Goal: Task Accomplishment & Management: Complete application form

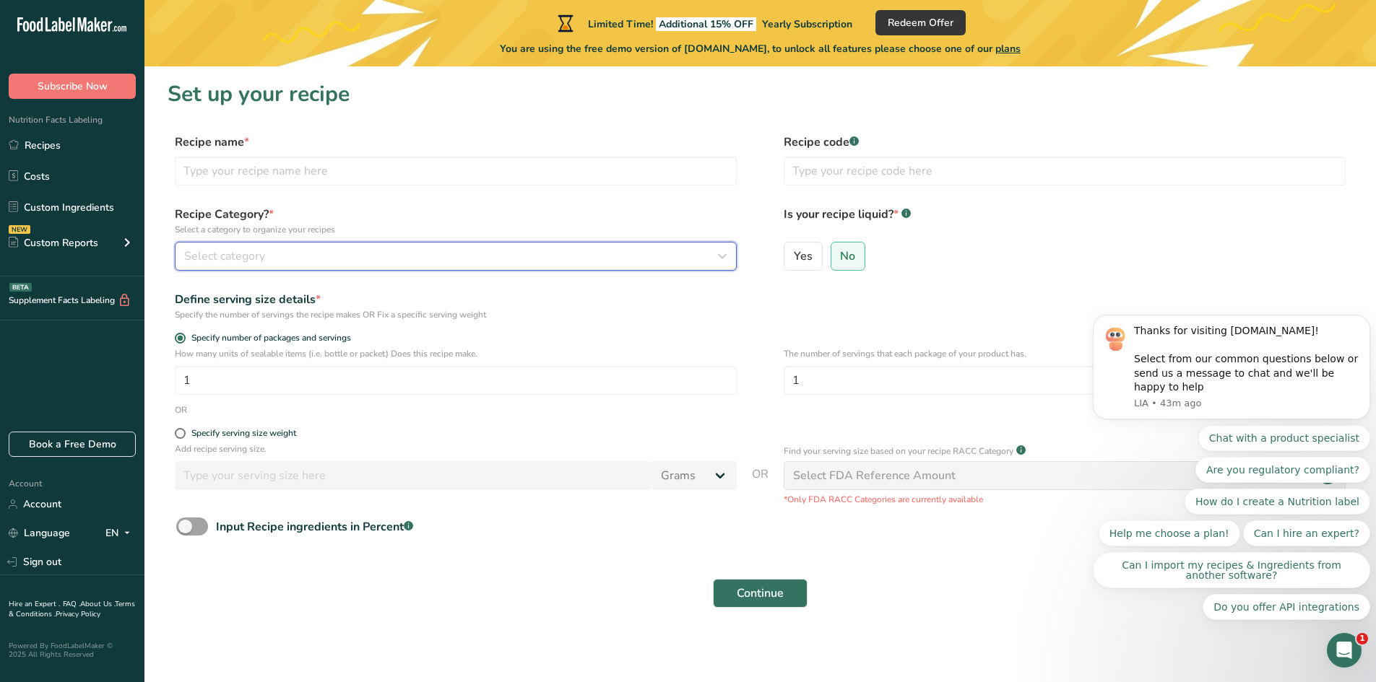
click at [212, 250] on span "Select category" at bounding box center [224, 256] width 81 height 17
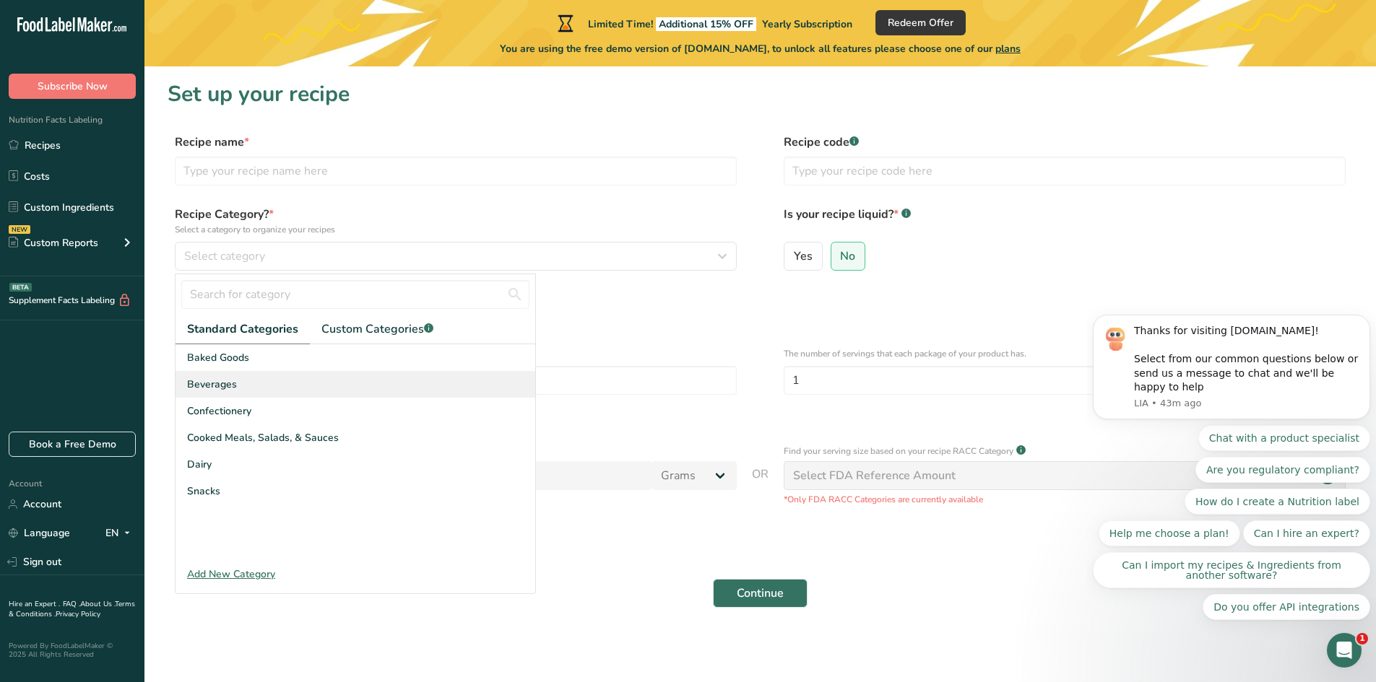
click at [216, 379] on span "Beverages" at bounding box center [212, 384] width 50 height 15
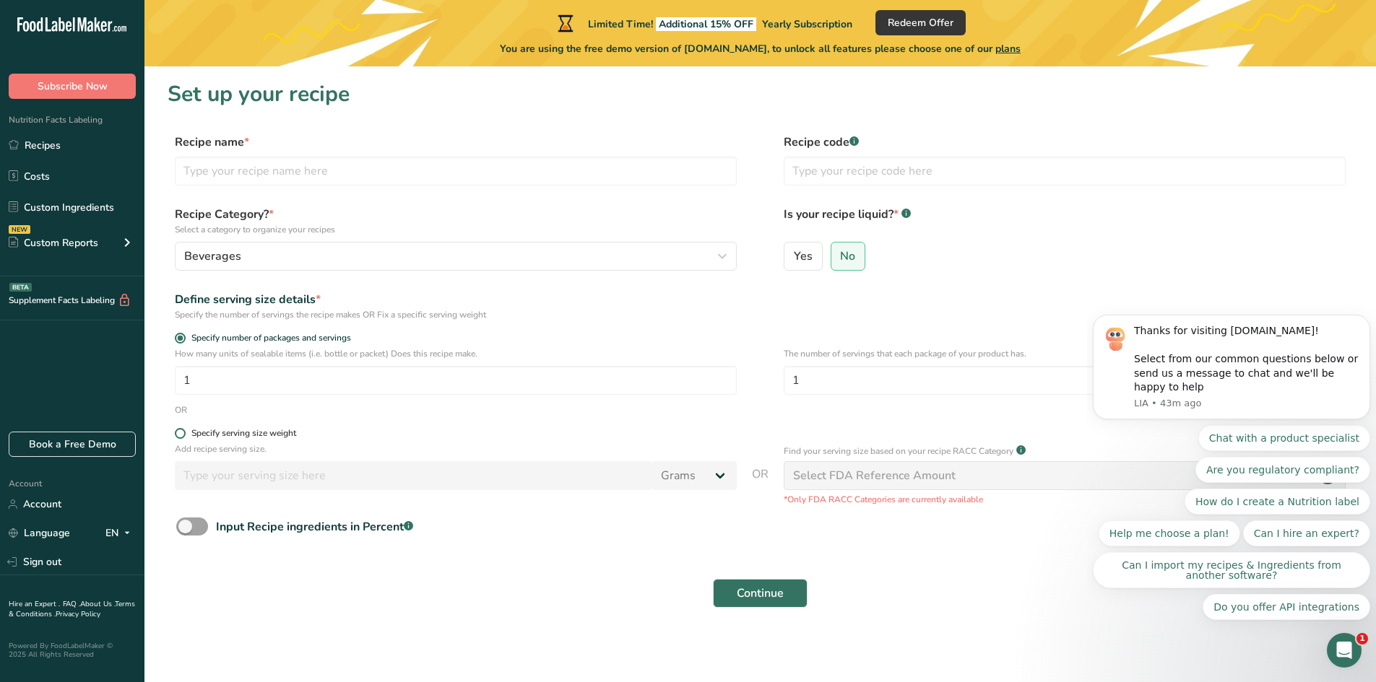
click at [179, 431] on span at bounding box center [180, 433] width 11 height 11
click at [179, 431] on input "Specify serving size weight" at bounding box center [179, 433] width 9 height 9
radio input "true"
radio input "false"
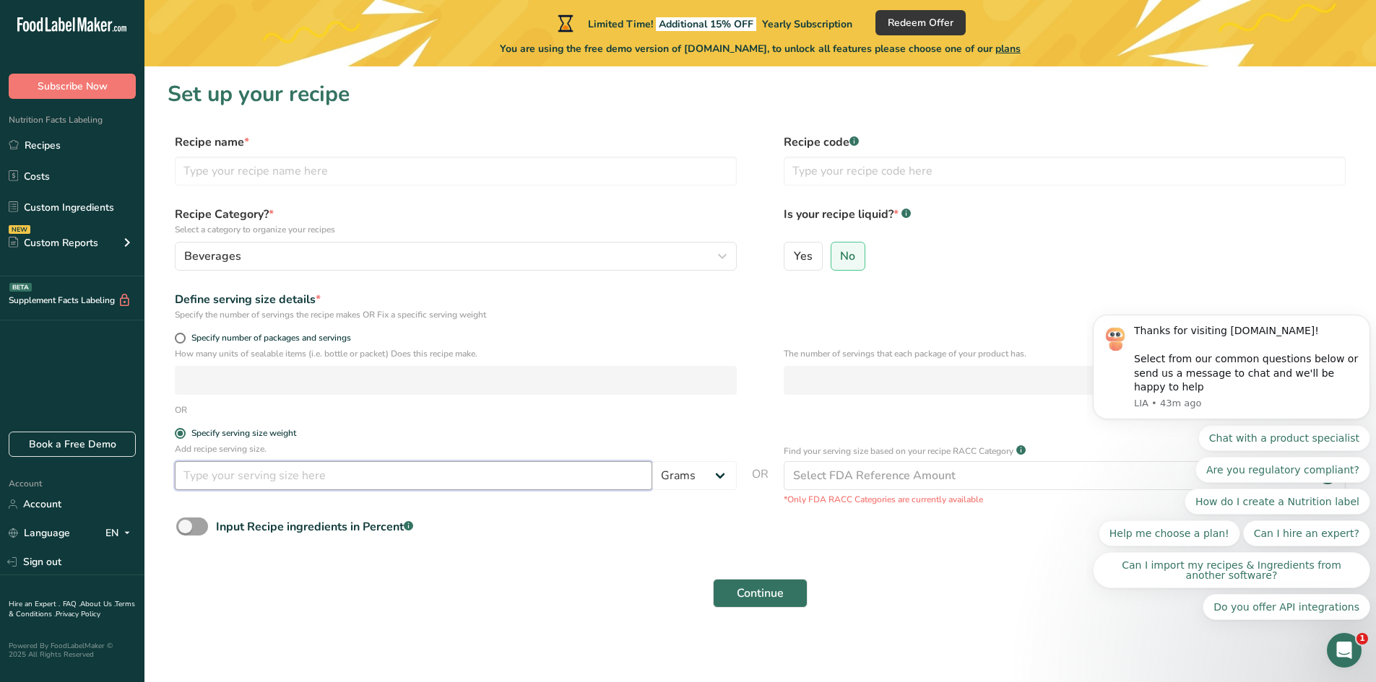
click at [201, 482] on input "number" at bounding box center [413, 475] width 477 height 29
type input "12"
click at [695, 482] on select "Grams kg mg mcg lb oz l mL fl oz tbsp tsp cup qt gallon" at bounding box center [694, 475] width 84 height 29
select select "5"
click at [652, 461] on select "Grams kg mg mcg lb oz l mL fl oz tbsp tsp cup qt gallon" at bounding box center [694, 475] width 84 height 29
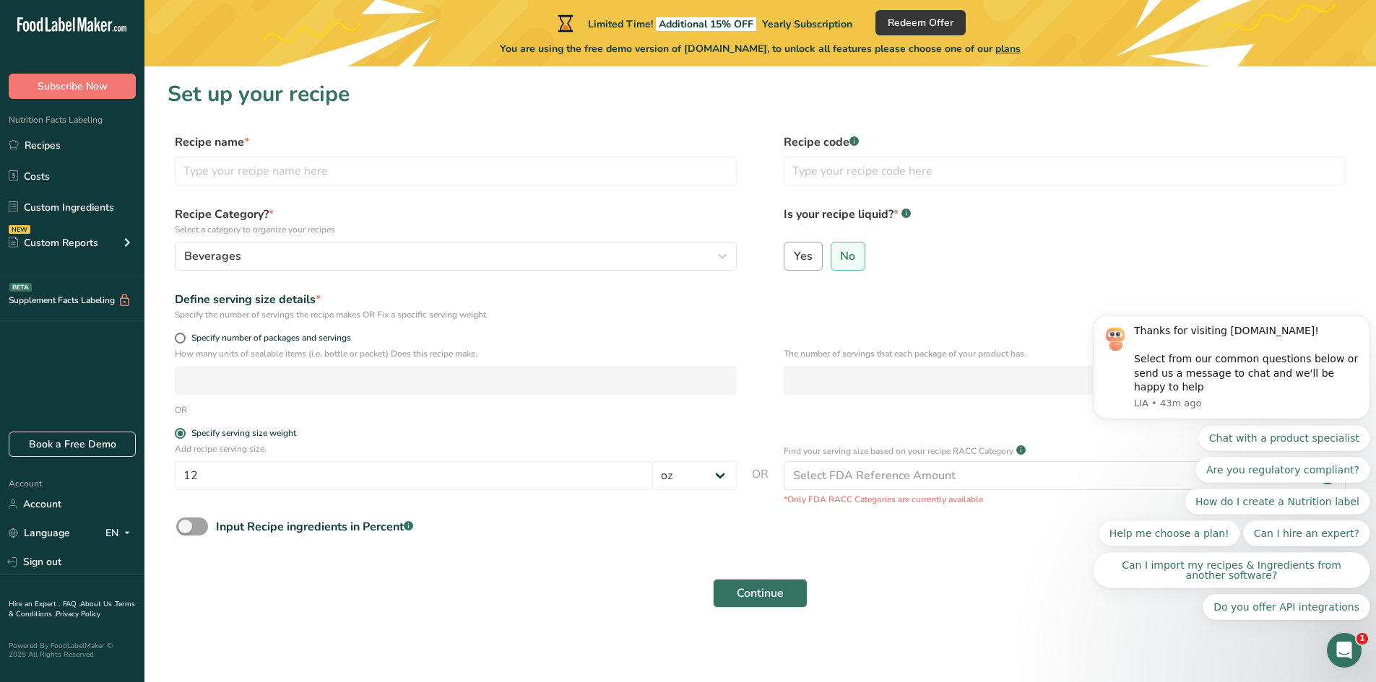
click at [798, 262] on span "Yes" at bounding box center [803, 256] width 19 height 14
click at [794, 261] on input "Yes" at bounding box center [788, 255] width 9 height 9
radio input "true"
radio input "false"
select select "22"
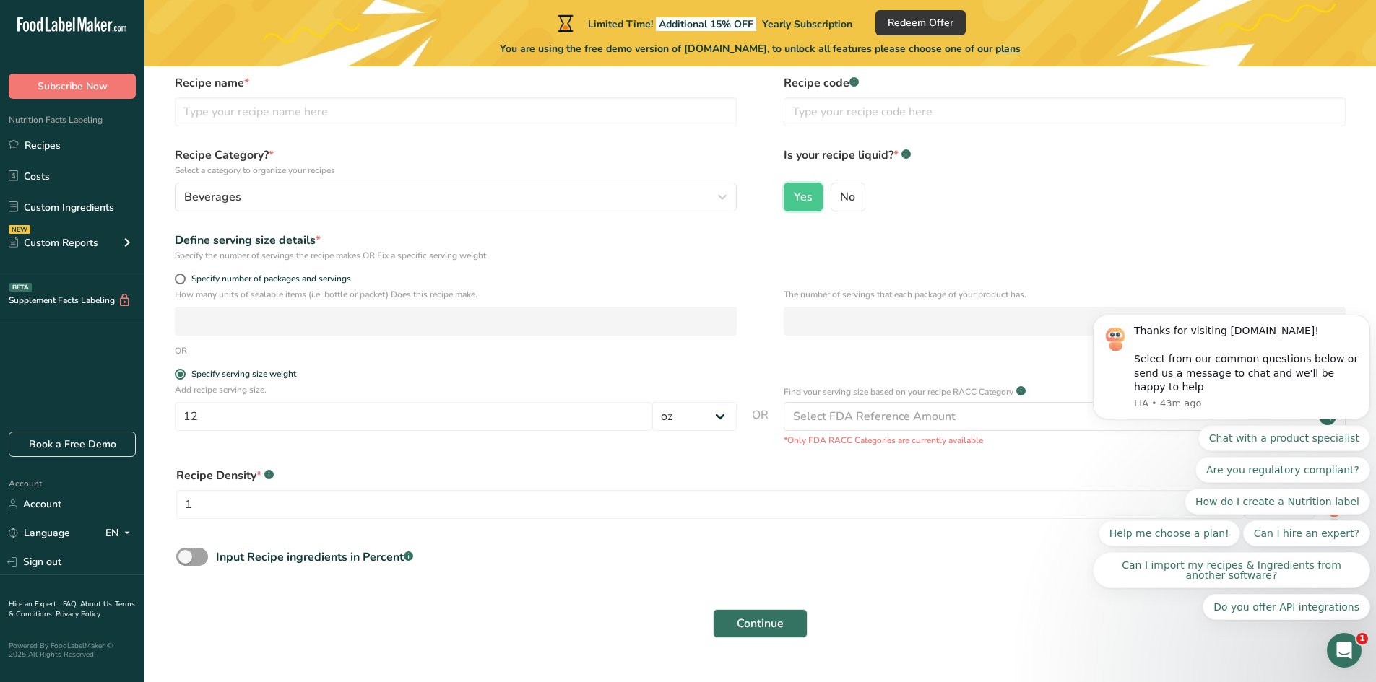
scroll to position [93, 0]
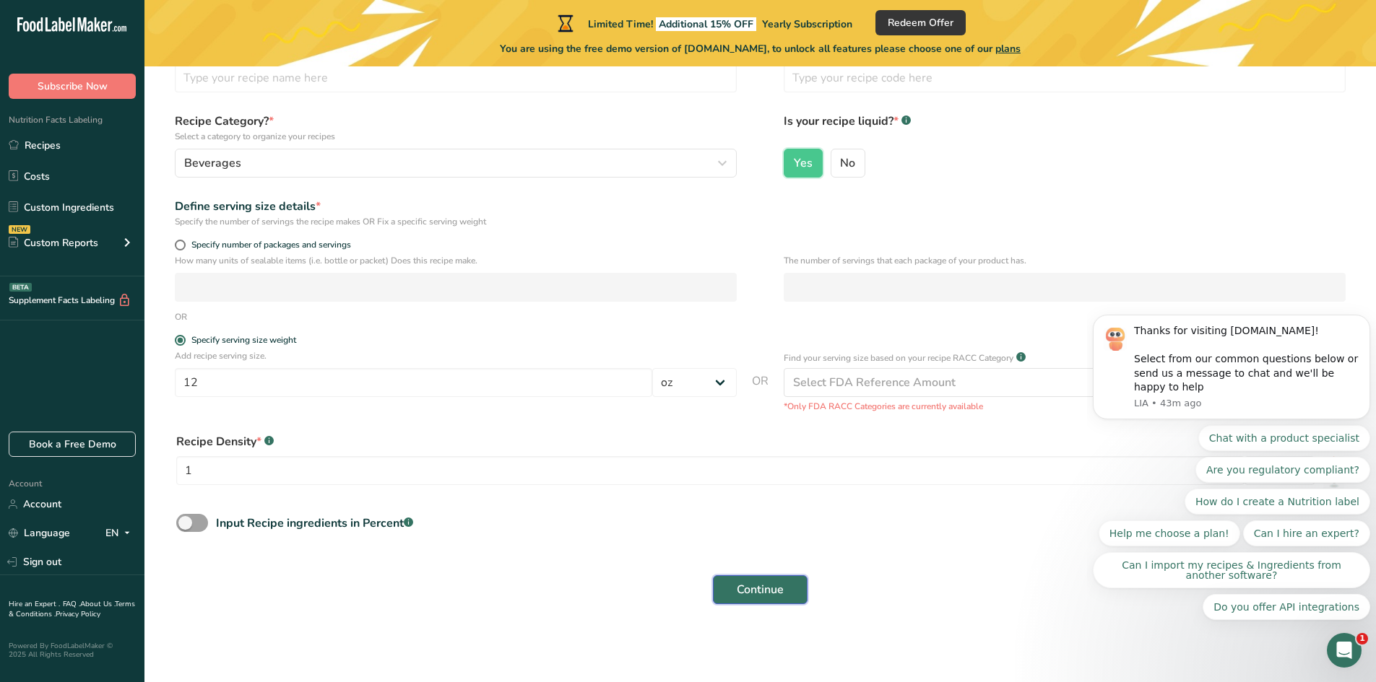
click at [729, 591] on button "Continue" at bounding box center [760, 590] width 95 height 29
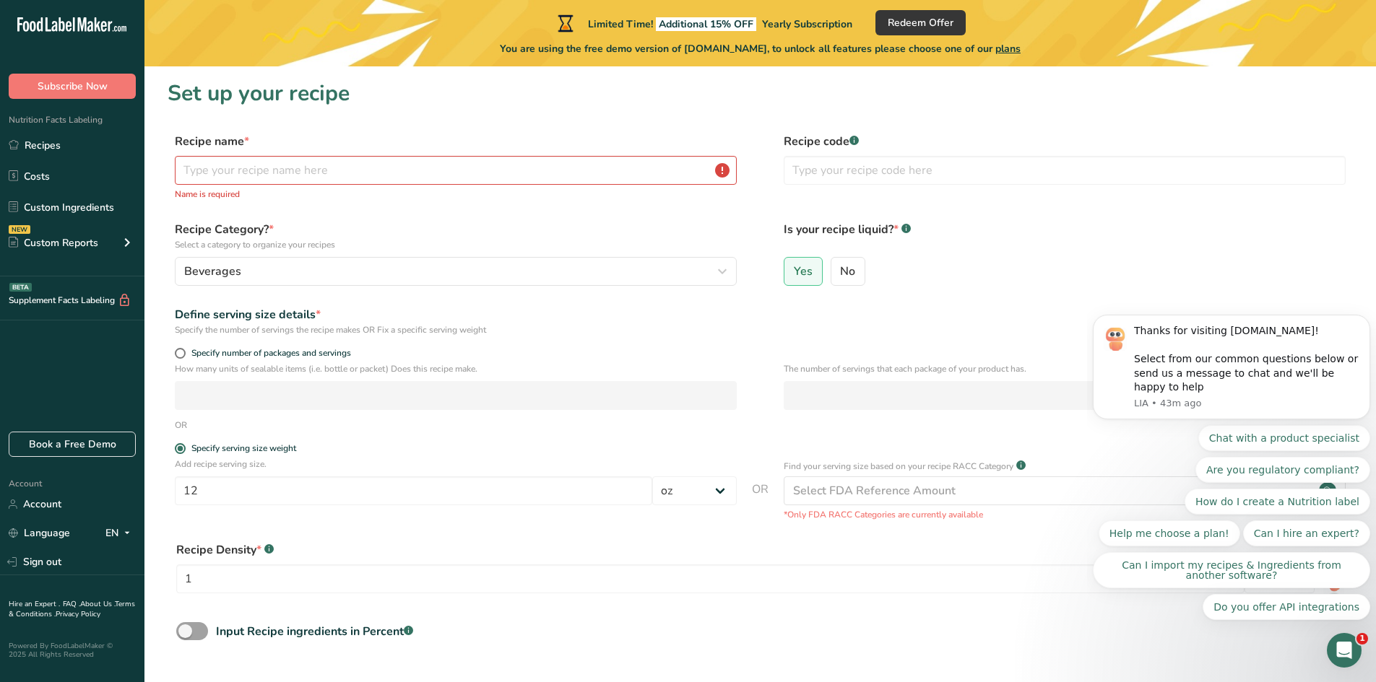
scroll to position [0, 0]
click at [254, 182] on div "Recipe name * Name is required" at bounding box center [456, 168] width 562 height 68
click at [253, 168] on input "text" at bounding box center [456, 171] width 562 height 29
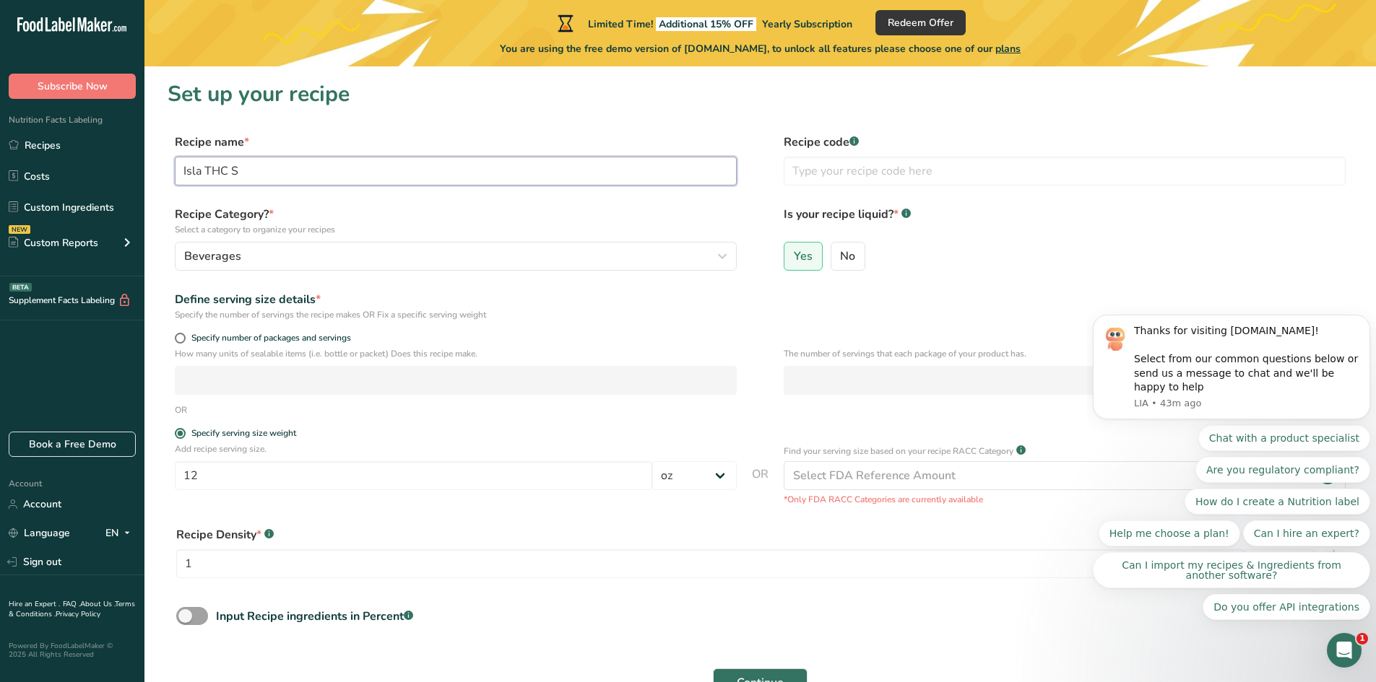
type input "Isla THC [PERSON_NAME] Black Cherry"
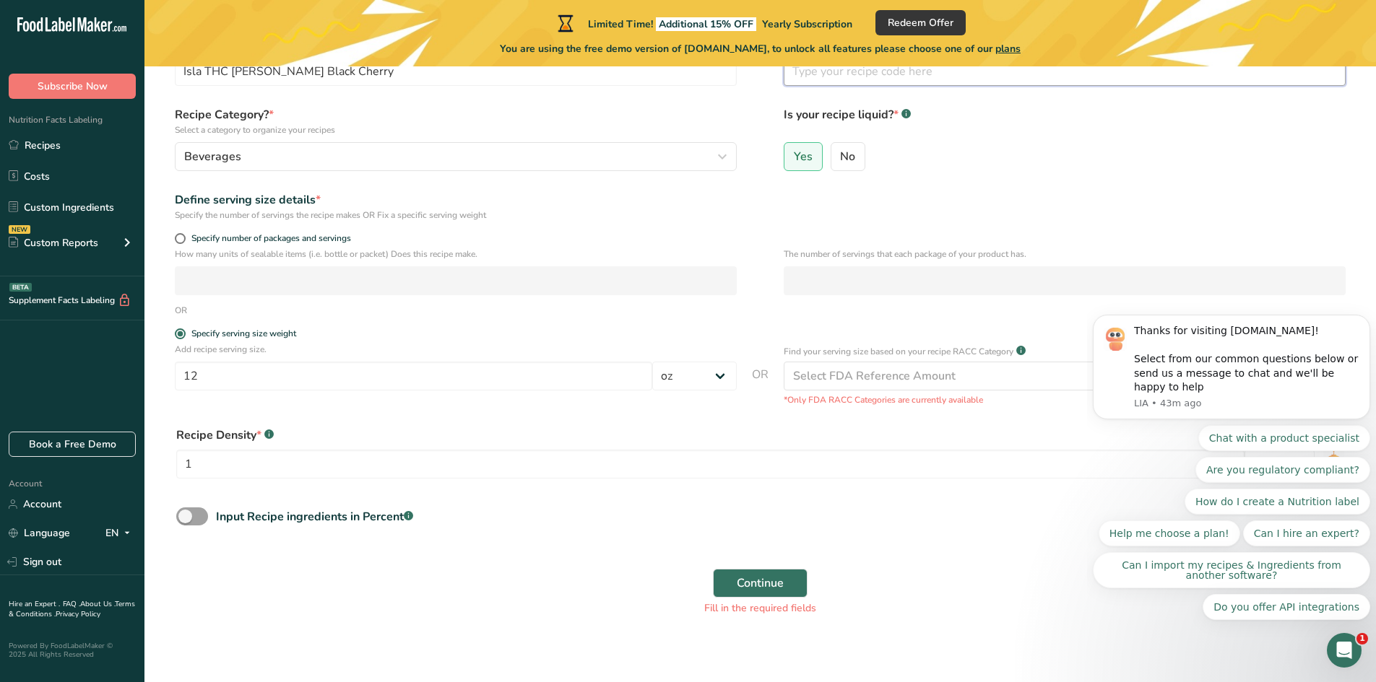
scroll to position [111, 0]
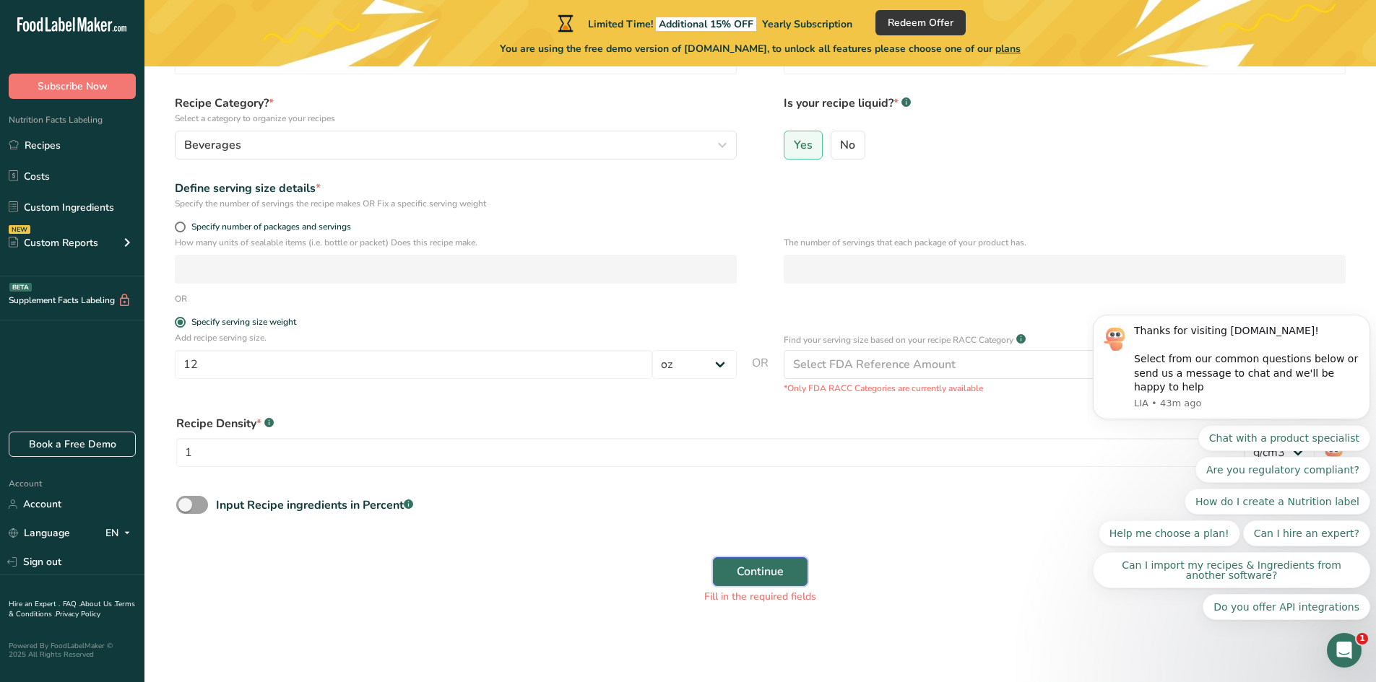
click at [759, 568] on span "Continue" at bounding box center [760, 571] width 47 height 17
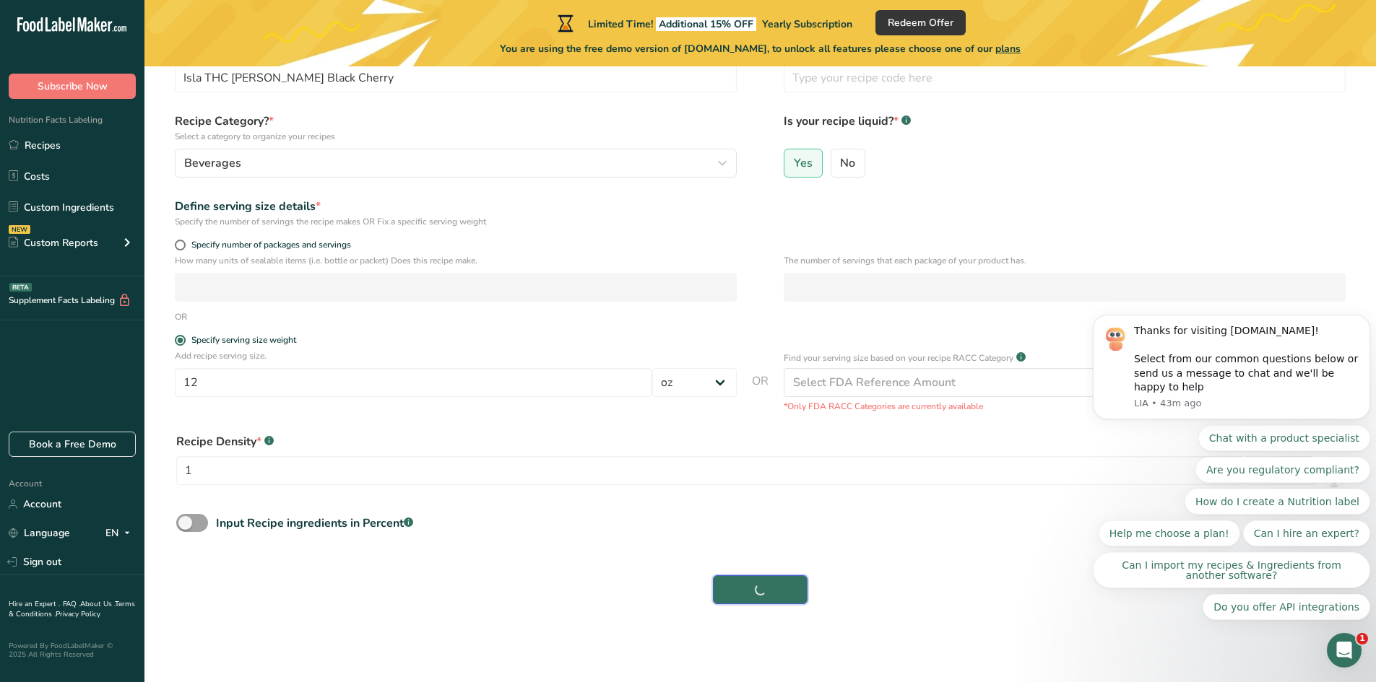
scroll to position [93, 0]
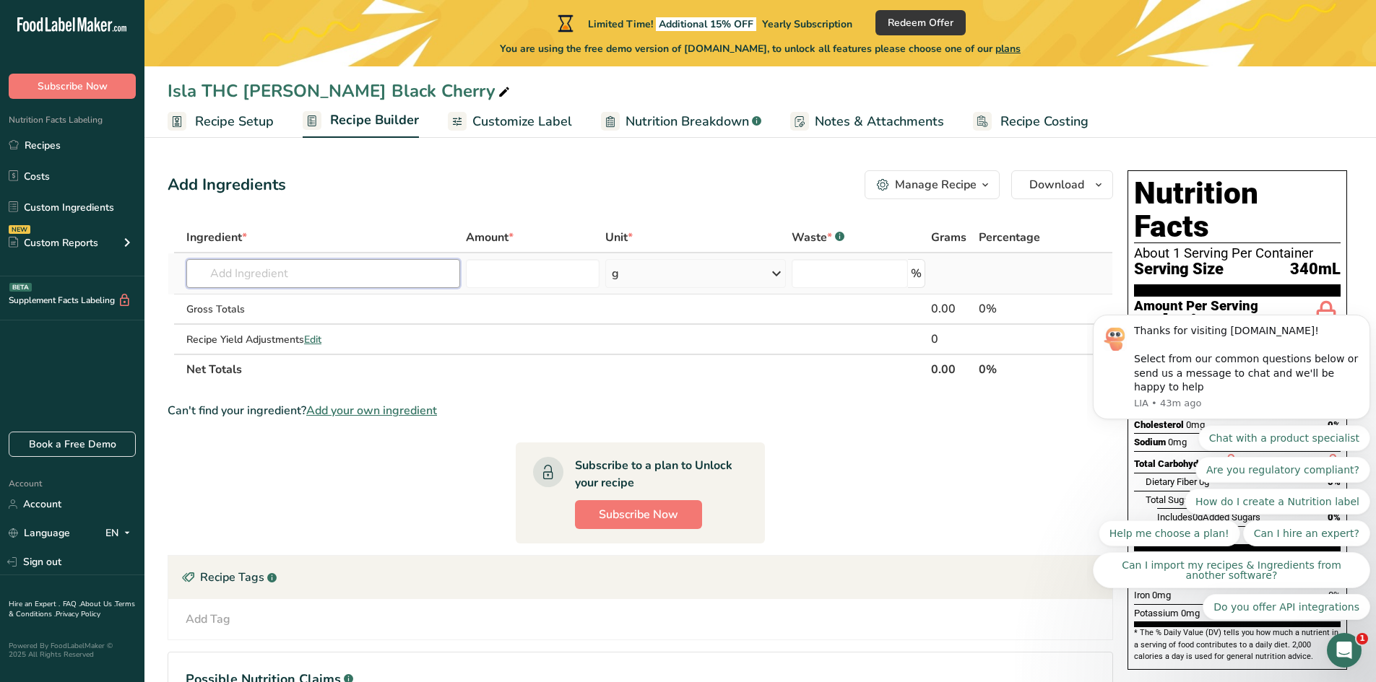
click at [242, 274] on input "text" at bounding box center [323, 273] width 274 height 29
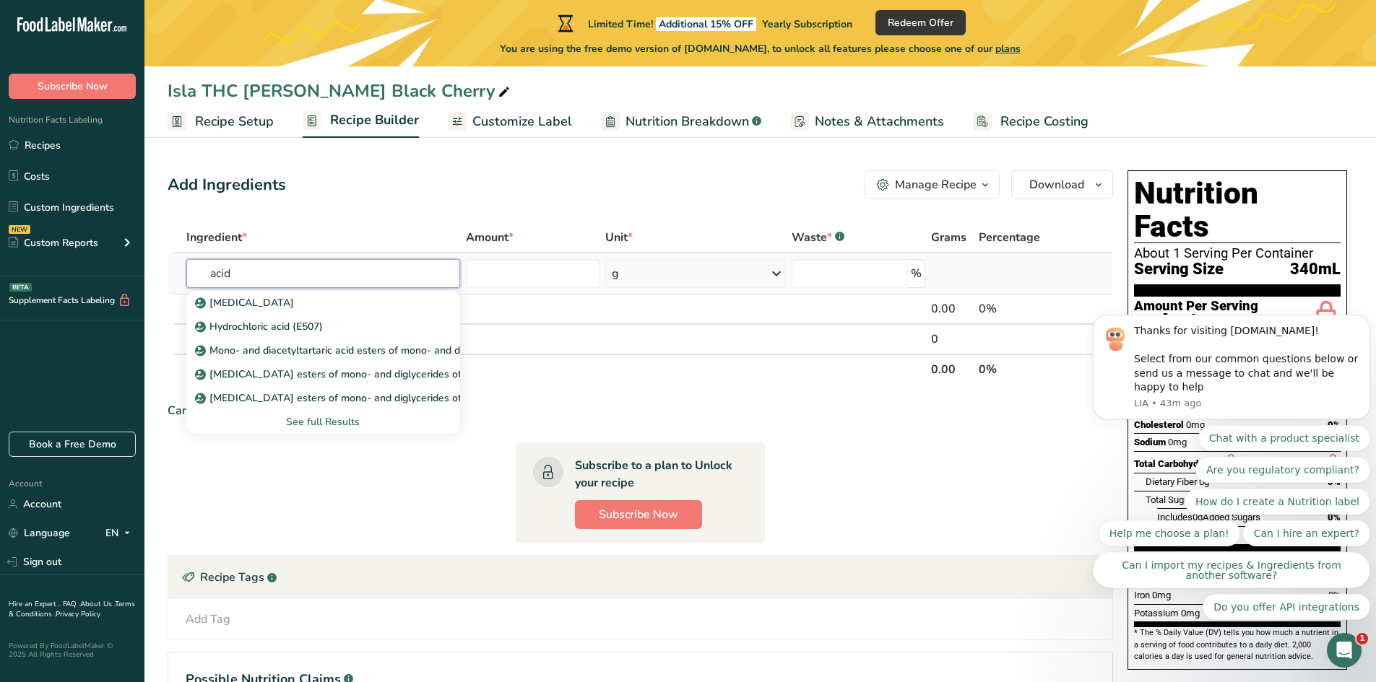
type input "acid"
click at [326, 422] on div "See full Results" at bounding box center [323, 422] width 251 height 15
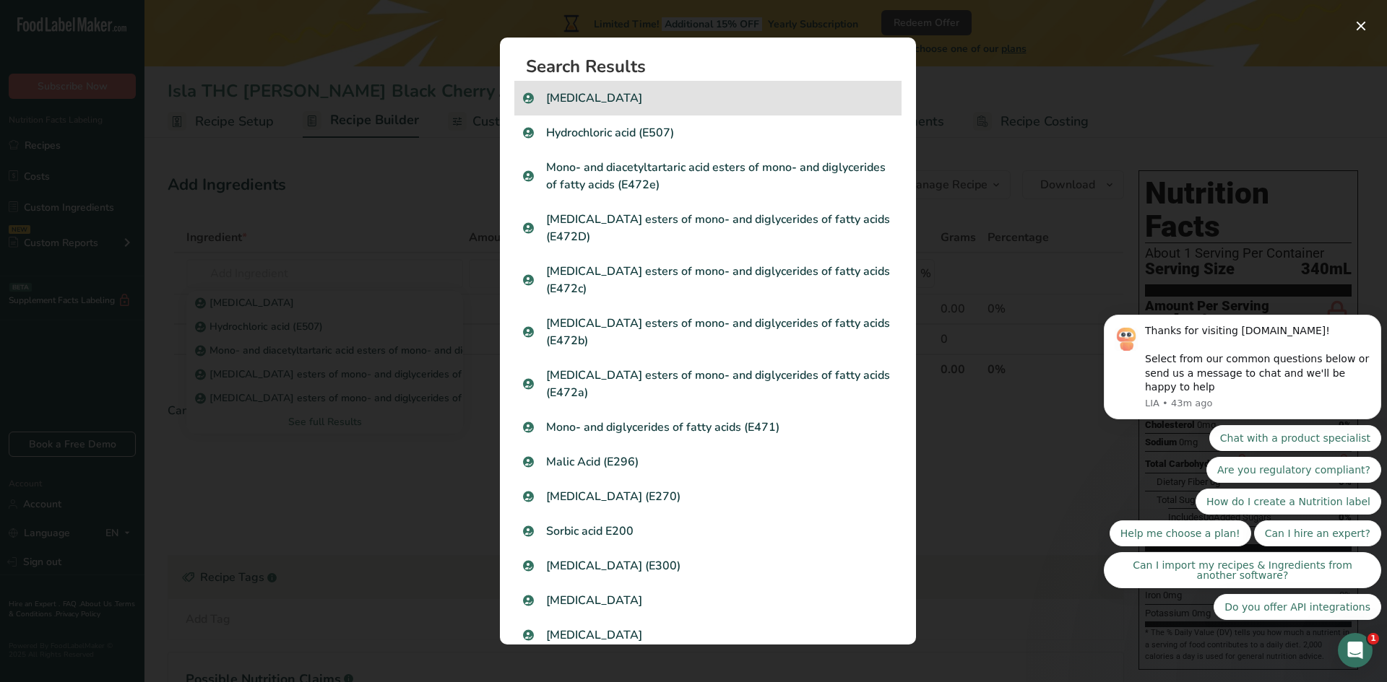
click at [617, 94] on p "[MEDICAL_DATA]" at bounding box center [708, 98] width 370 height 17
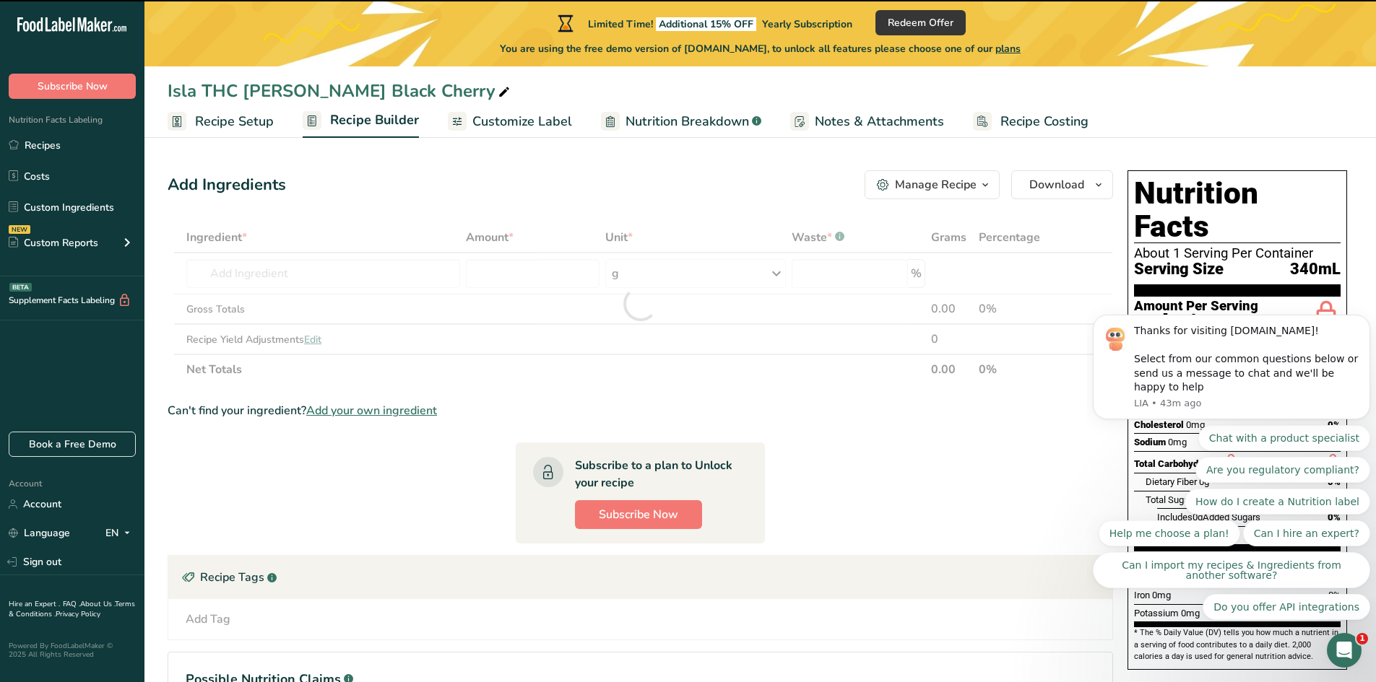
type input "0"
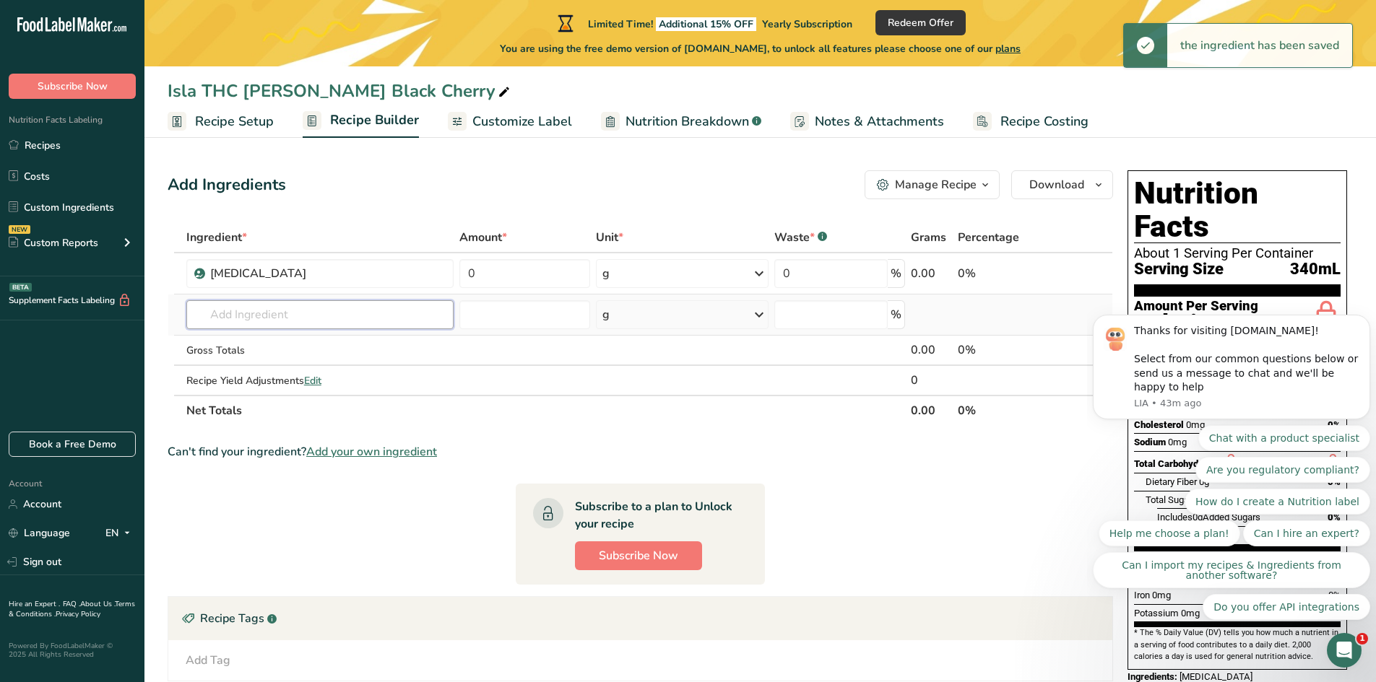
click at [315, 321] on input "text" at bounding box center [320, 314] width 268 height 29
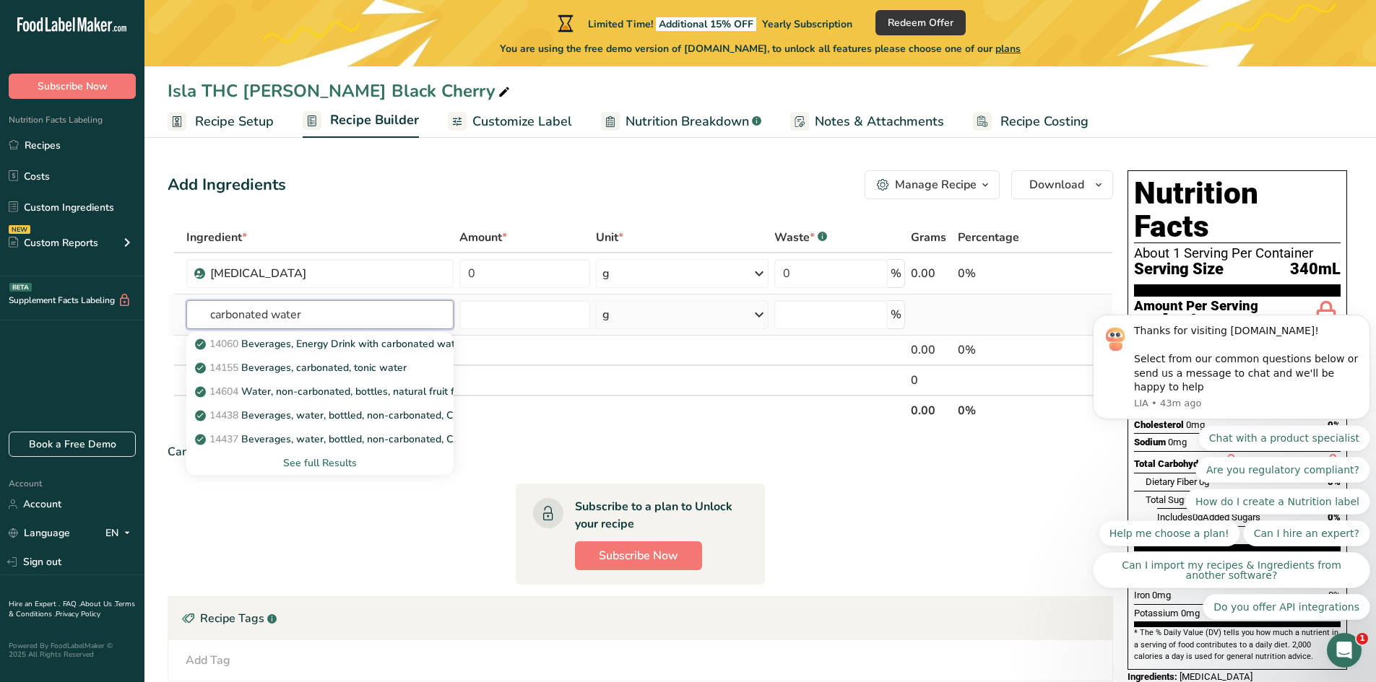
type input "carbonated water"
click at [315, 469] on div "See full Results" at bounding box center [320, 463] width 245 height 15
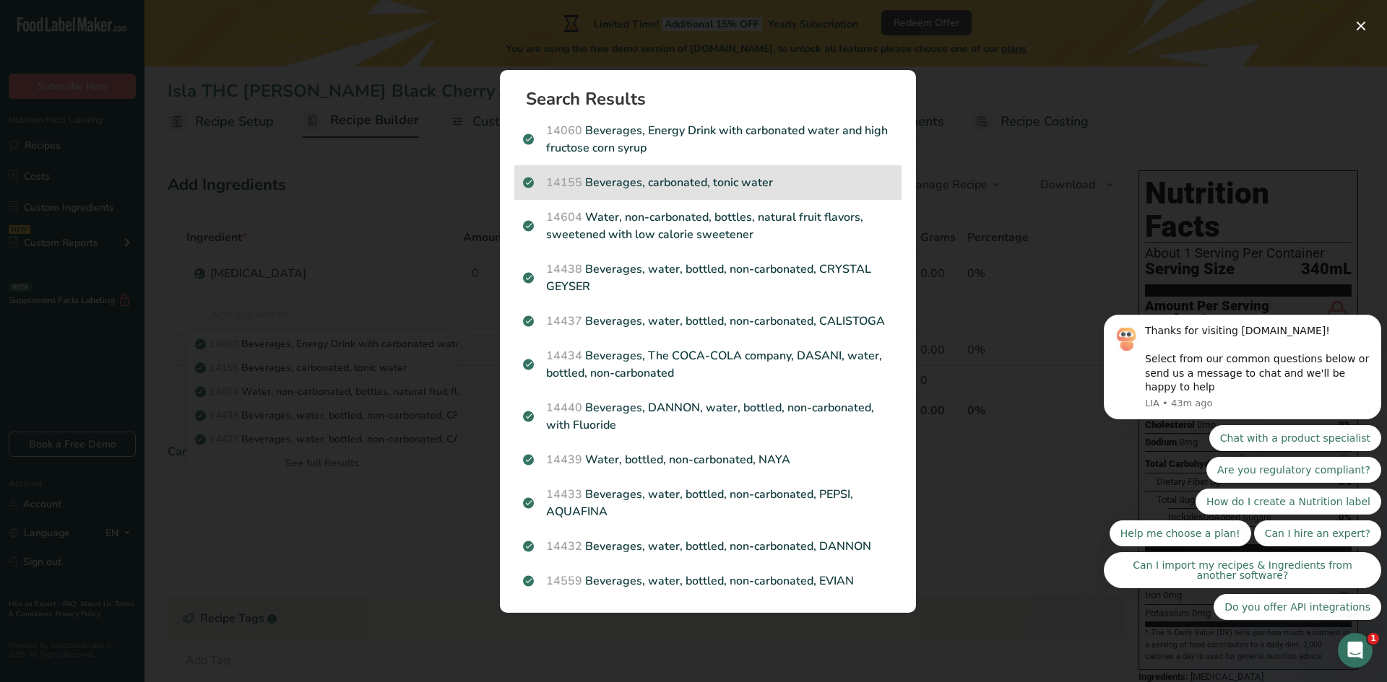
click at [680, 179] on p "14155 Beverages, carbonated, tonic water" at bounding box center [708, 182] width 370 height 17
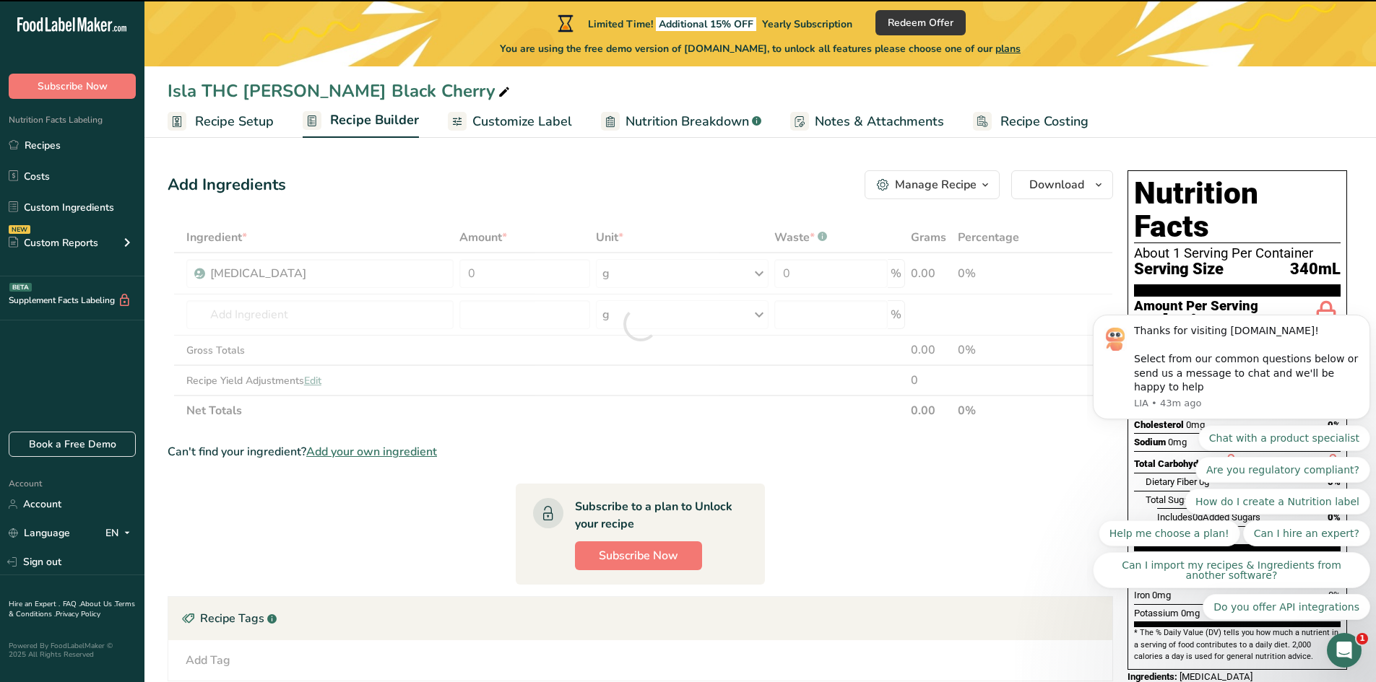
type input "0"
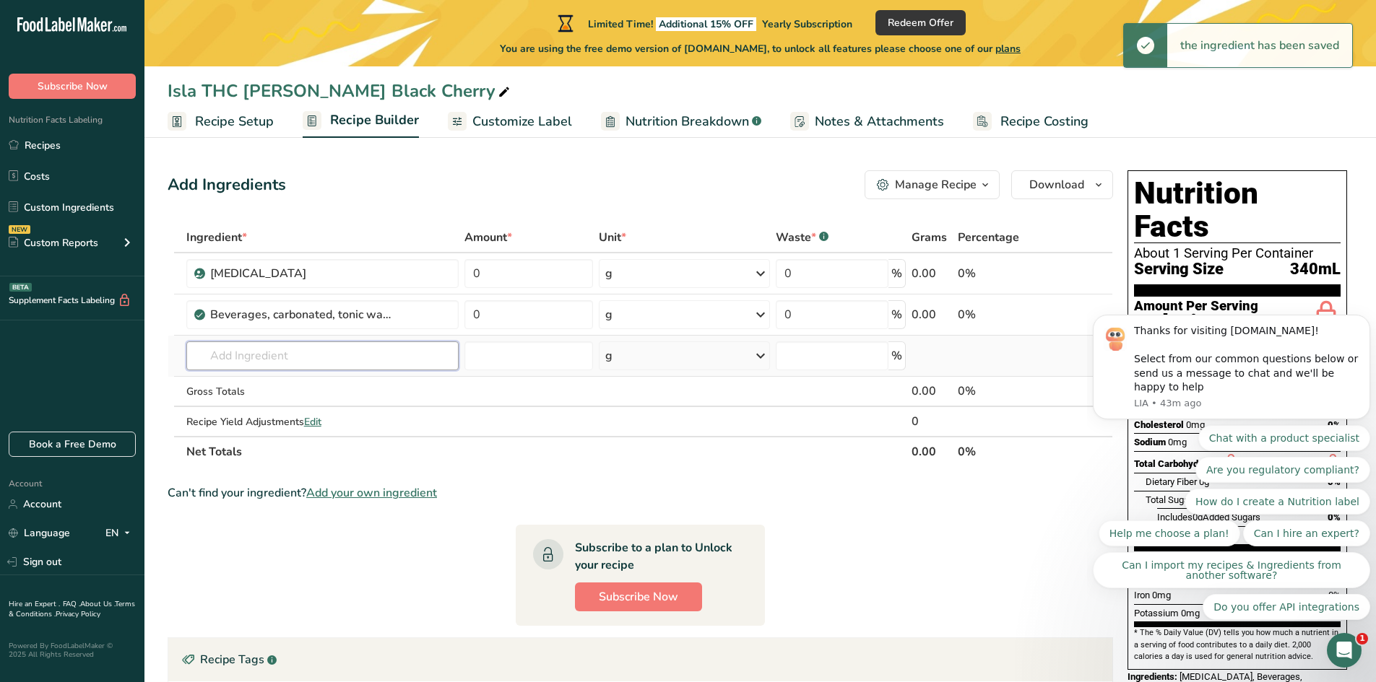
click at [233, 357] on input "text" at bounding box center [322, 356] width 272 height 29
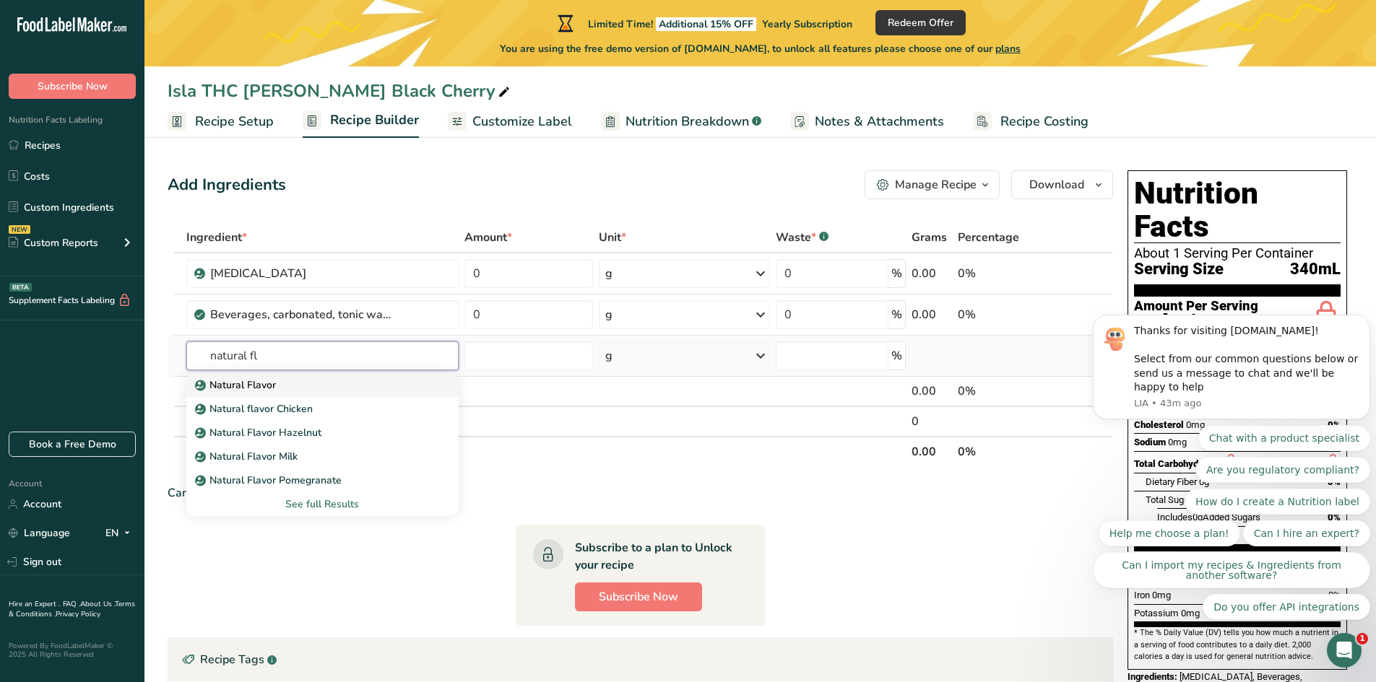
type input "natural fl"
click at [233, 386] on p "Natural Flavor" at bounding box center [237, 385] width 78 height 15
type input "Natural Flavor"
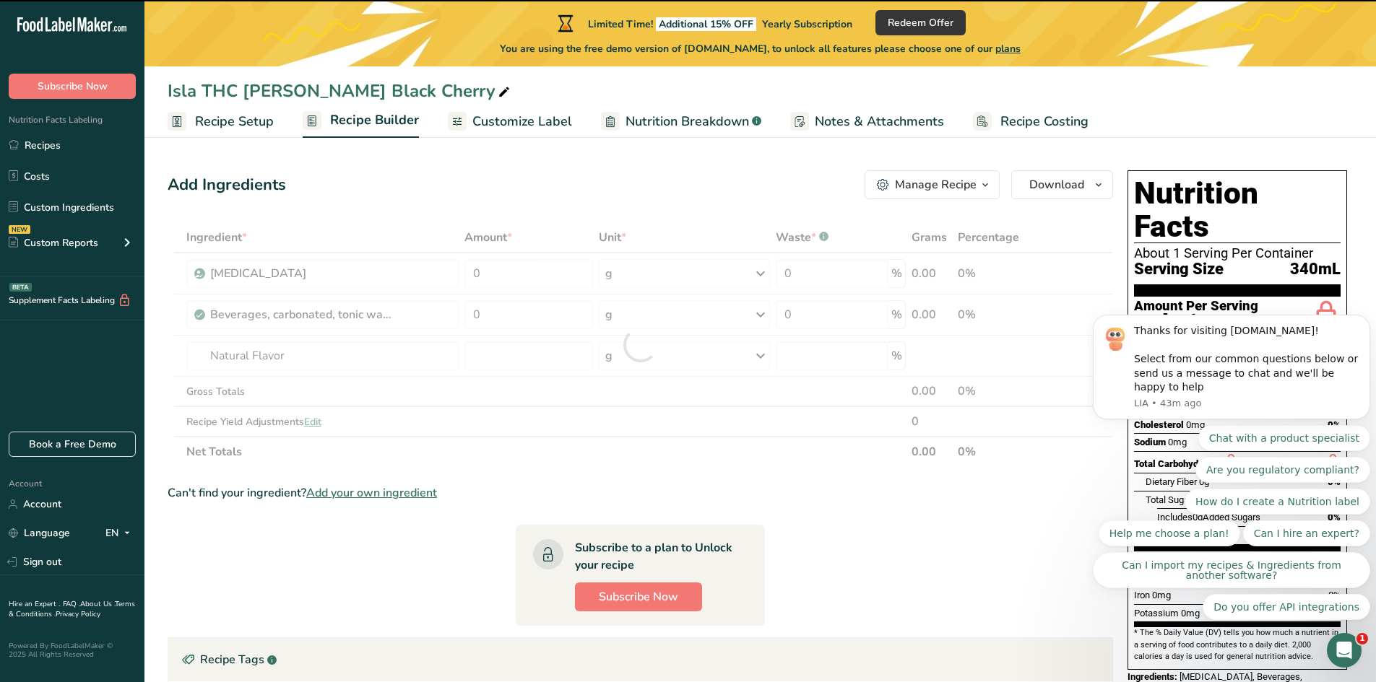
type input "0"
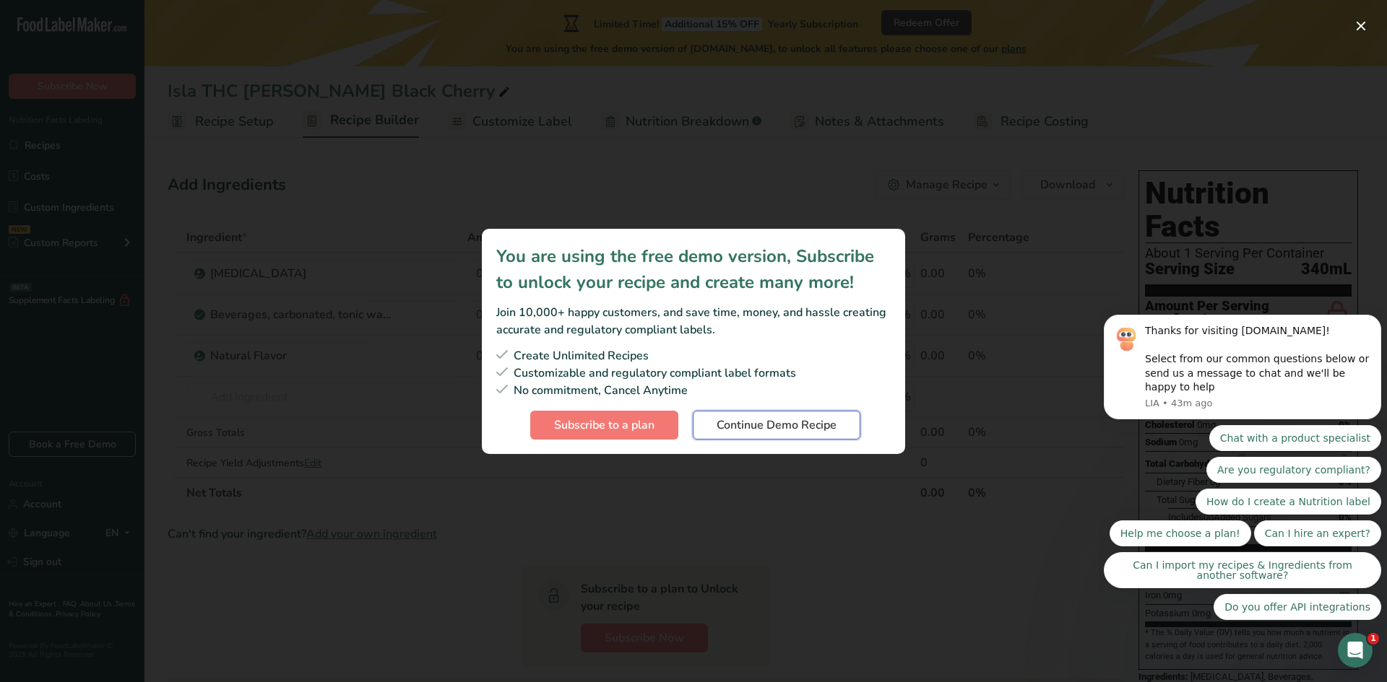
click at [742, 430] on span "Continue Demo Recipe" at bounding box center [776, 425] width 120 height 17
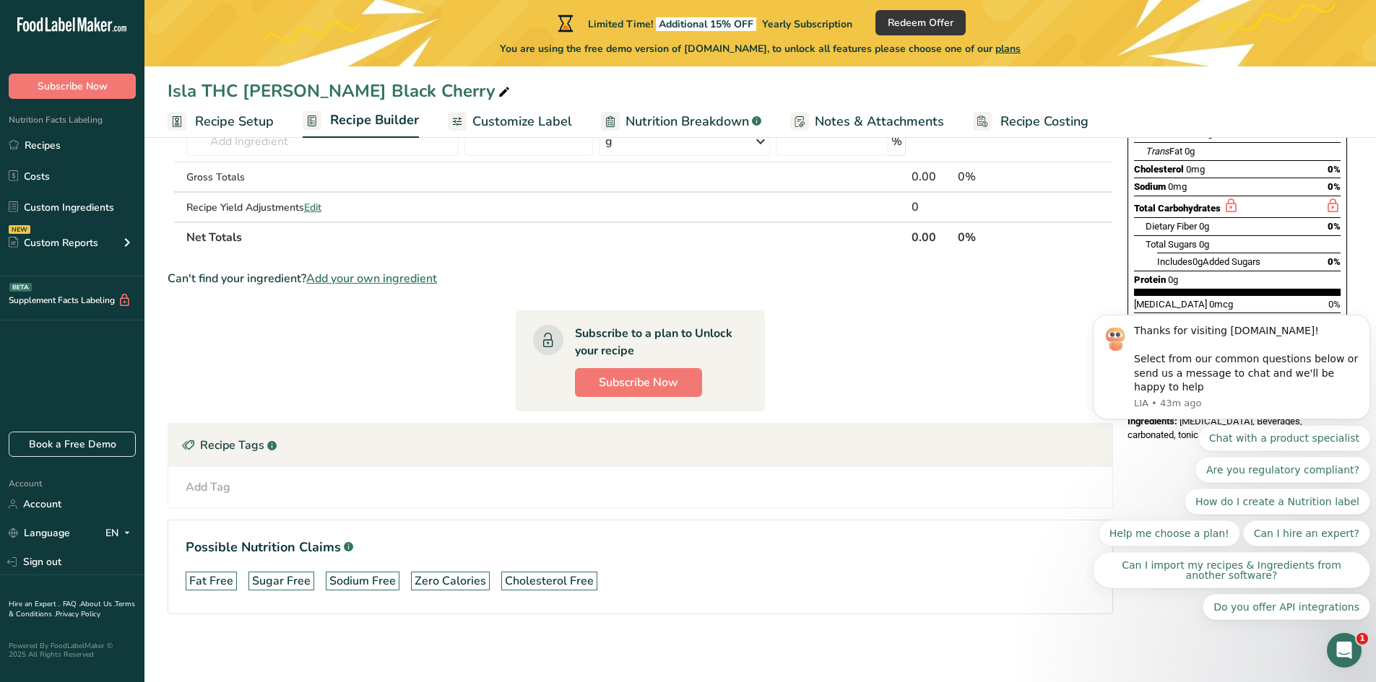
scroll to position [257, 0]
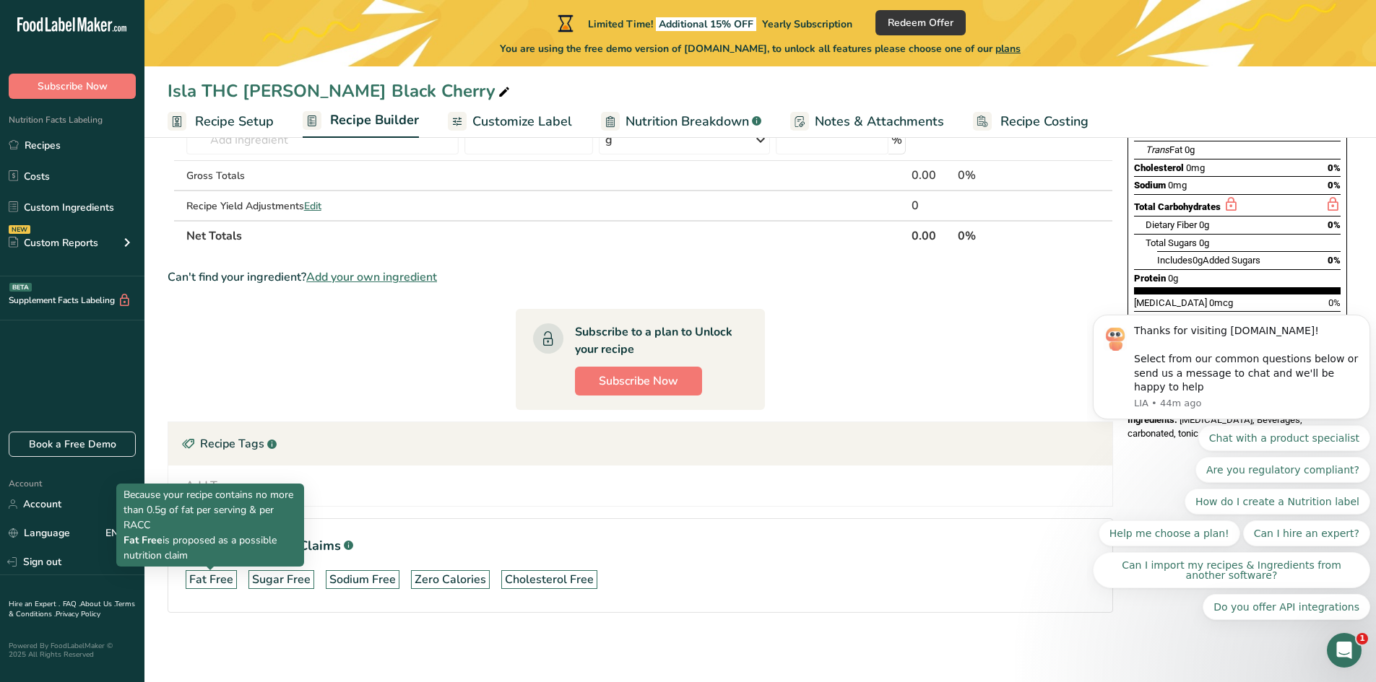
click at [194, 577] on div "Fat Free" at bounding box center [211, 579] width 44 height 17
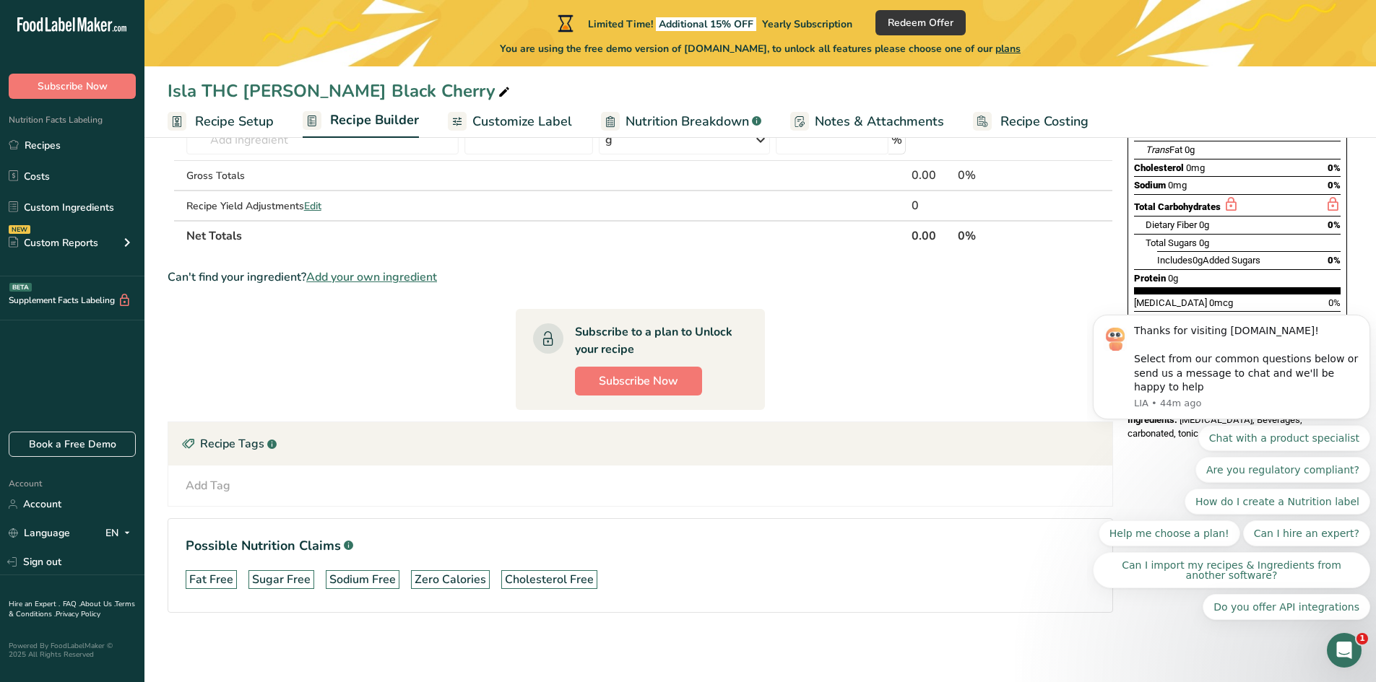
click at [212, 578] on div "Fat Free" at bounding box center [211, 579] width 44 height 17
click at [500, 490] on div "Add Tag Standard Tags Custom Tags Source of Antioxidants [MEDICAL_DATA] Effect …" at bounding box center [640, 485] width 921 height 17
click at [232, 510] on section "Ingredient * Amount * Unit * Waste * .a-a{fill:#347362;}.b-a{fill:#fff;} Grams …" at bounding box center [640, 300] width 945 height 671
click at [238, 499] on div "Add Tag Standard Tags Custom Tags Source of Antioxidants [MEDICAL_DATA] Effect …" at bounding box center [640, 486] width 944 height 40
click at [1366, 321] on icon "Dismiss notification" at bounding box center [1365, 318] width 5 height 5
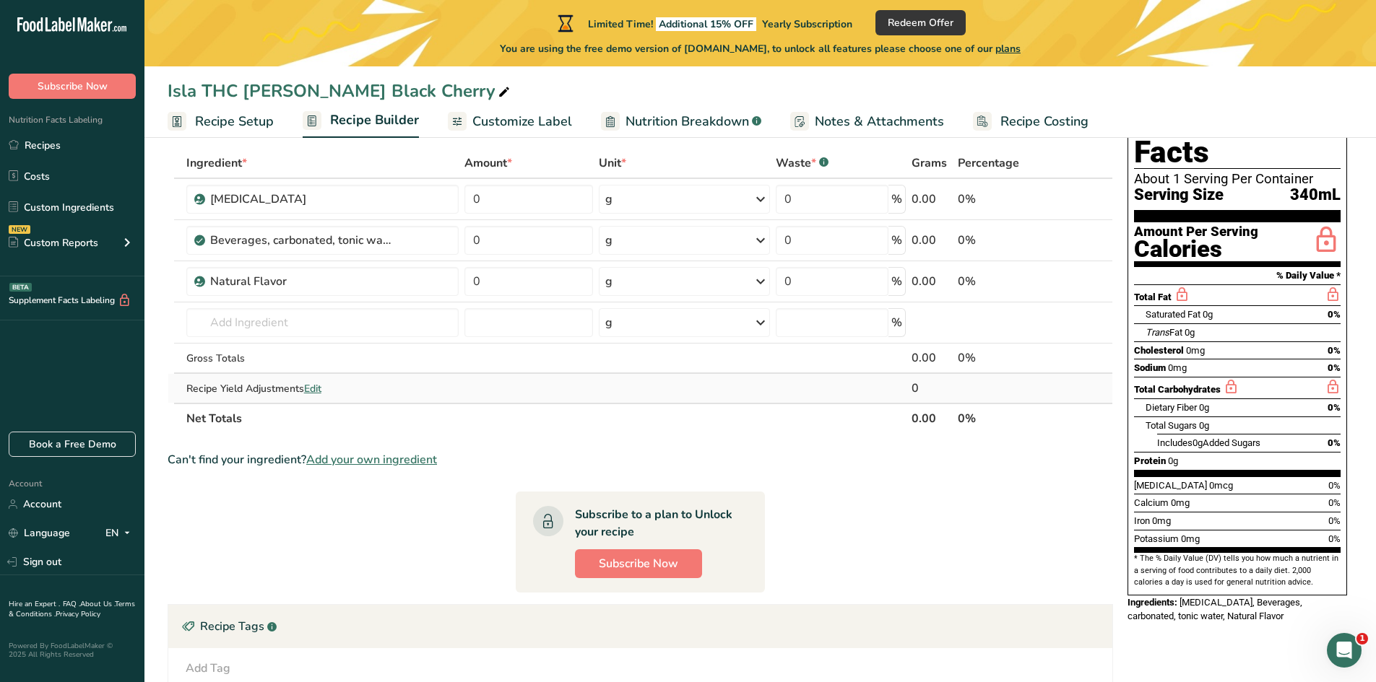
scroll to position [0, 0]
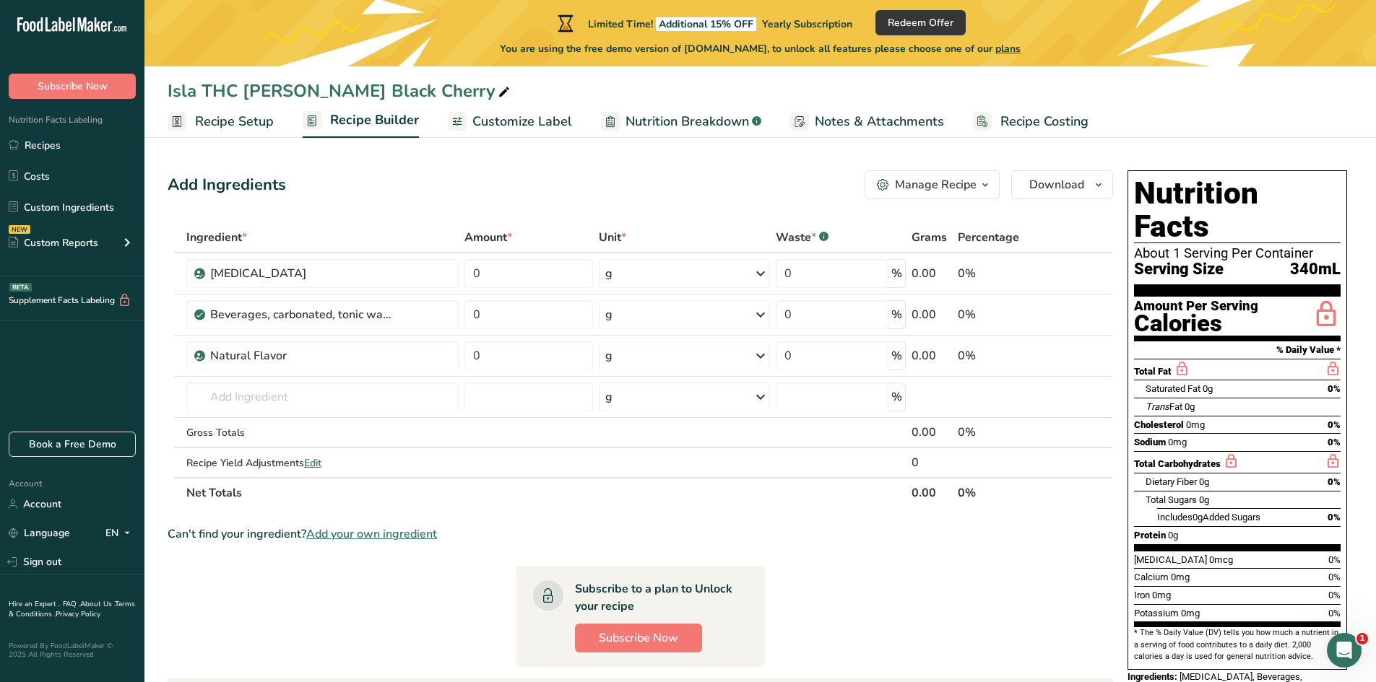
click at [505, 118] on span "Customize Label" at bounding box center [522, 121] width 100 height 19
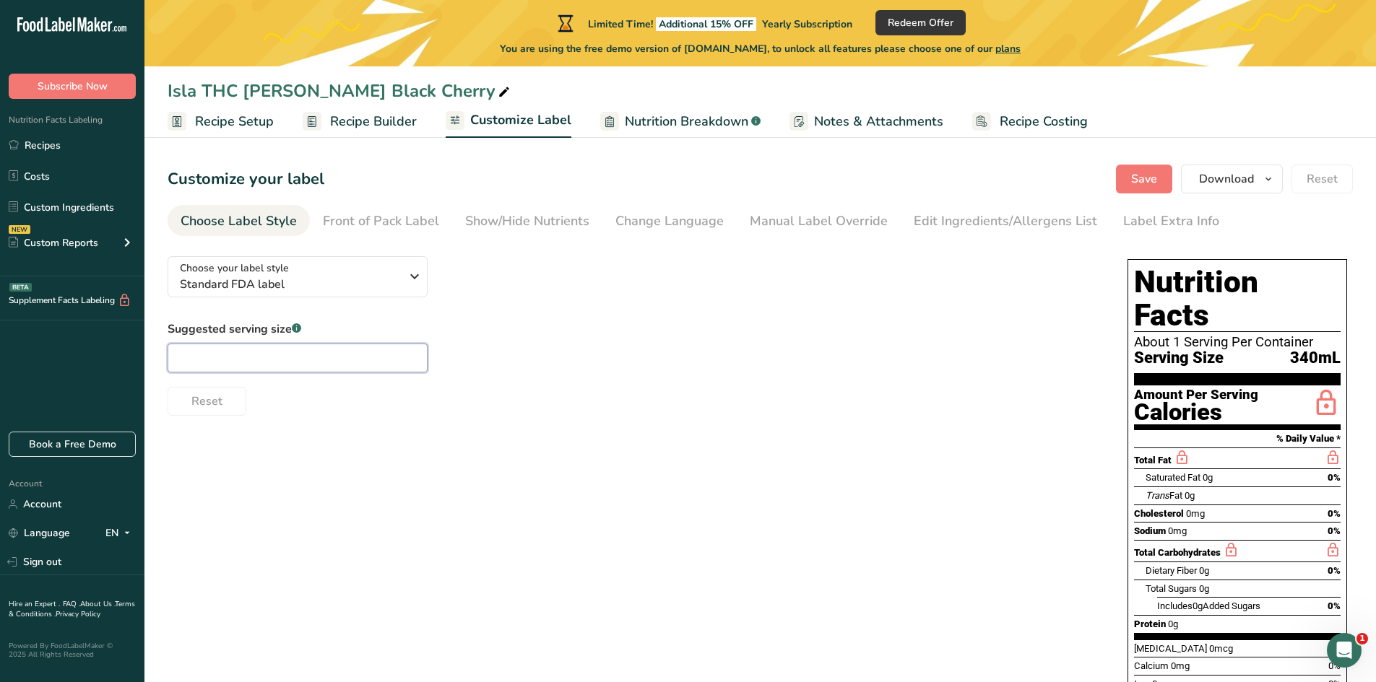
click at [248, 357] on input "text" at bounding box center [298, 358] width 260 height 29
type input "12oz"
click at [379, 219] on div "Front of Pack Label" at bounding box center [381, 221] width 116 height 19
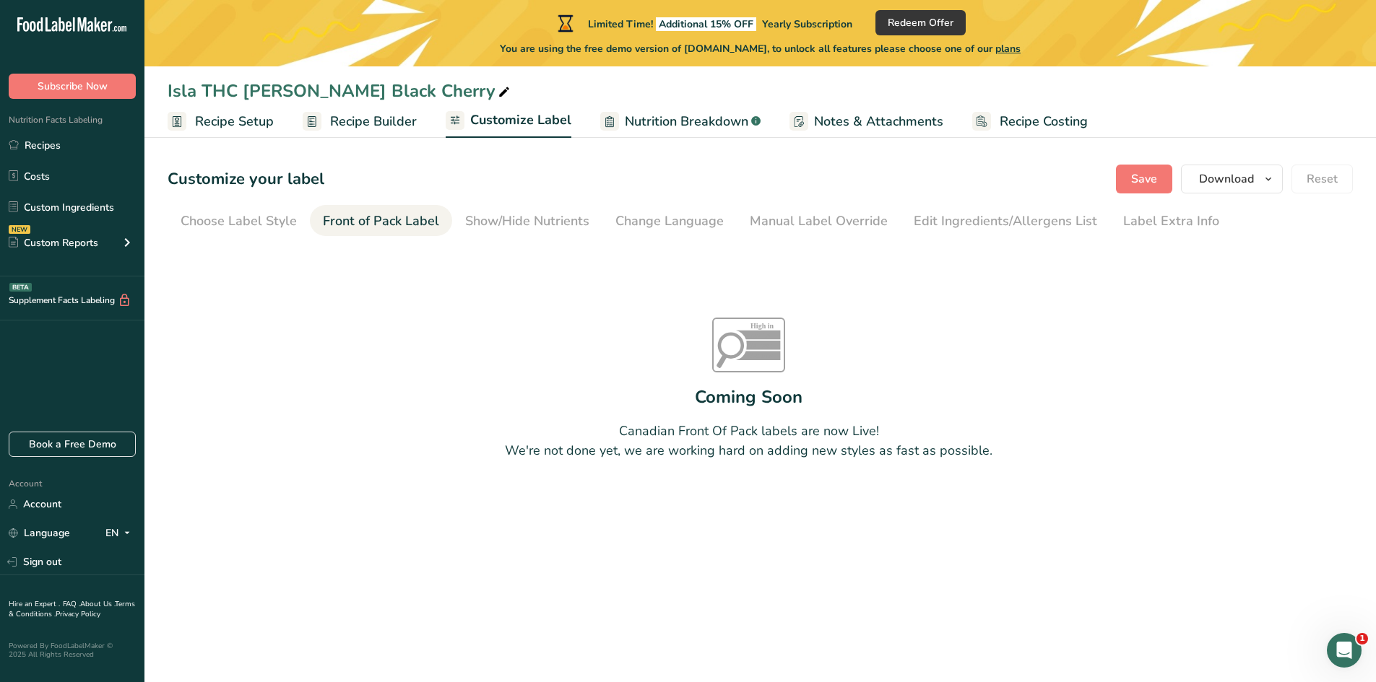
click at [520, 204] on section "Customize your label Save Download Choose what to show on your downloaded label…" at bounding box center [759, 349] width 1231 height 415
click at [502, 226] on div "Show/Hide Nutrients" at bounding box center [527, 221] width 124 height 19
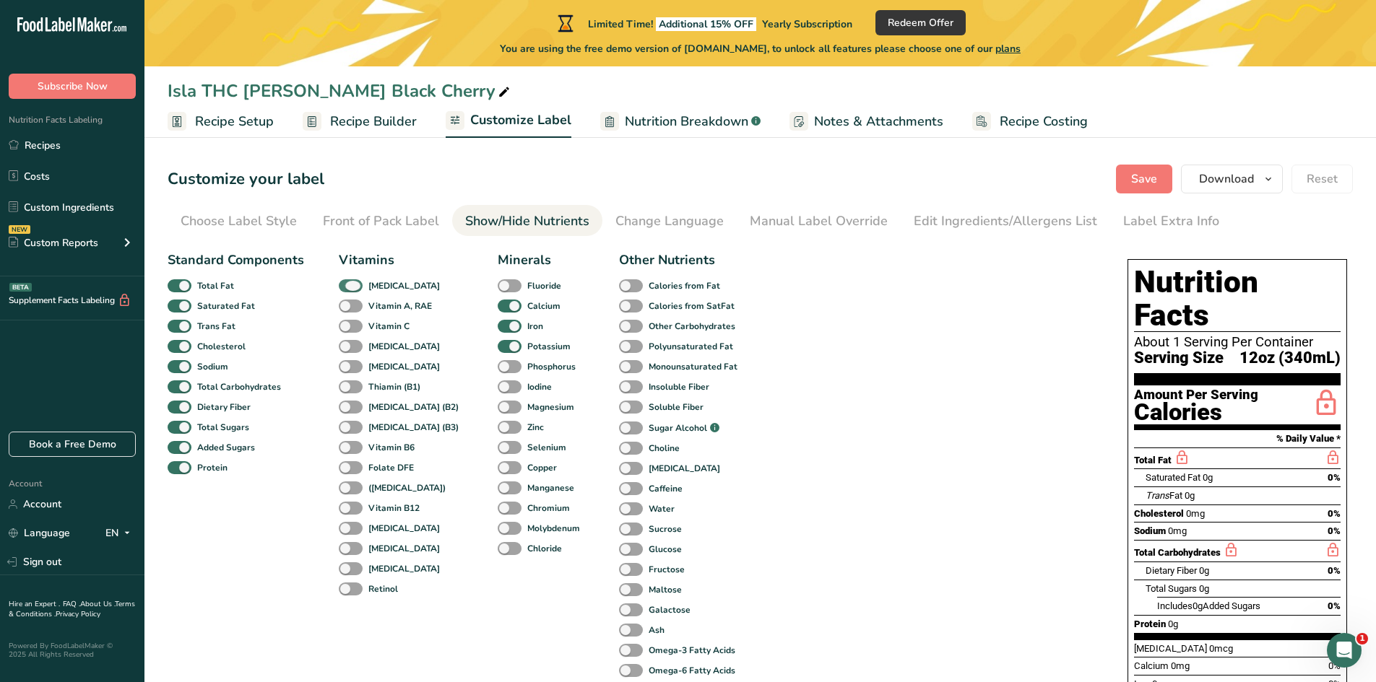
click at [357, 288] on span at bounding box center [351, 286] width 24 height 14
click at [348, 288] on input "[MEDICAL_DATA]" at bounding box center [343, 285] width 9 height 9
checkbox input "false"
click at [498, 325] on span at bounding box center [510, 327] width 24 height 14
click at [498, 325] on input "Iron" at bounding box center [502, 325] width 9 height 9
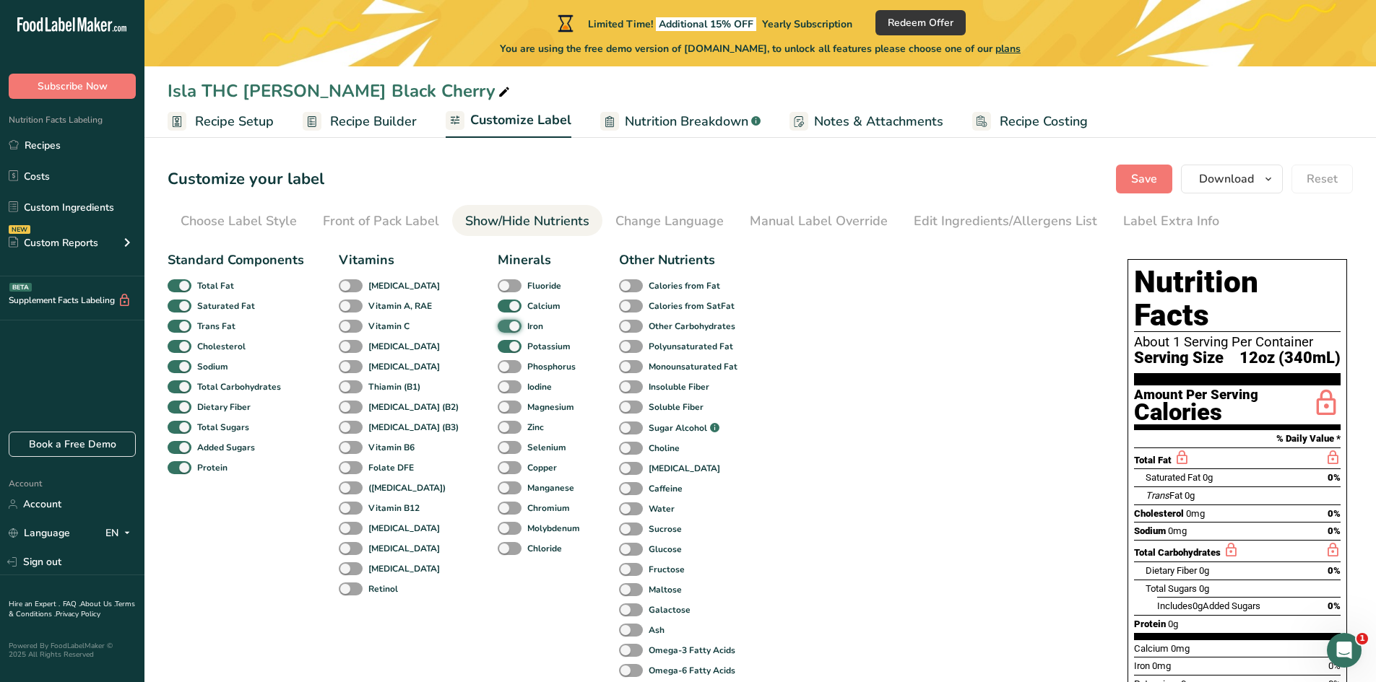
checkbox input "false"
click at [498, 341] on span at bounding box center [510, 347] width 24 height 14
click at [498, 342] on input "Potassium" at bounding box center [502, 346] width 9 height 9
checkbox input "false"
click at [498, 307] on span at bounding box center [510, 307] width 24 height 14
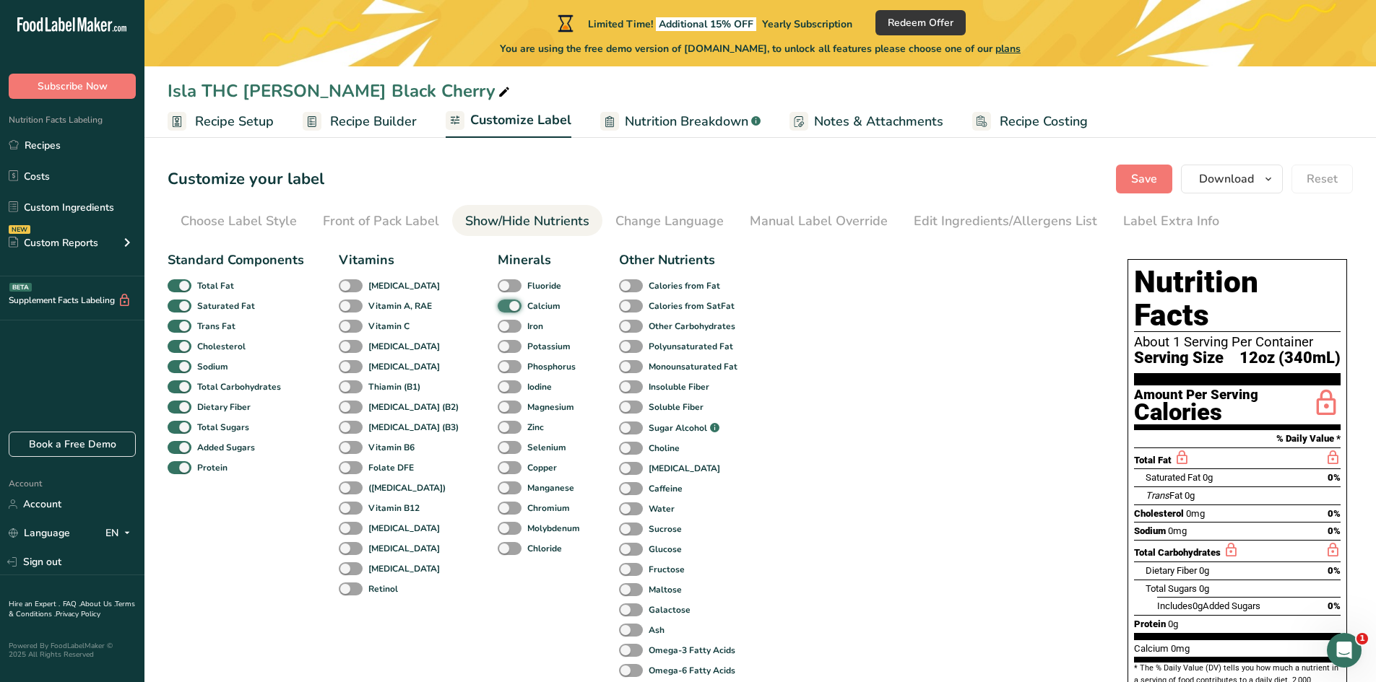
click at [498, 307] on input "Calcium" at bounding box center [502, 305] width 9 height 9
checkbox input "false"
click at [183, 308] on span at bounding box center [180, 307] width 24 height 14
click at [177, 308] on input "Saturated Fat" at bounding box center [172, 305] width 9 height 9
checkbox input "false"
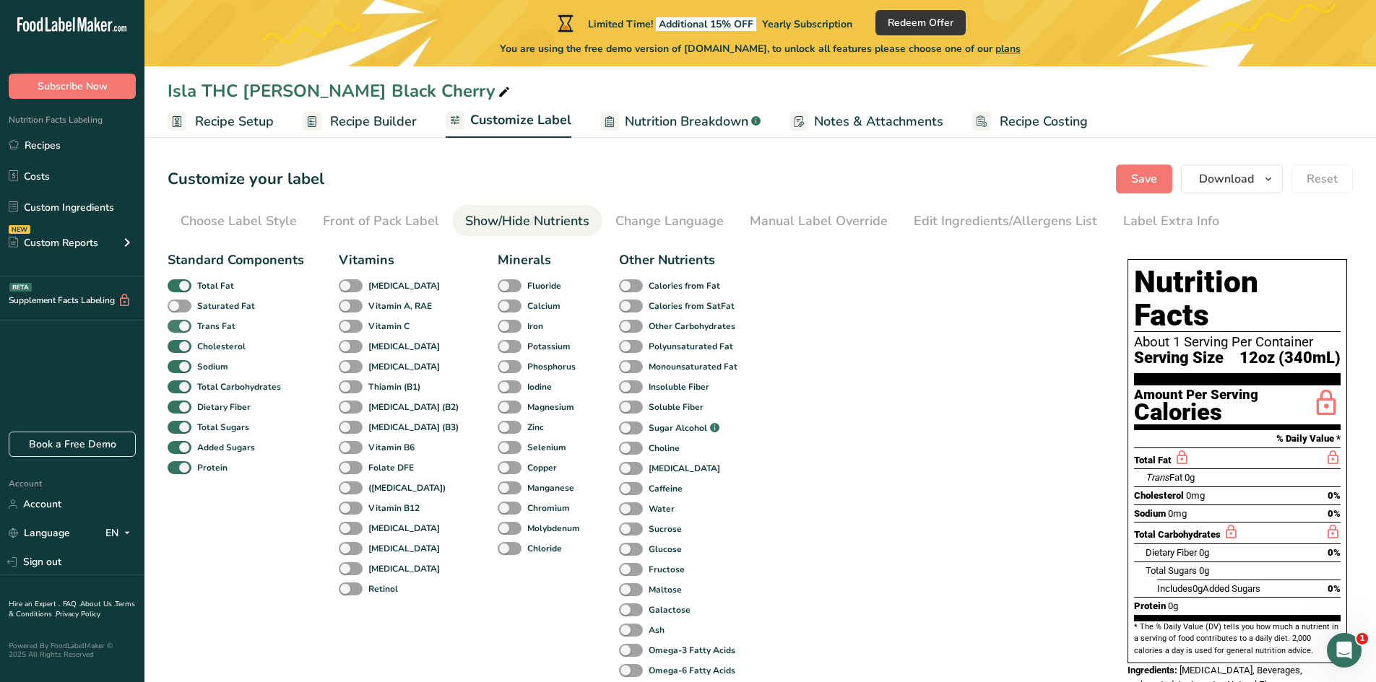
click at [182, 326] on span at bounding box center [180, 327] width 24 height 14
click at [177, 326] on input "Trans Fat" at bounding box center [172, 325] width 9 height 9
checkbox input "false"
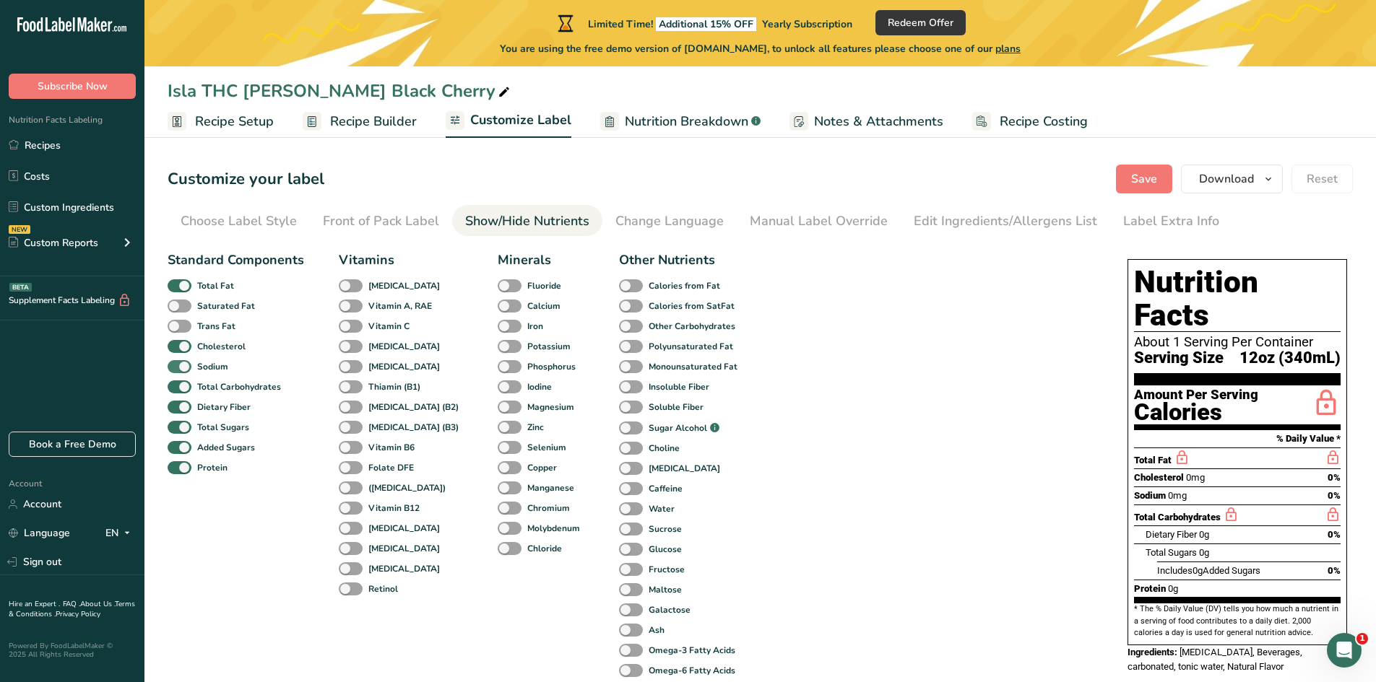
click at [184, 364] on span at bounding box center [180, 367] width 24 height 14
click at [177, 364] on input "Sodium" at bounding box center [172, 366] width 9 height 9
checkbox input "false"
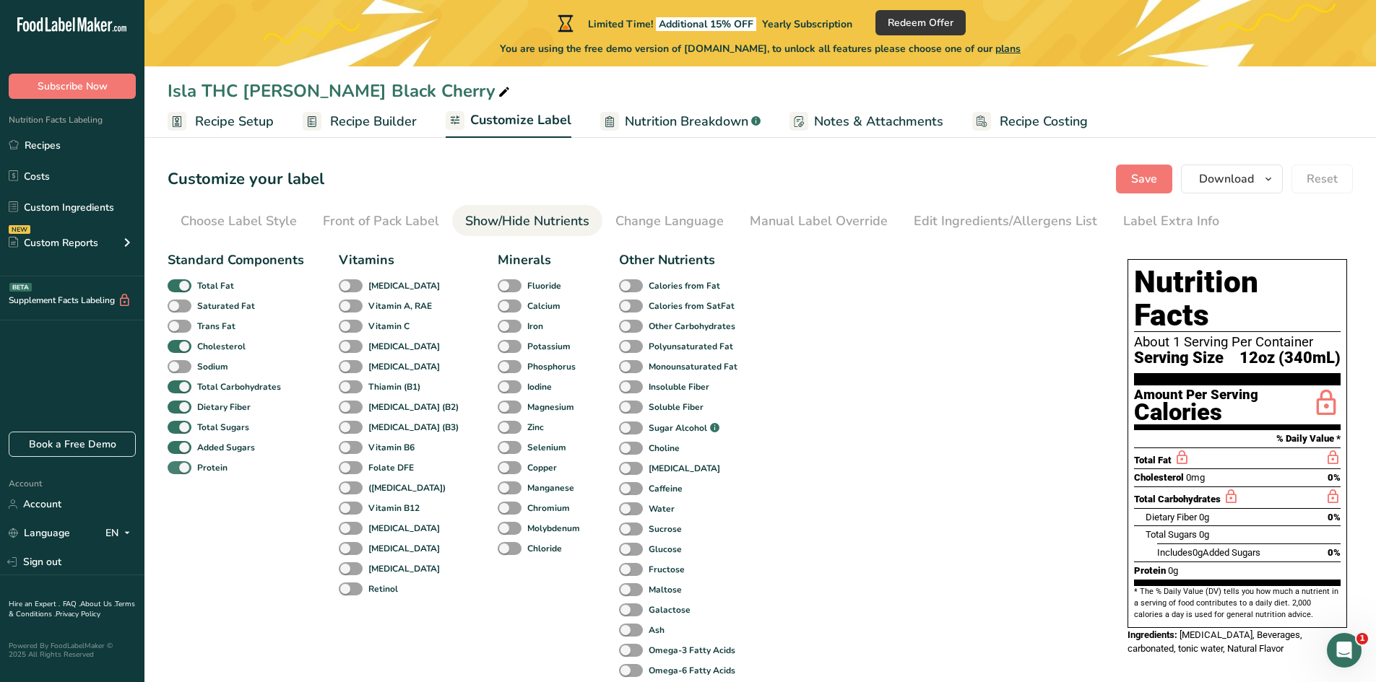
click at [186, 468] on span at bounding box center [180, 468] width 24 height 14
click at [177, 468] on input "Protein" at bounding box center [172, 467] width 9 height 9
checkbox input "false"
click at [183, 404] on span at bounding box center [180, 408] width 24 height 14
click at [177, 404] on input "Dietary Fiber" at bounding box center [172, 406] width 9 height 9
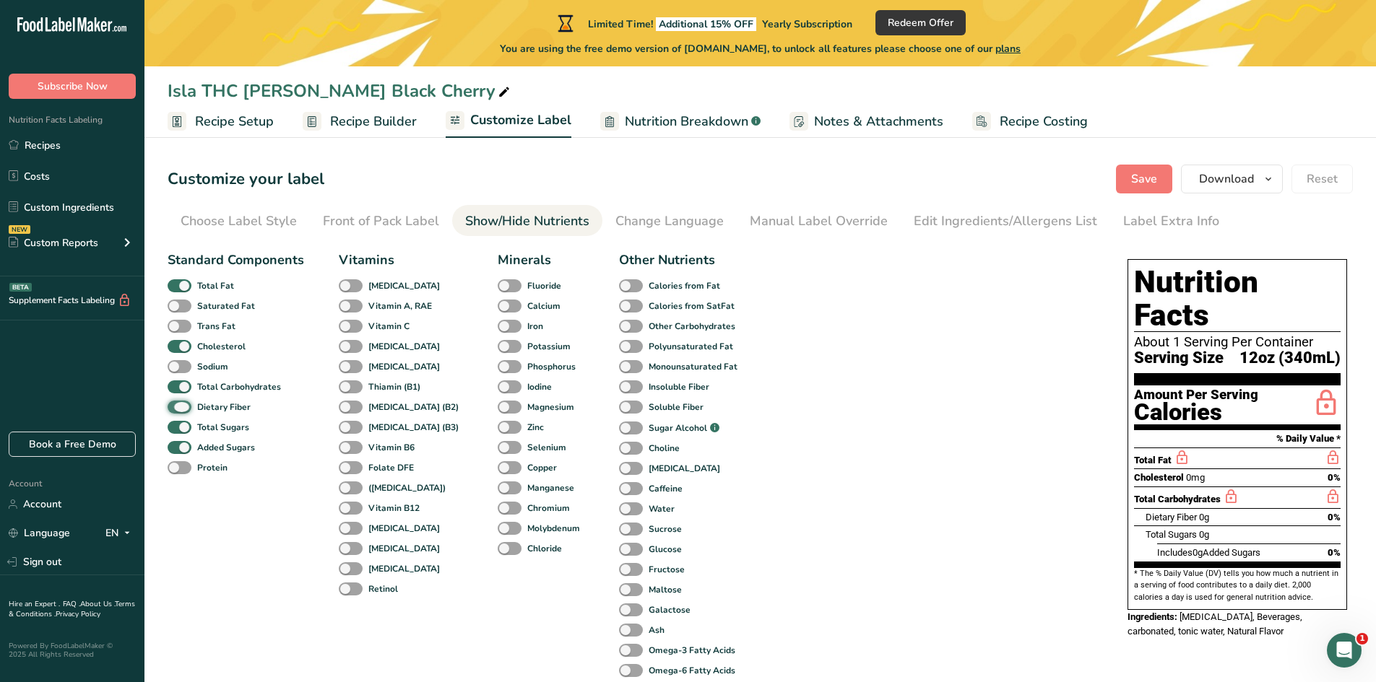
checkbox input "false"
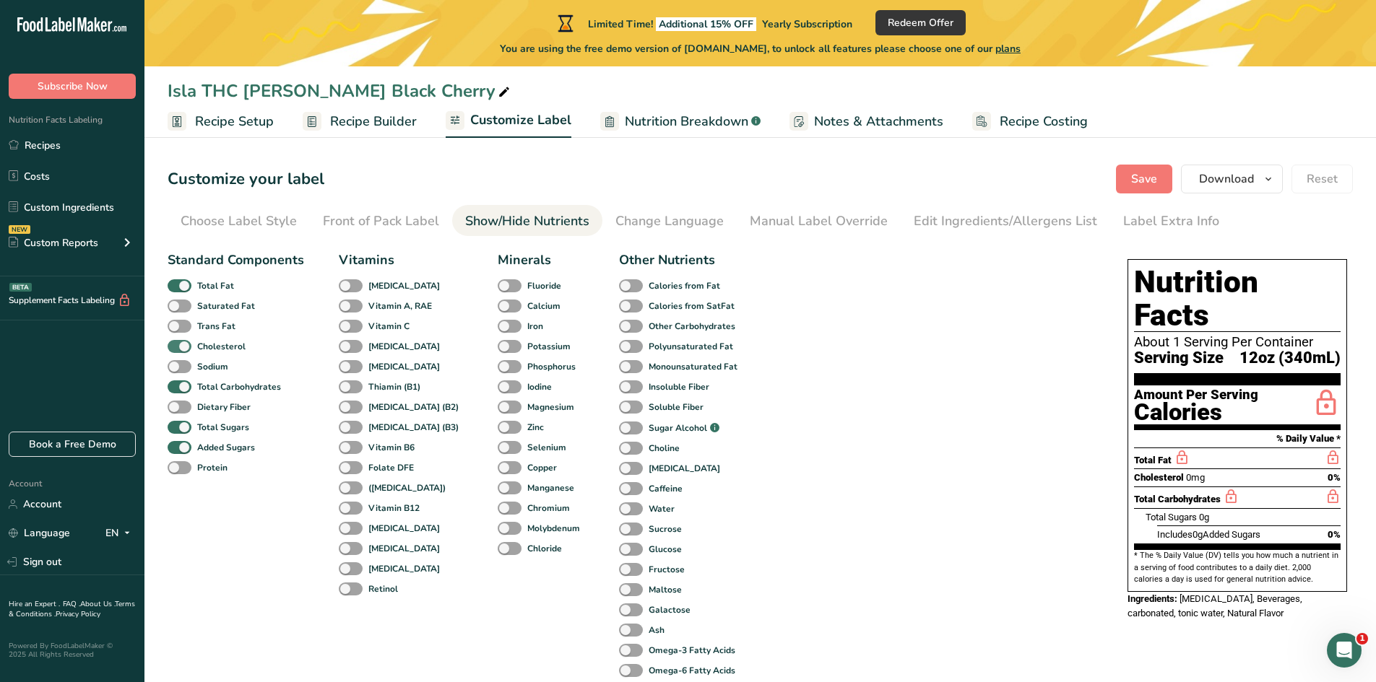
click at [184, 350] on span at bounding box center [180, 347] width 24 height 14
click at [177, 350] on input "Cholesterol" at bounding box center [172, 346] width 9 height 9
checkbox input "false"
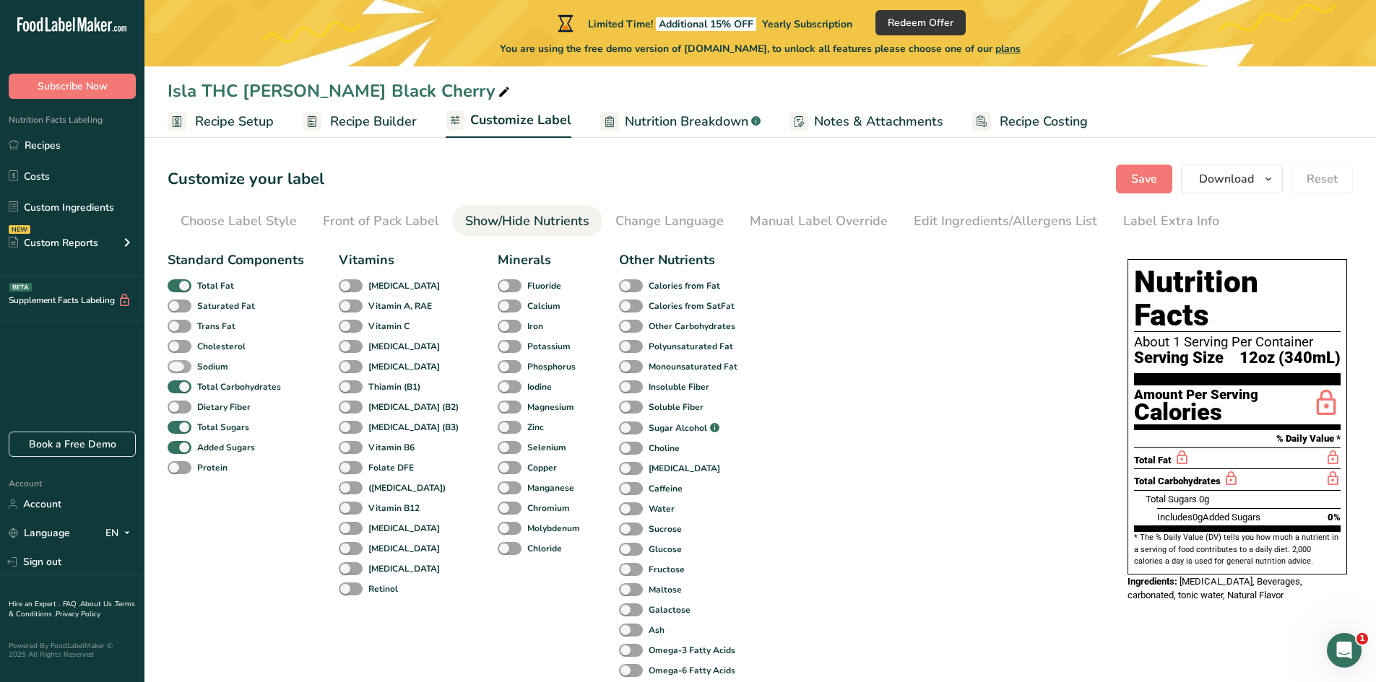
click at [178, 365] on span at bounding box center [180, 367] width 24 height 14
click at [177, 365] on input "Sodium" at bounding box center [172, 366] width 9 height 9
checkbox input "true"
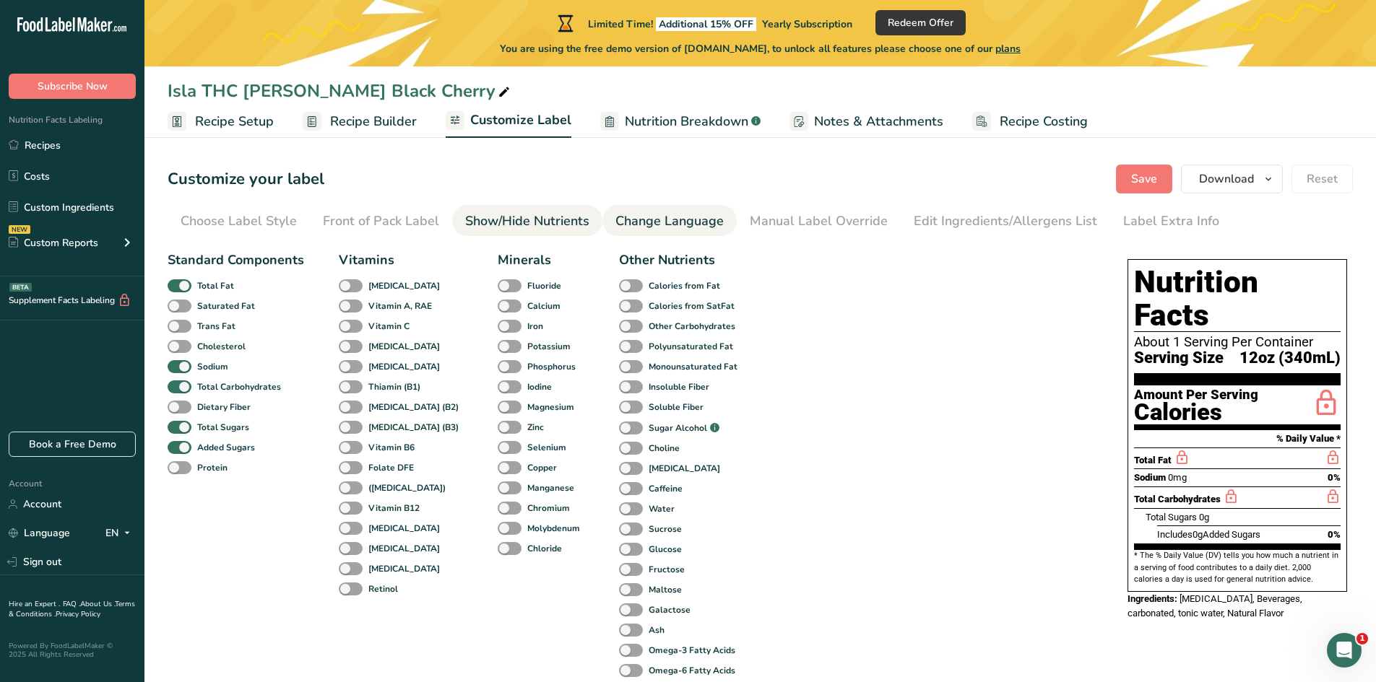
click at [659, 223] on div "Change Language" at bounding box center [669, 221] width 108 height 19
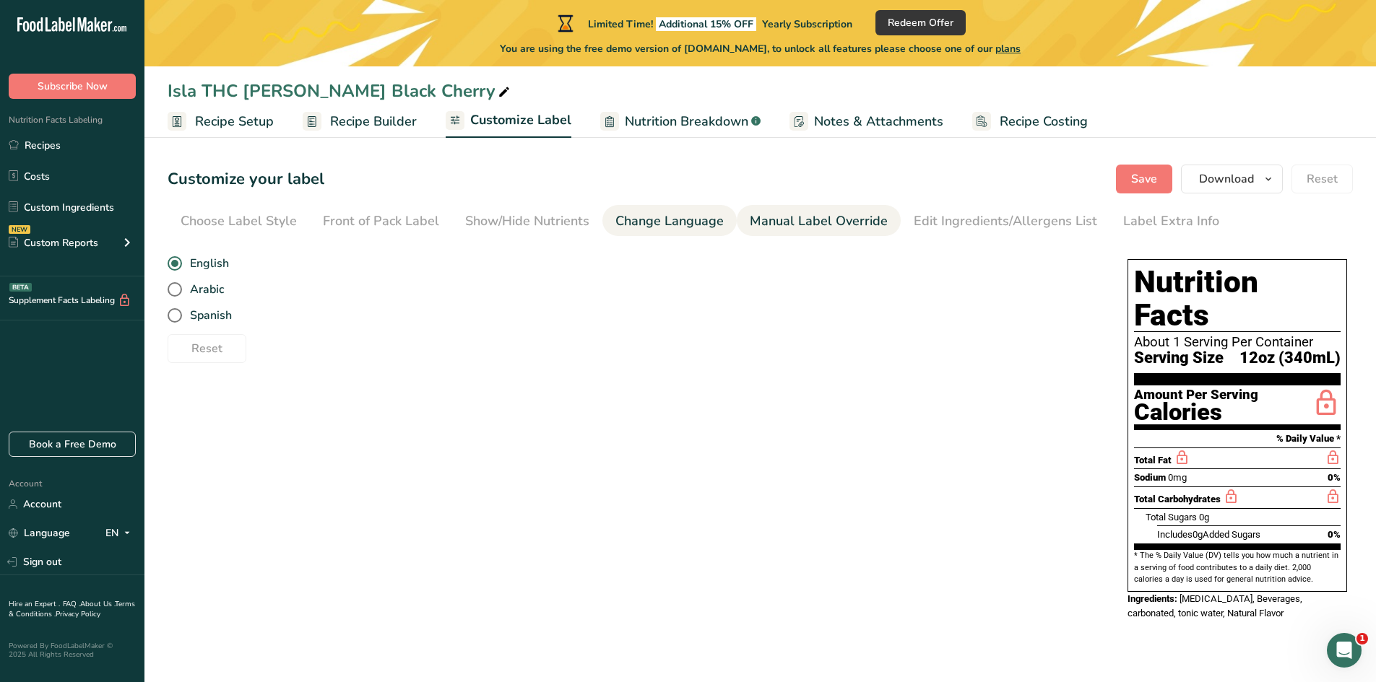
click at [762, 224] on div "Manual Label Override" at bounding box center [819, 221] width 138 height 19
type input "12oz (340mL)"
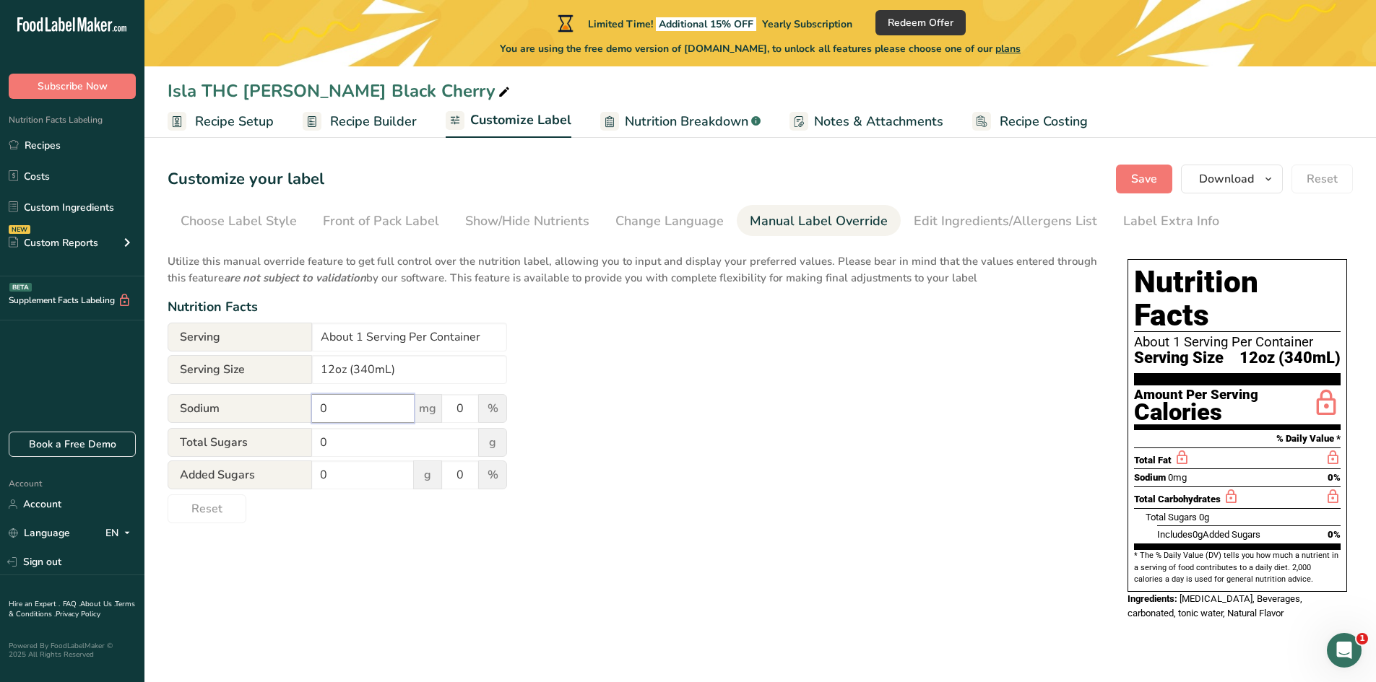
drag, startPoint x: 377, startPoint y: 409, endPoint x: 301, endPoint y: 406, distance: 75.9
click at [304, 411] on div "Sodium 0 mg 0 %" at bounding box center [337, 409] width 339 height 30
type input "10"
click at [612, 432] on div "Utilize this manual override feature to get full control over the nutrition lab…" at bounding box center [633, 384] width 931 height 279
click at [965, 222] on div "Edit Ingredients/Allergens List" at bounding box center [1005, 221] width 183 height 19
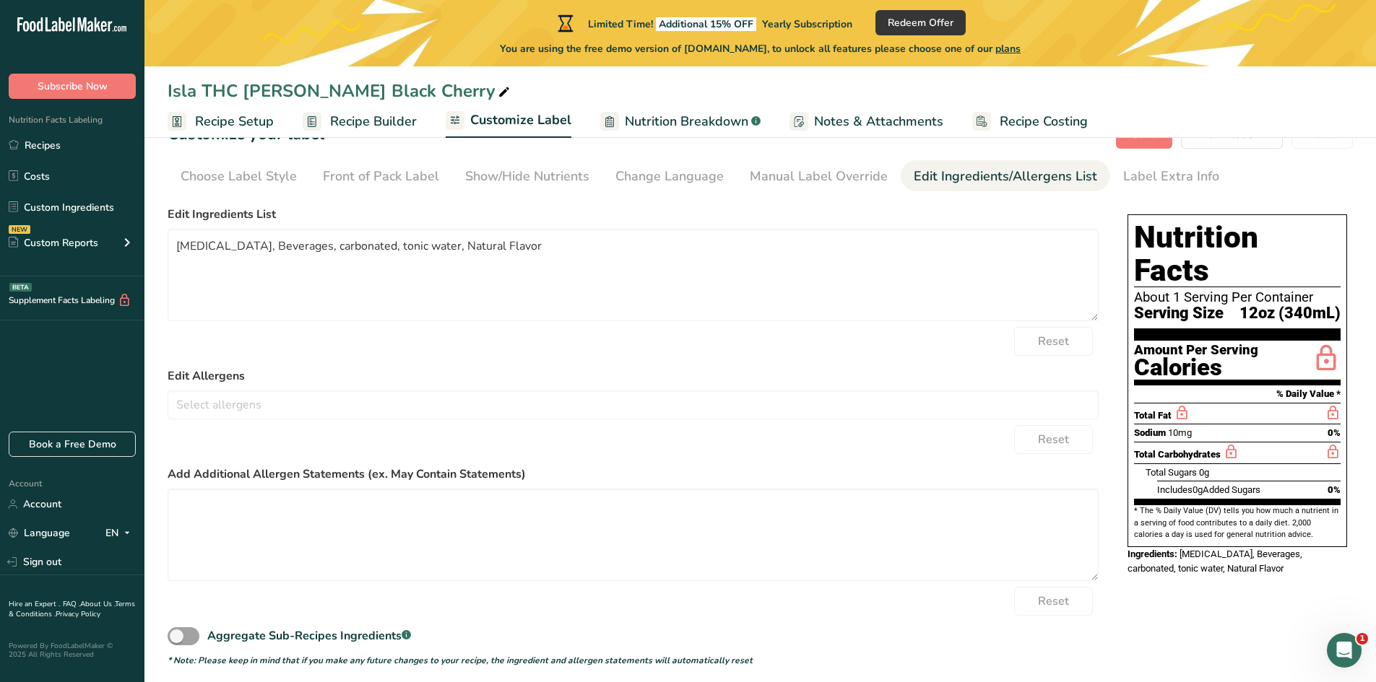
scroll to position [53, 0]
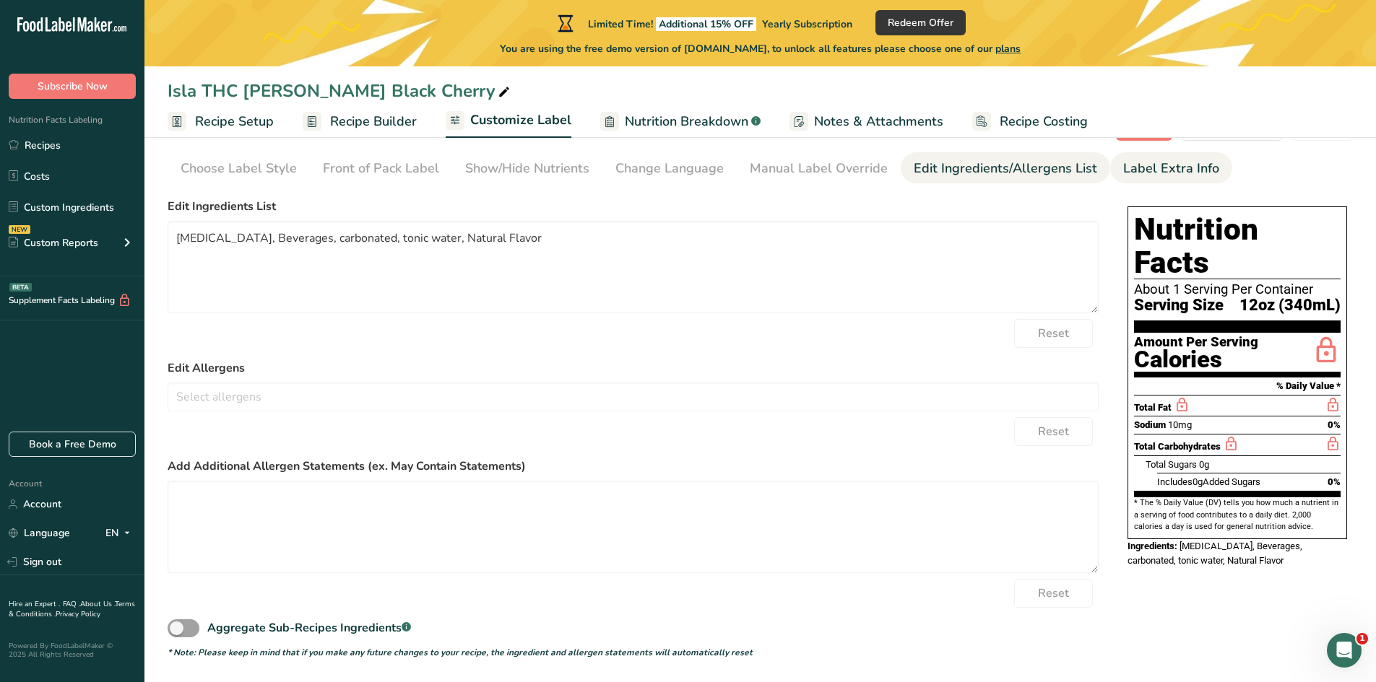
click at [1125, 162] on div "Label Extra Info" at bounding box center [1171, 168] width 96 height 19
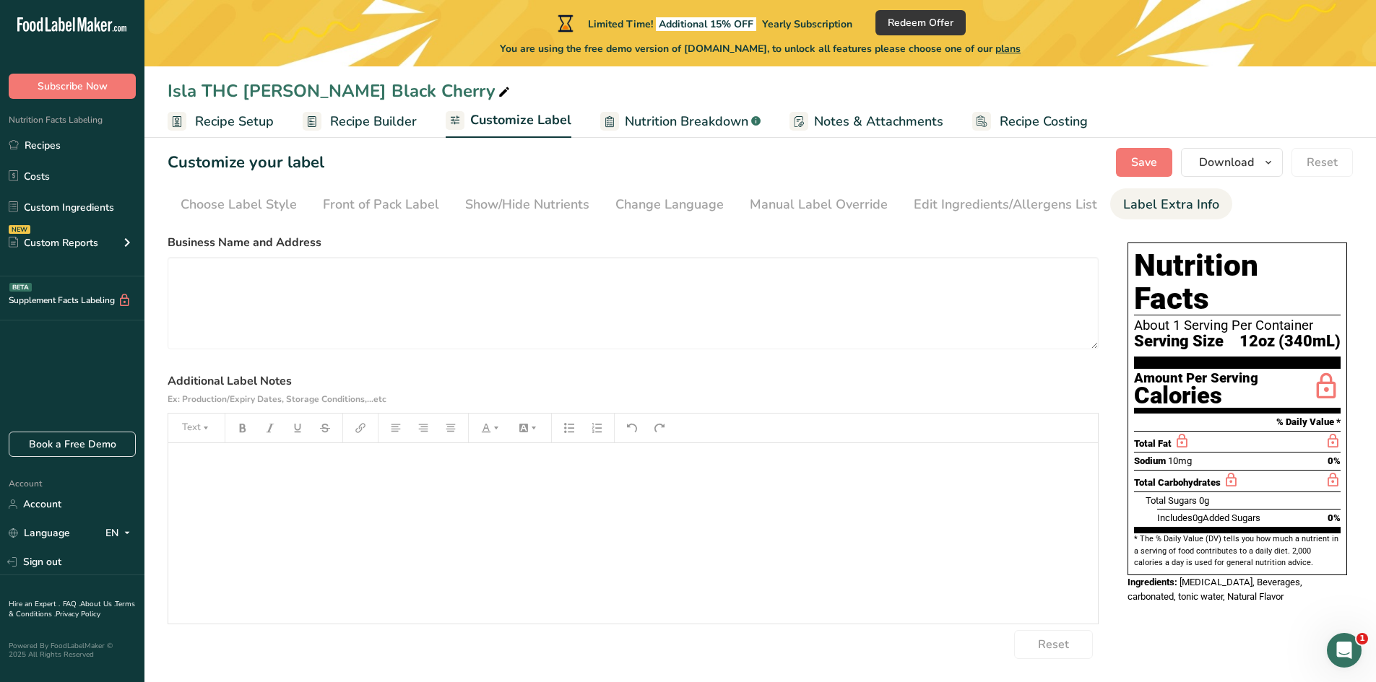
scroll to position [17, 0]
click at [298, 261] on textarea at bounding box center [633, 303] width 931 height 92
type textarea "B"
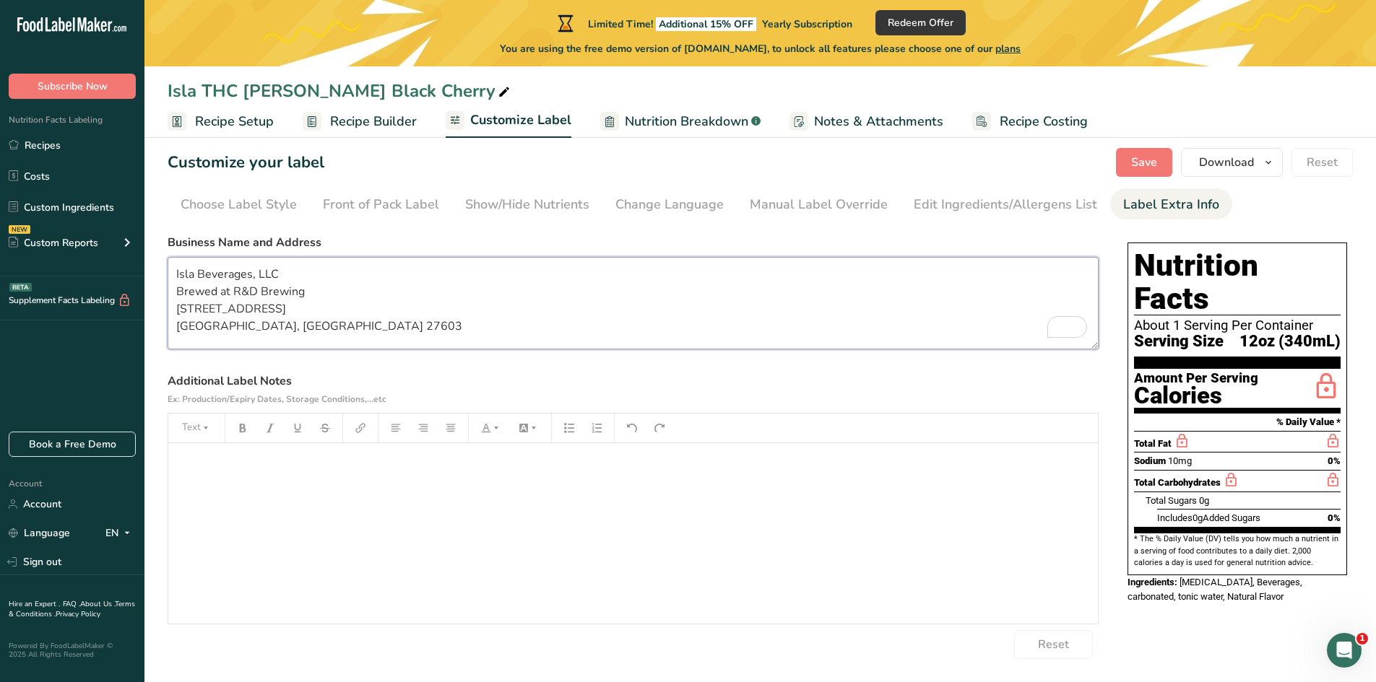
type textarea "Isla Beverages, LLC Brewed at R&D Brewing [STREET_ADDRESS] [GEOGRAPHIC_DATA], […"
click at [529, 228] on div "Choose your label style Standard FDA label USA (FDA) Standard FDA label Tabular…" at bounding box center [633, 443] width 931 height 431
click at [1154, 160] on span "Save" at bounding box center [1144, 162] width 26 height 17
click at [227, 207] on div "Choose Label Style" at bounding box center [239, 204] width 116 height 19
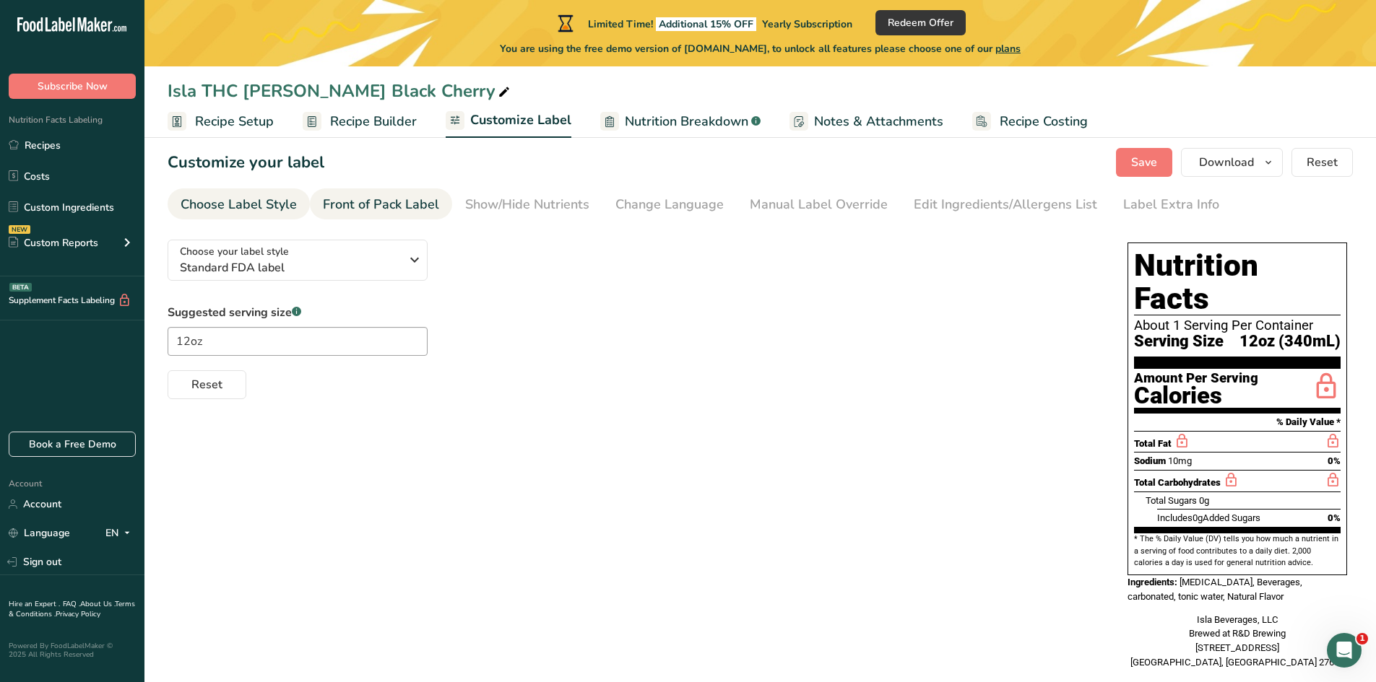
click at [394, 208] on div "Front of Pack Label" at bounding box center [381, 204] width 116 height 19
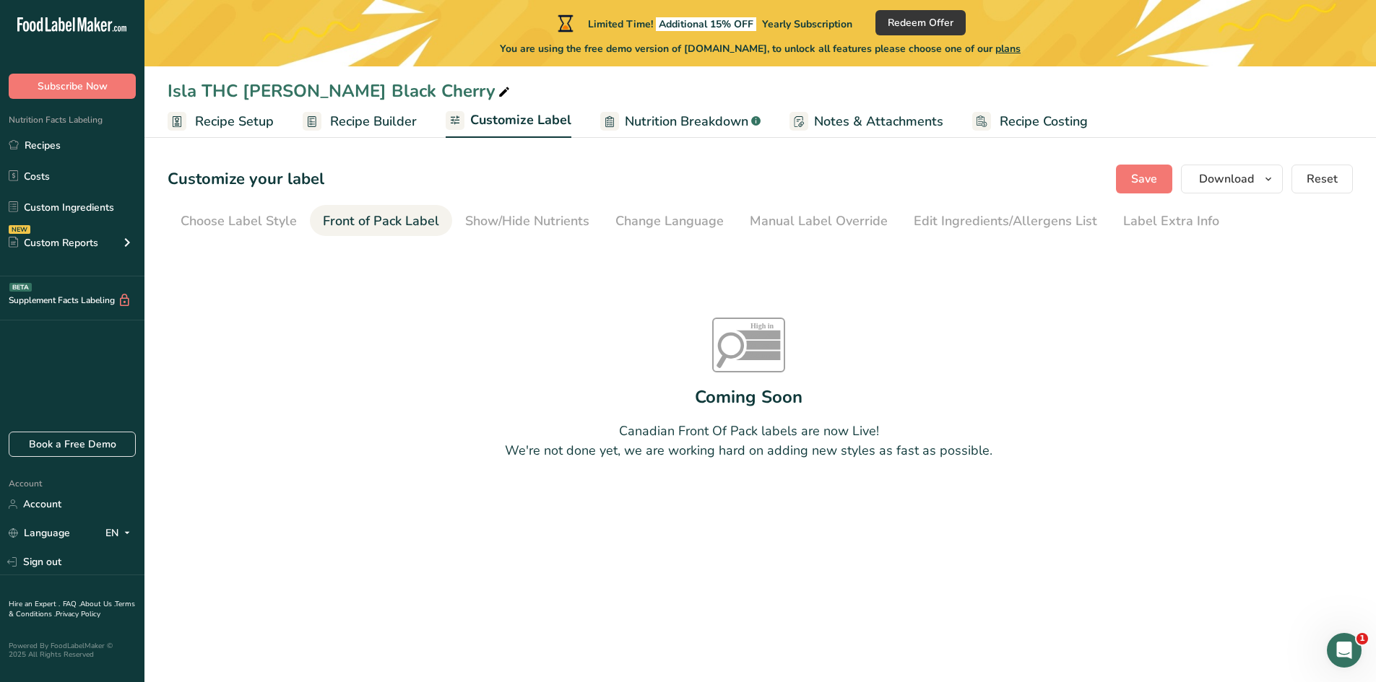
scroll to position [0, 0]
click at [507, 214] on div "Show/Hide Nutrients" at bounding box center [527, 221] width 124 height 19
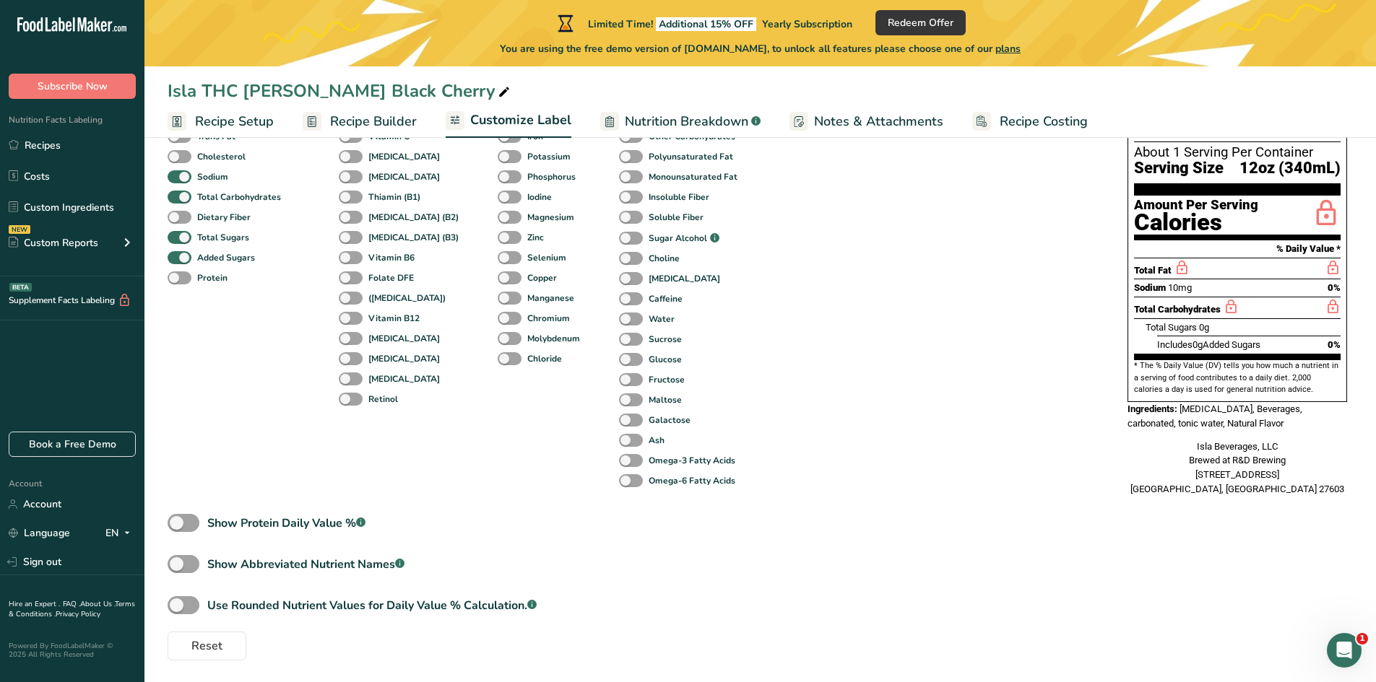
scroll to position [191, 0]
click at [373, 120] on span "Recipe Builder" at bounding box center [373, 121] width 87 height 19
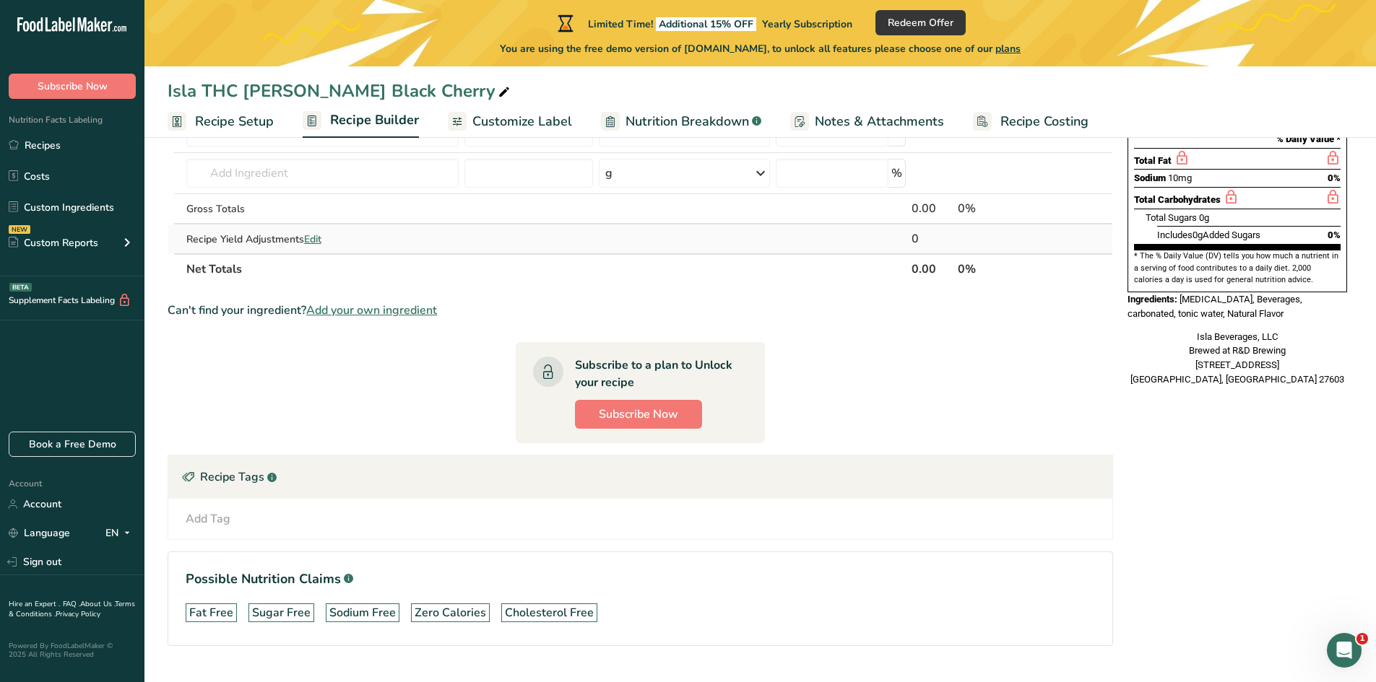
scroll to position [257, 0]
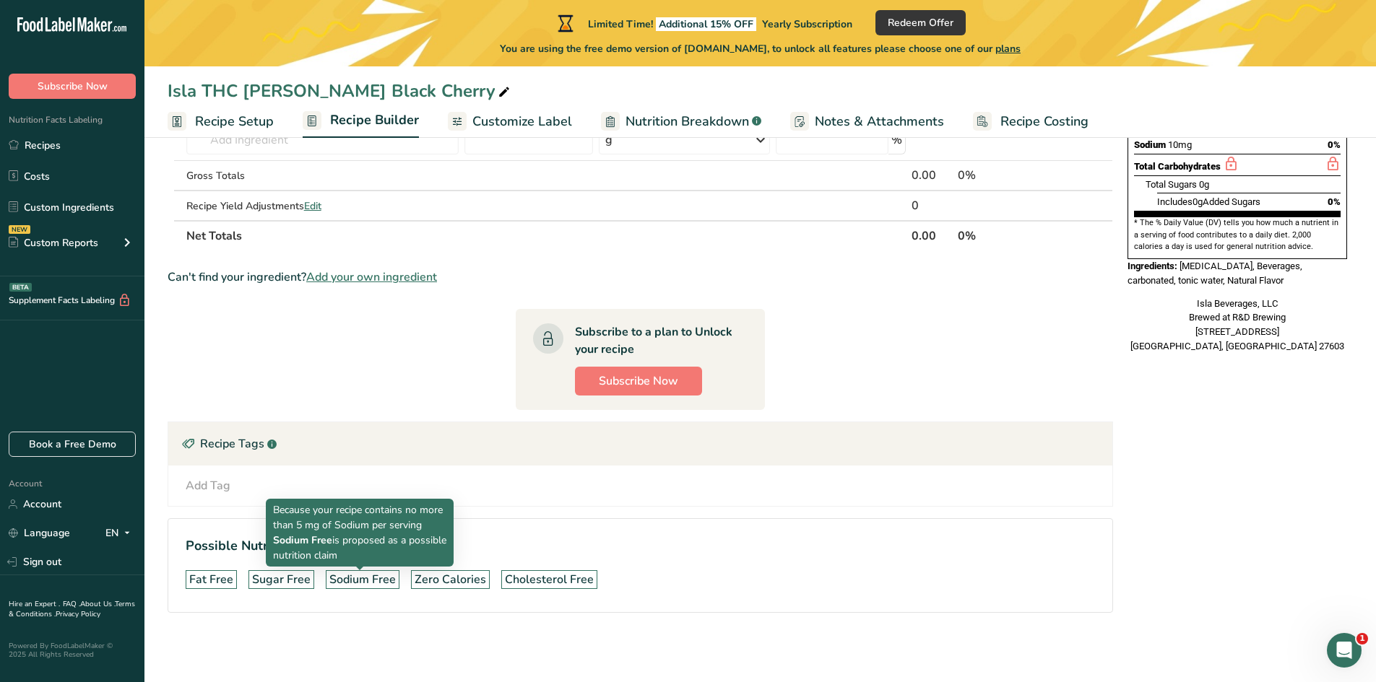
click at [363, 578] on div "Sodium Free" at bounding box center [362, 579] width 66 height 17
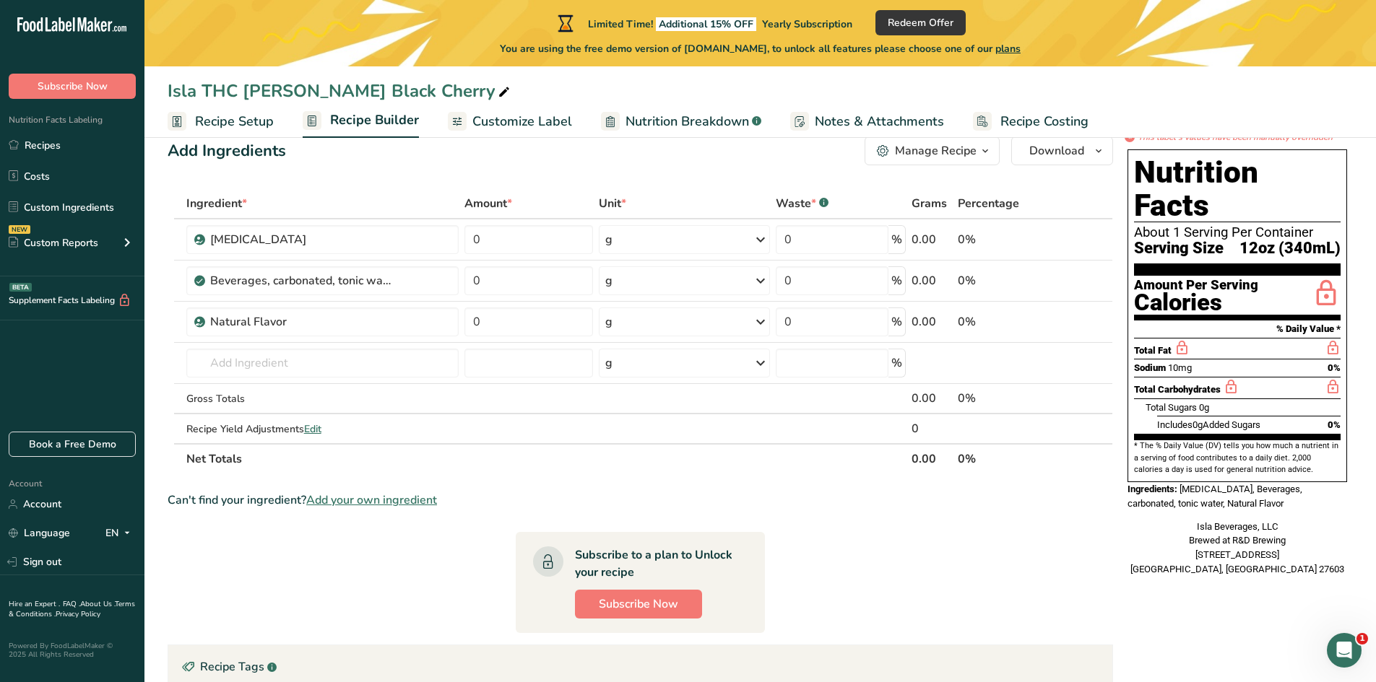
scroll to position [0, 0]
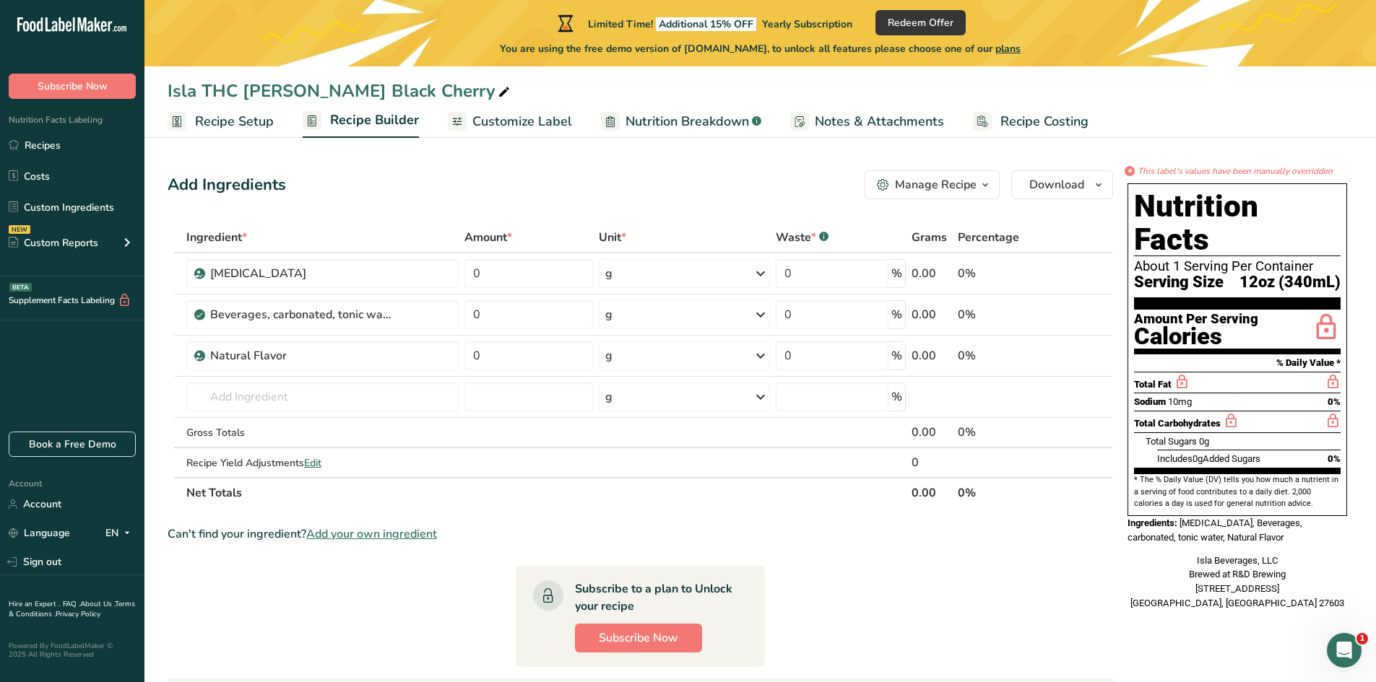
click at [513, 117] on span "Customize Label" at bounding box center [522, 121] width 100 height 19
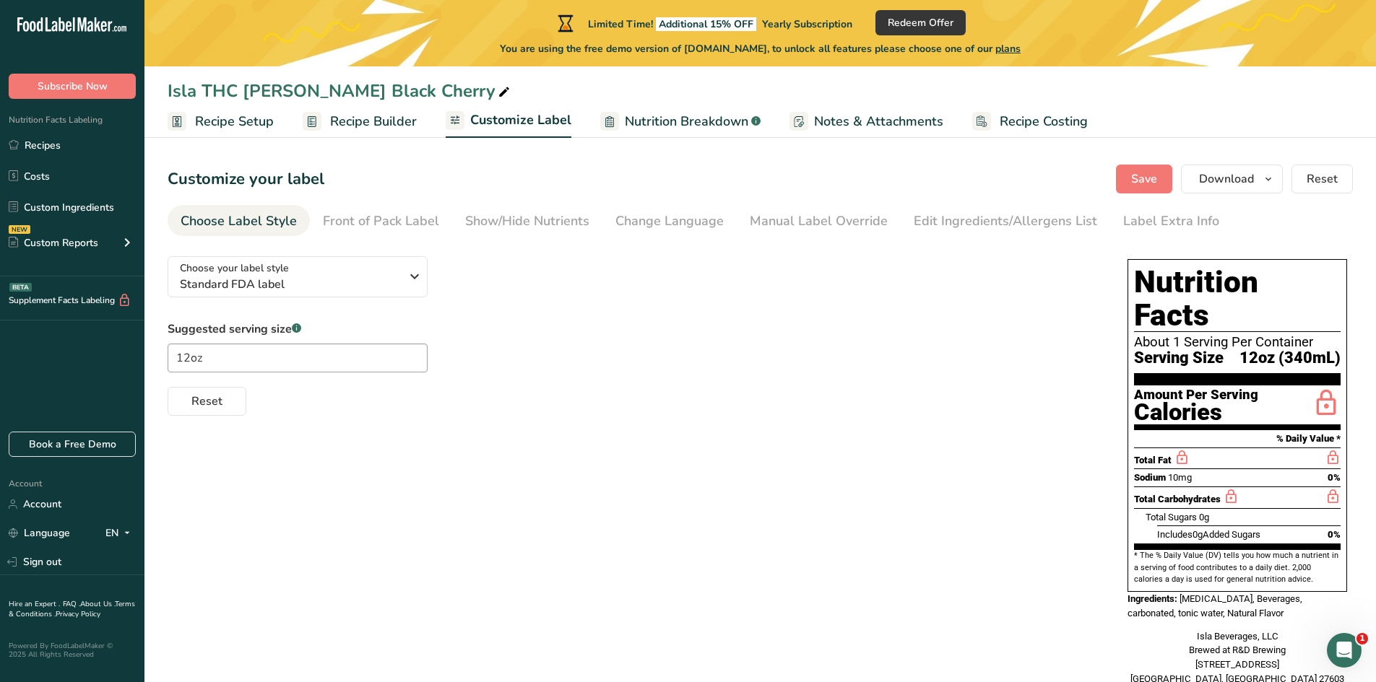
click at [643, 124] on span "Nutrition Breakdown" at bounding box center [686, 121] width 123 height 19
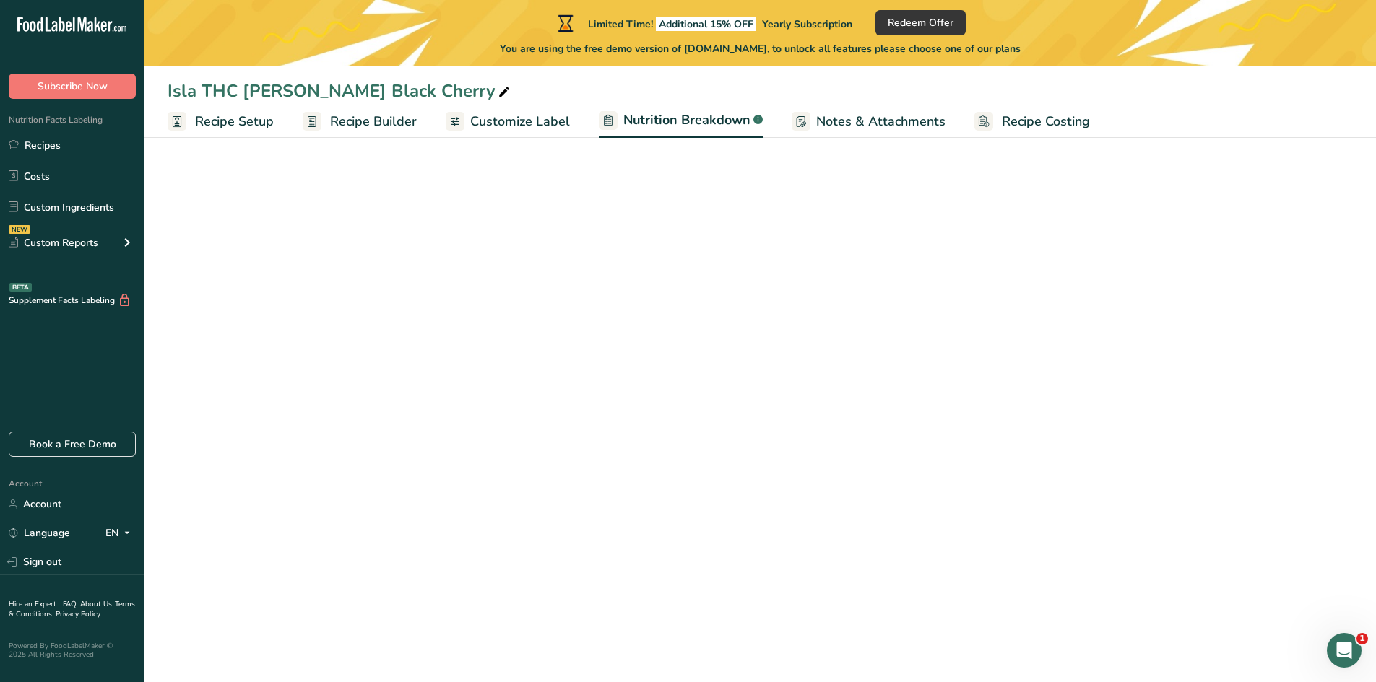
select select "Calories"
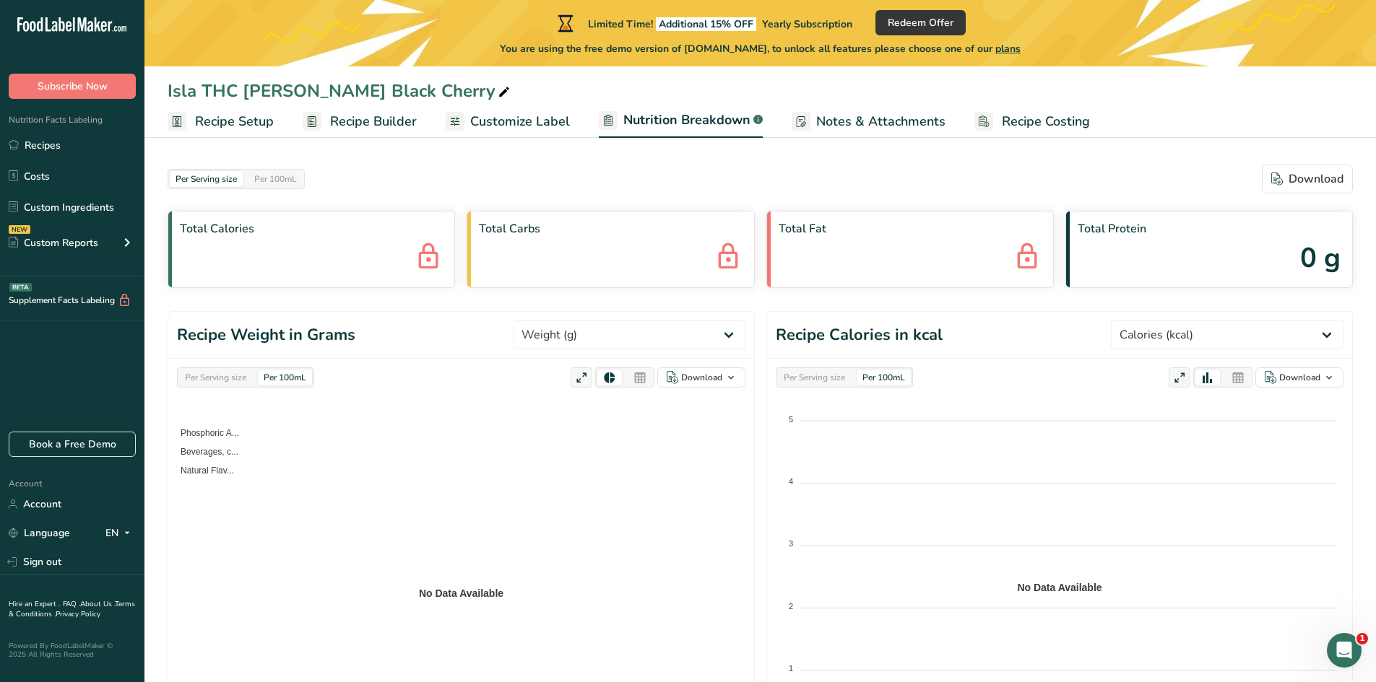
click at [256, 268] on div "Total Calories" at bounding box center [311, 249] width 287 height 77
click at [625, 330] on select "Weight (g) Calories (kcal) Energy KJ (kj) Total Fat (g) Saturated Fat (g) Trans…" at bounding box center [629, 335] width 233 height 29
click at [622, 337] on select "Weight (g) Calories (kcal) Energy KJ (kj) Total Fat (g) Saturated Fat (g) Trans…" at bounding box center [629, 335] width 233 height 29
click at [424, 260] on icon at bounding box center [428, 257] width 29 height 39
click at [425, 259] on icon at bounding box center [428, 257] width 29 height 39
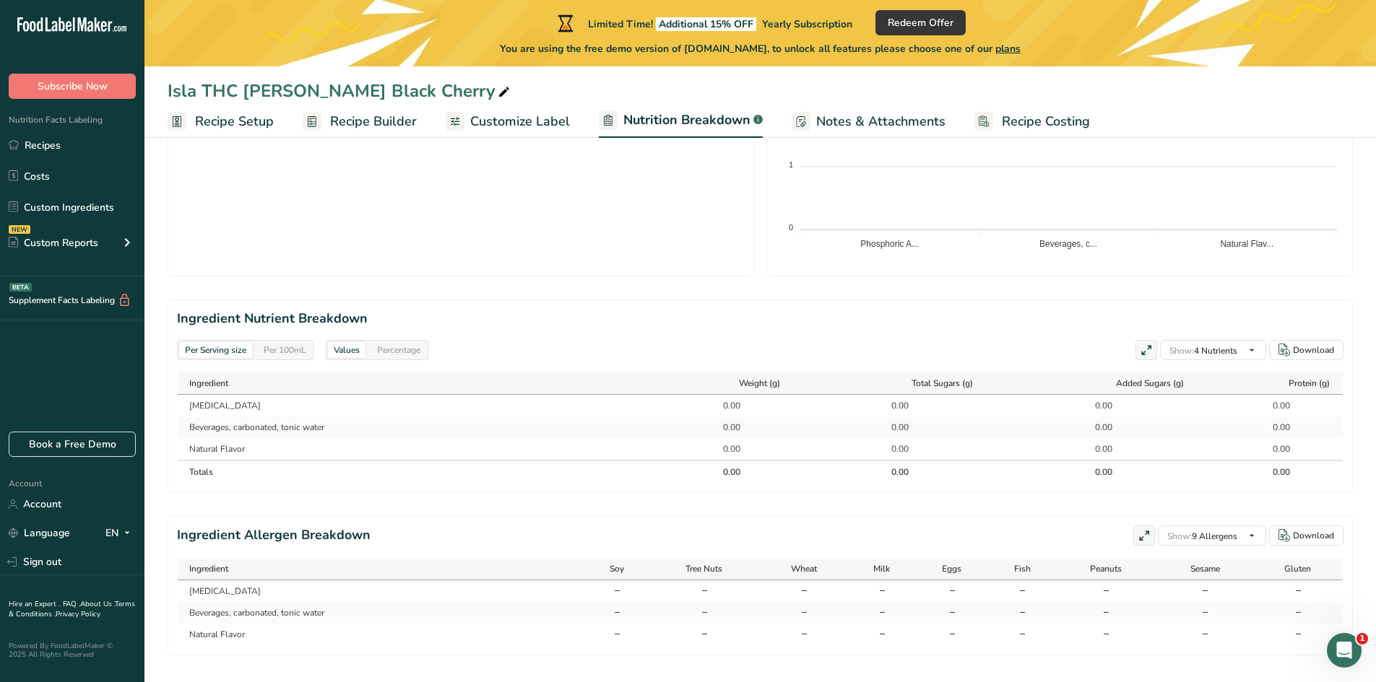
scroll to position [505, 0]
click at [355, 114] on span "Recipe Builder" at bounding box center [373, 121] width 87 height 19
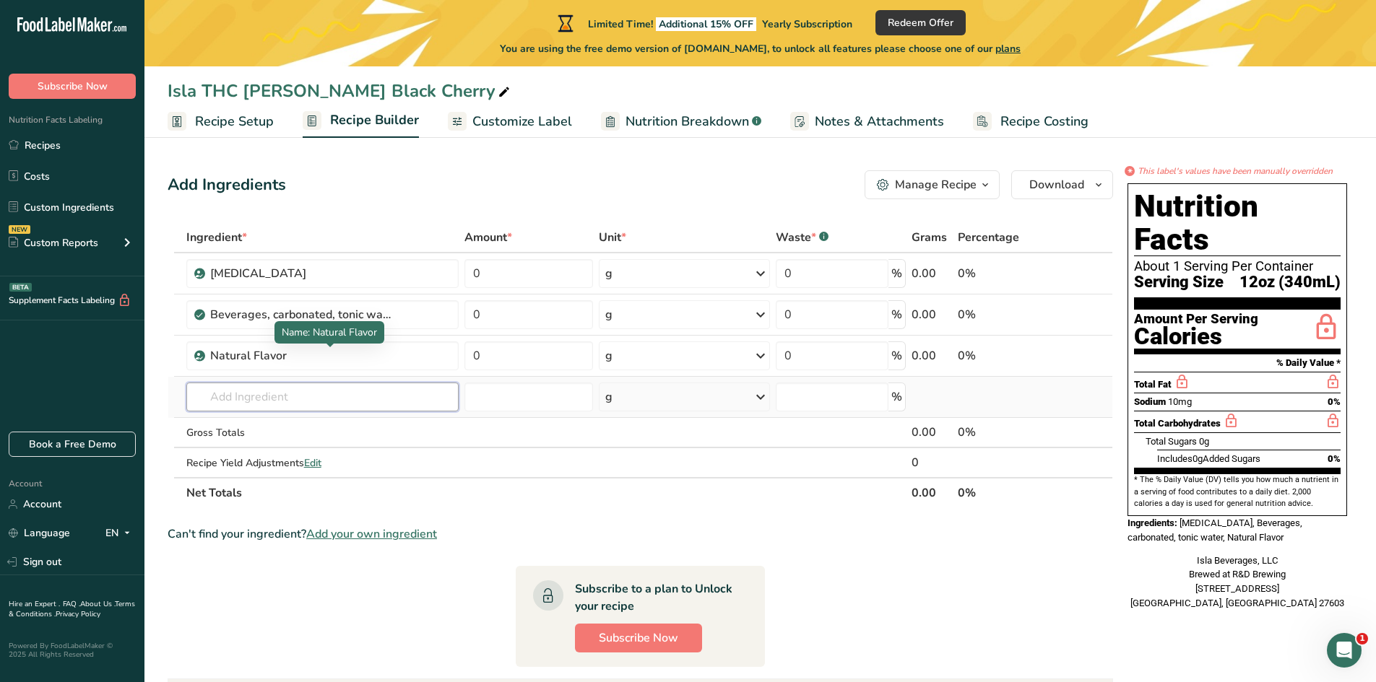
click at [226, 389] on input "text" at bounding box center [322, 397] width 272 height 29
type input "d"
type input "Delta 9 THC"
click at [284, 449] on div "Add your own ingredient" at bounding box center [322, 450] width 249 height 15
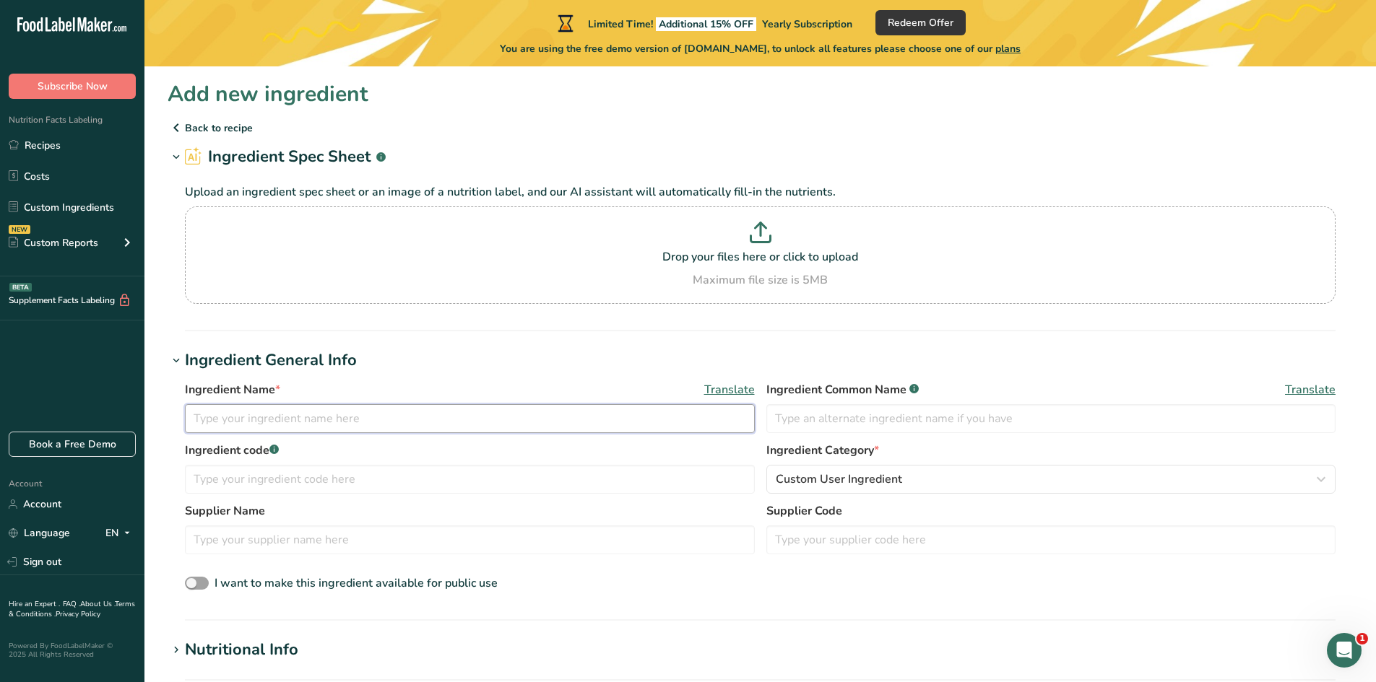
click at [246, 415] on input "text" at bounding box center [470, 418] width 570 height 29
type input "Delta 9 THC"
click at [888, 404] on input "text" at bounding box center [1051, 418] width 570 height 29
click at [185, 584] on span at bounding box center [197, 584] width 24 height 14
click at [185, 584] on input "I want to make this ingredient available for public use" at bounding box center [189, 583] width 9 height 9
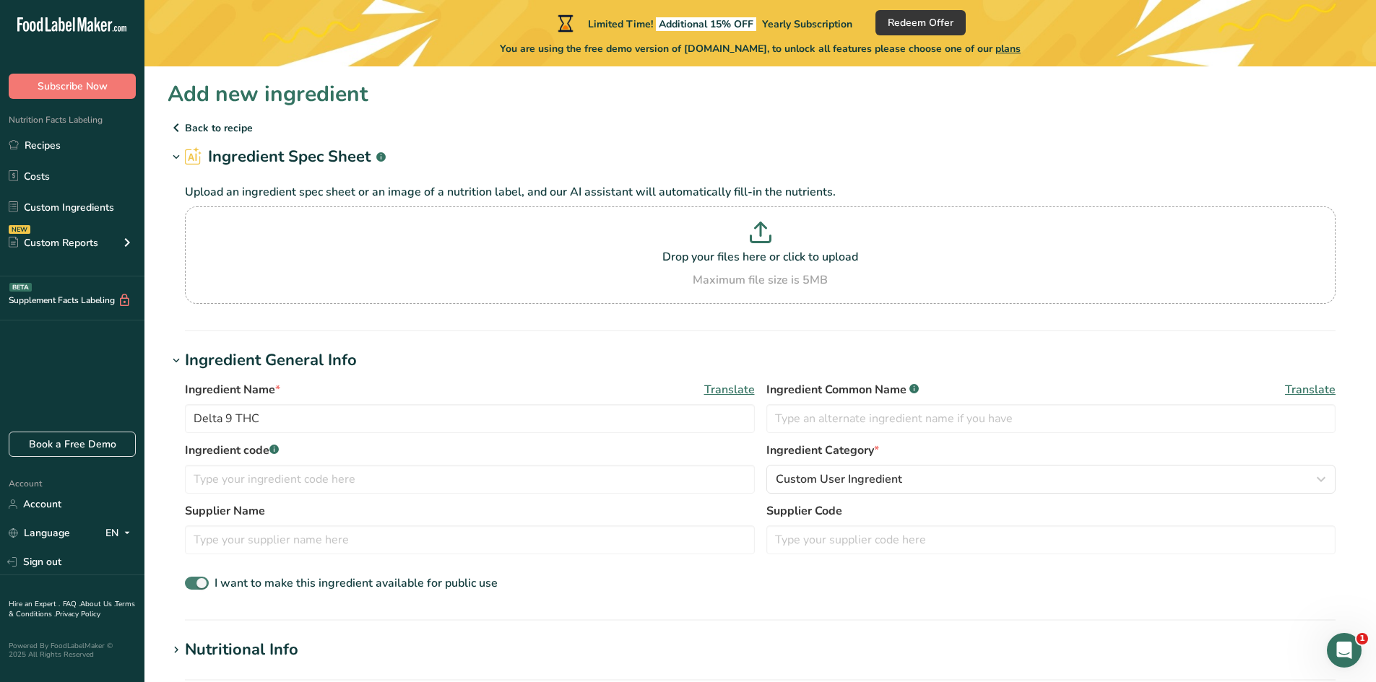
click at [185, 584] on span at bounding box center [197, 584] width 24 height 14
click at [185, 584] on input "I want to make this ingredient available for public use" at bounding box center [189, 583] width 9 height 9
checkbox input "false"
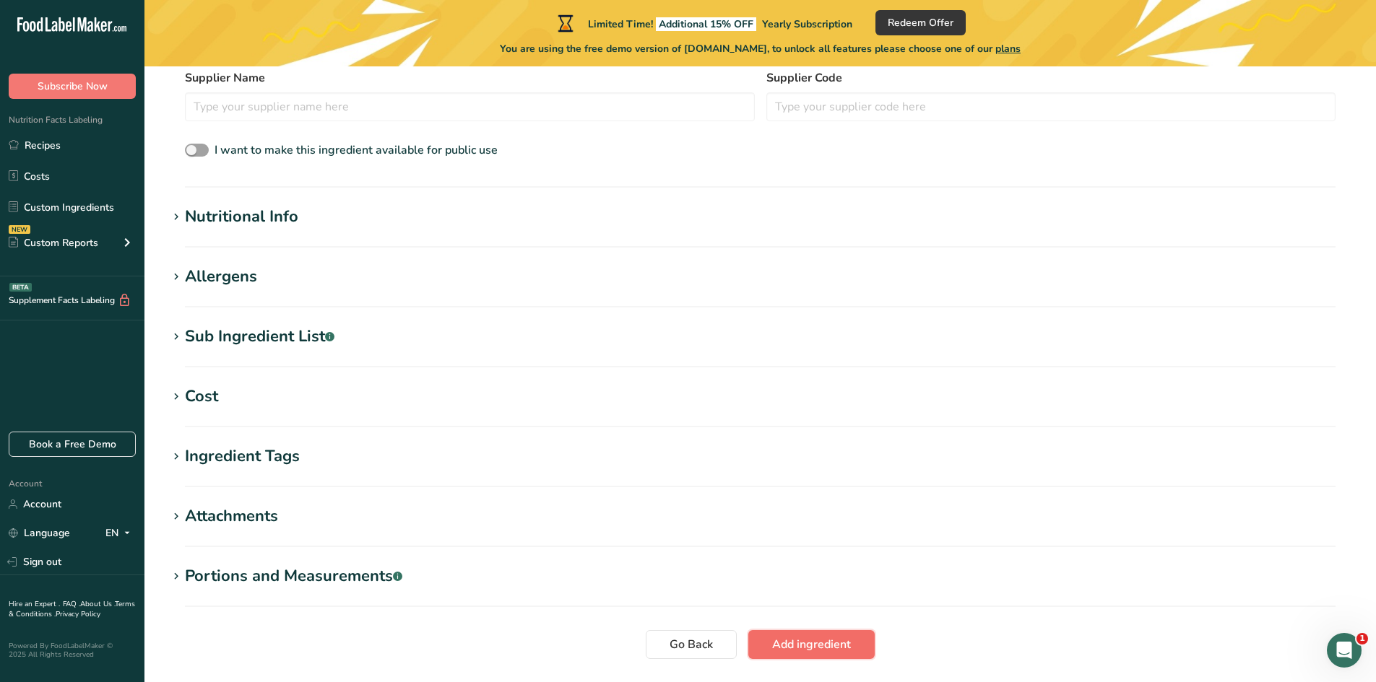
click at [810, 656] on button "Add ingredient" at bounding box center [811, 644] width 126 height 29
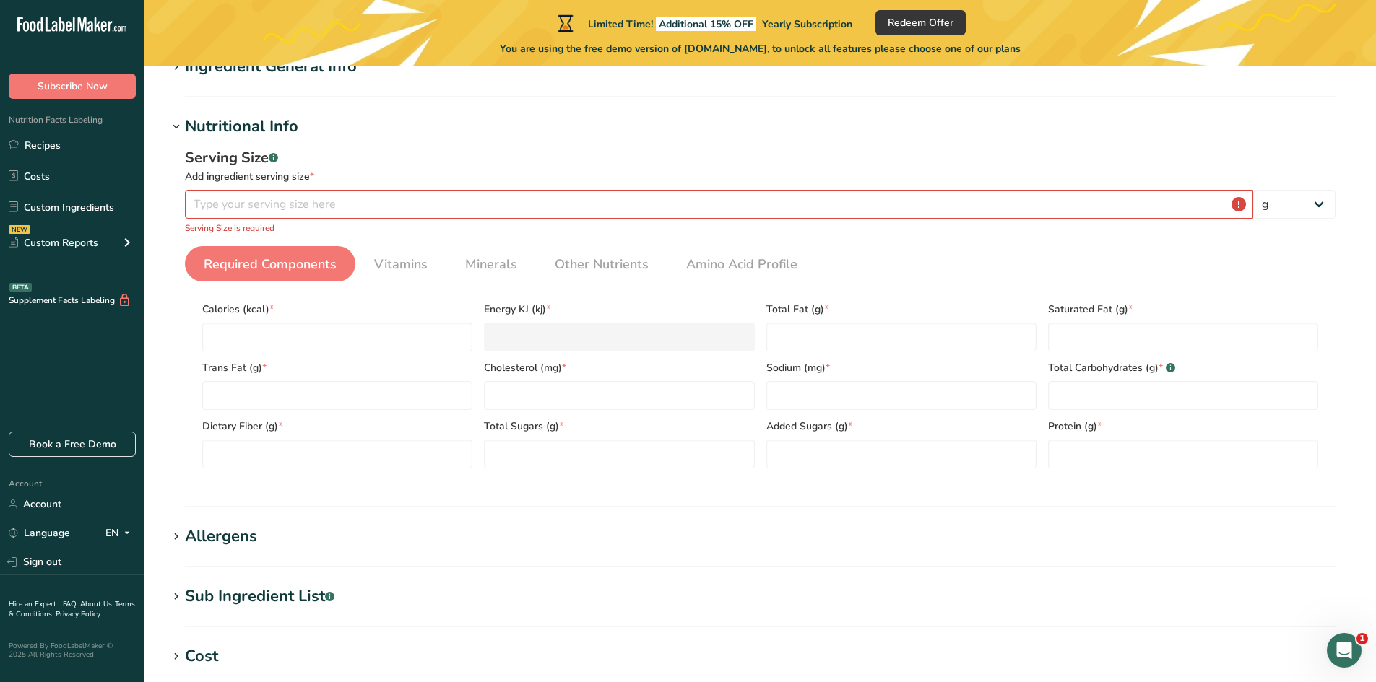
scroll to position [149, 0]
click at [252, 199] on input "number" at bounding box center [719, 205] width 1068 height 29
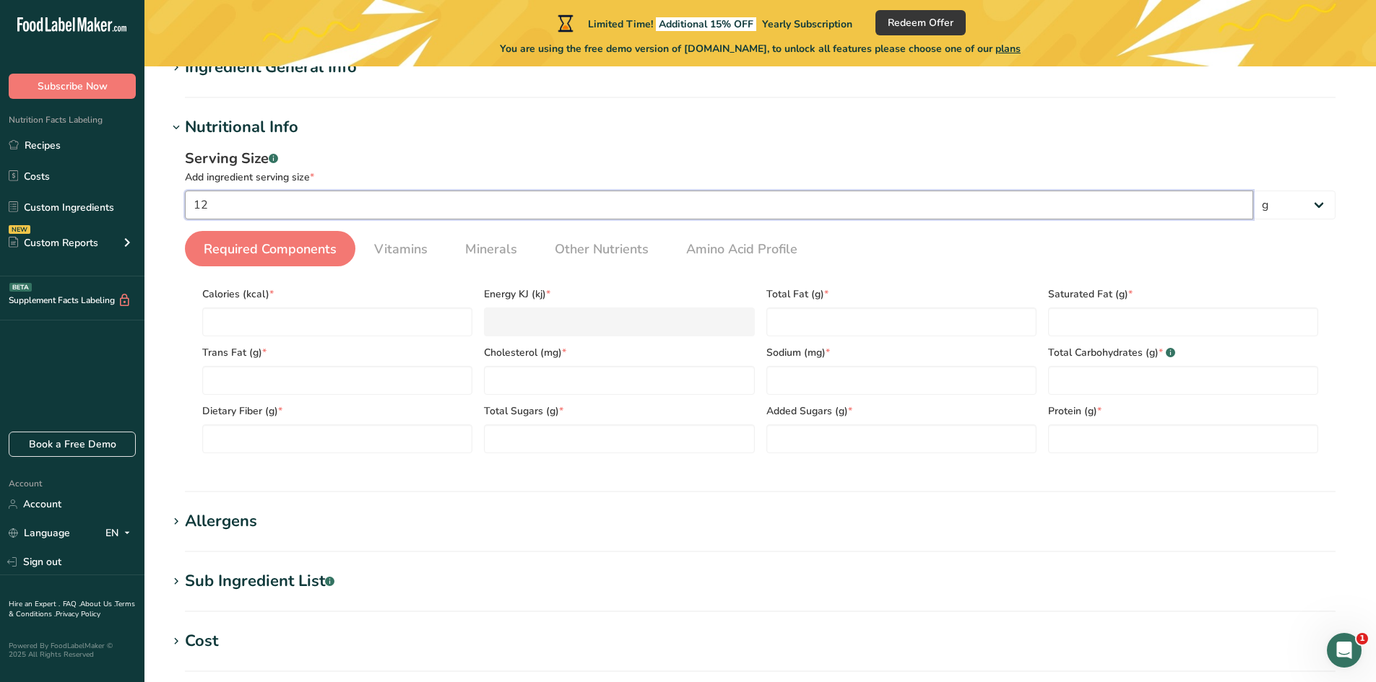
click at [235, 207] on input "12" at bounding box center [719, 205] width 1068 height 29
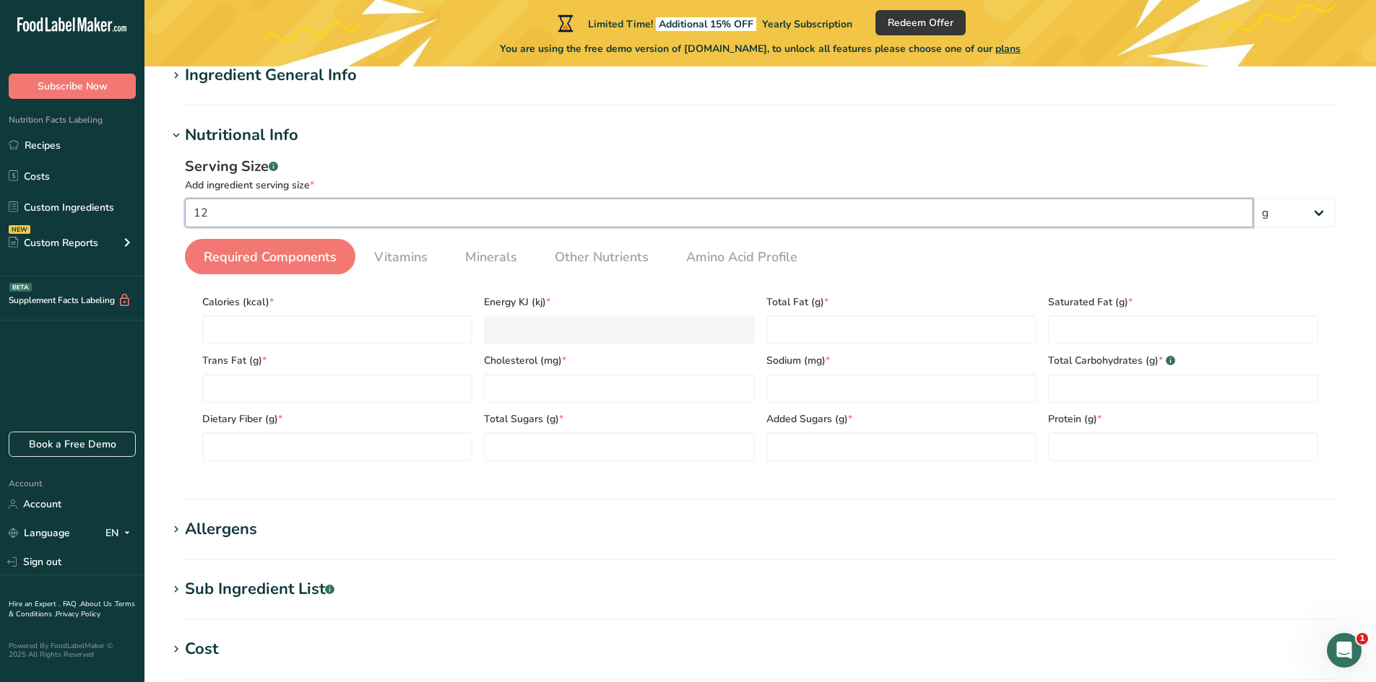
scroll to position [143, 0]
type input "1"
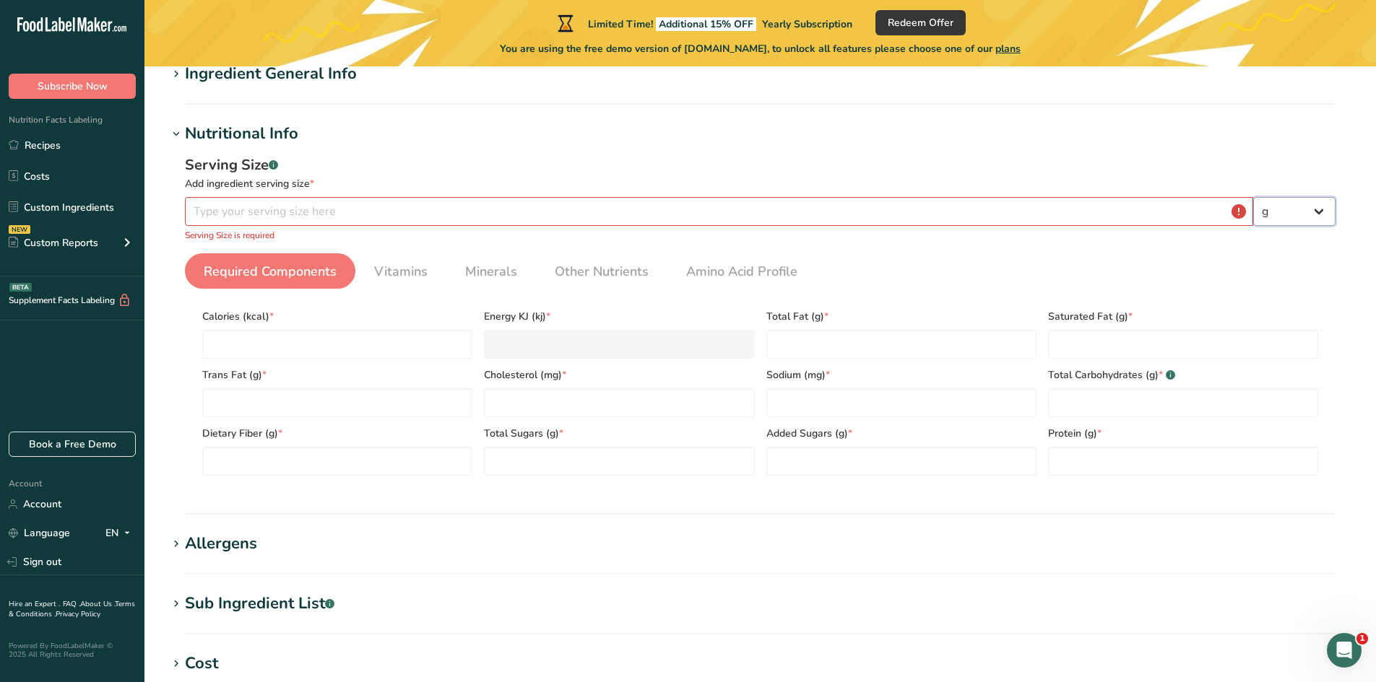
click at [1296, 213] on select "g kg mg mcg lb oz l mL fl oz tbsp tsp cup qt gallon" at bounding box center [1294, 211] width 82 height 29
select select "3"
click at [1253, 197] on select "g kg mg mcg lb oz l mL fl oz tbsp tsp cup qt gallon" at bounding box center [1294, 211] width 82 height 29
click at [391, 201] on input "number" at bounding box center [719, 211] width 1068 height 29
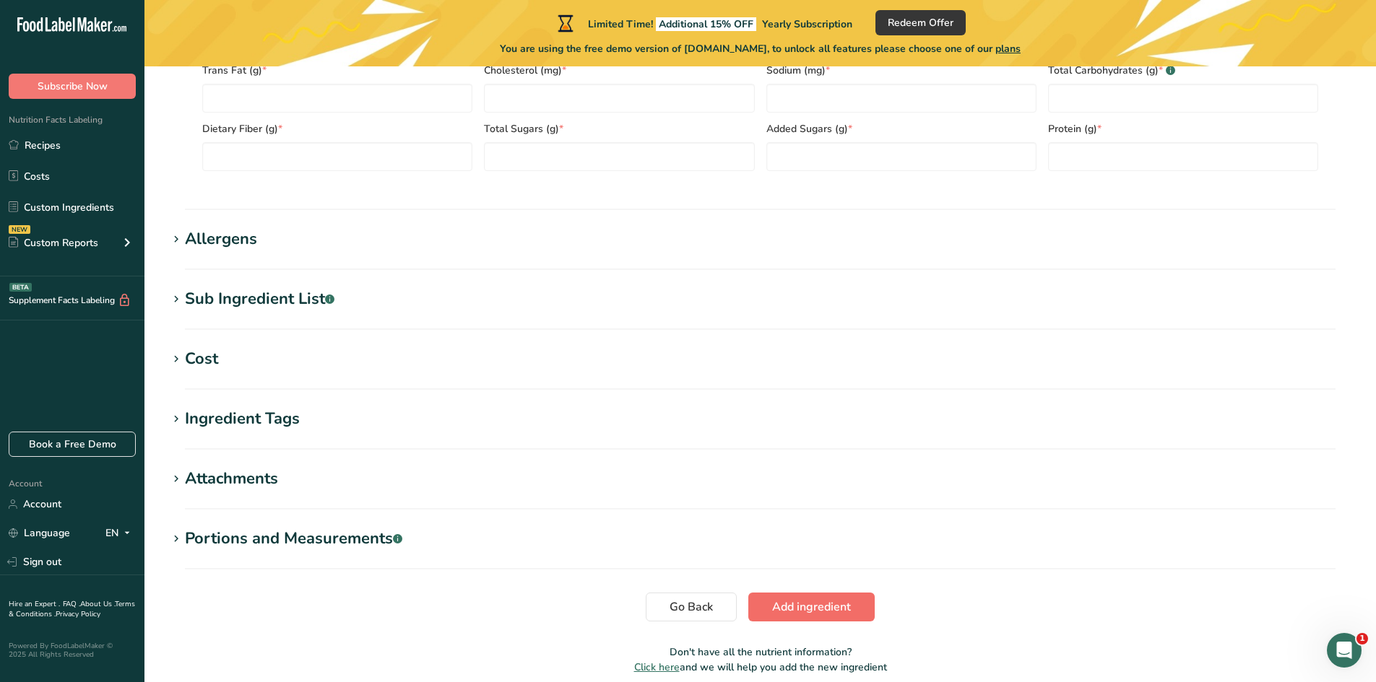
type input "5"
click at [822, 610] on span "Add ingredient" at bounding box center [811, 607] width 79 height 17
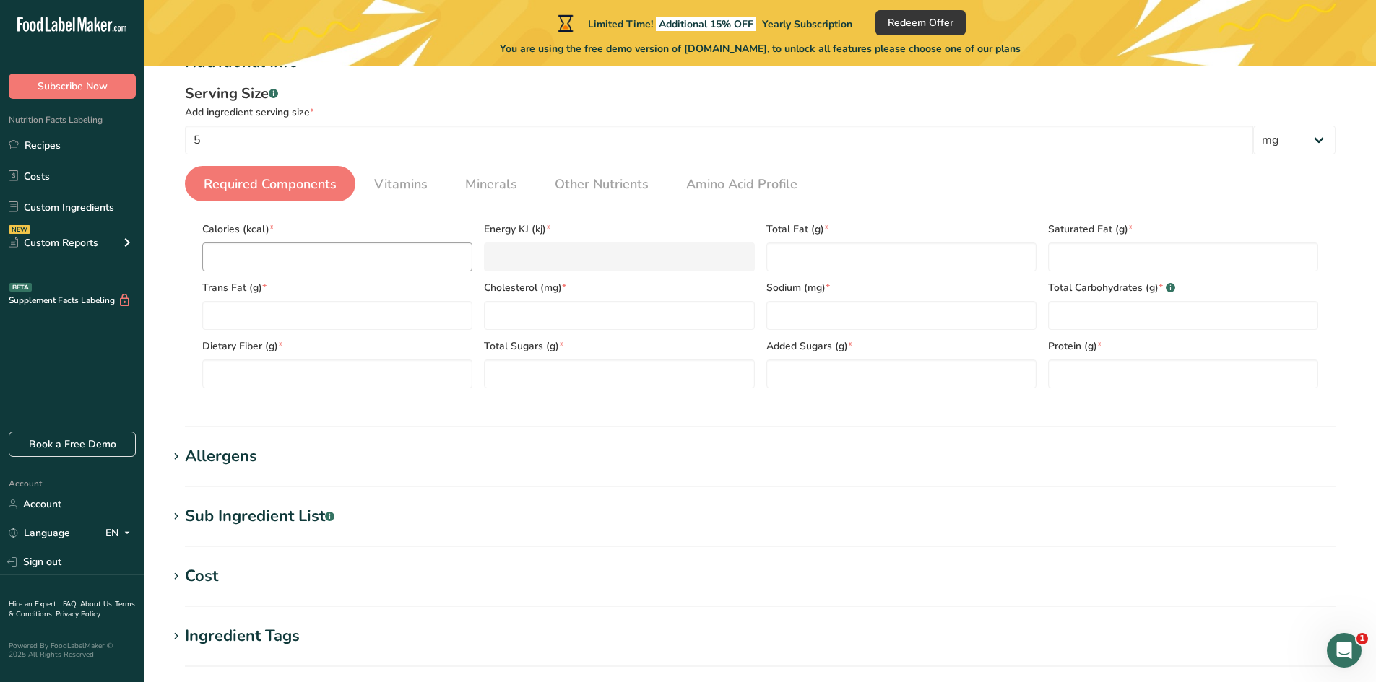
scroll to position [215, 0]
click at [240, 254] on input "number" at bounding box center [337, 256] width 270 height 29
type input "0"
type KJ "0"
type input "0"
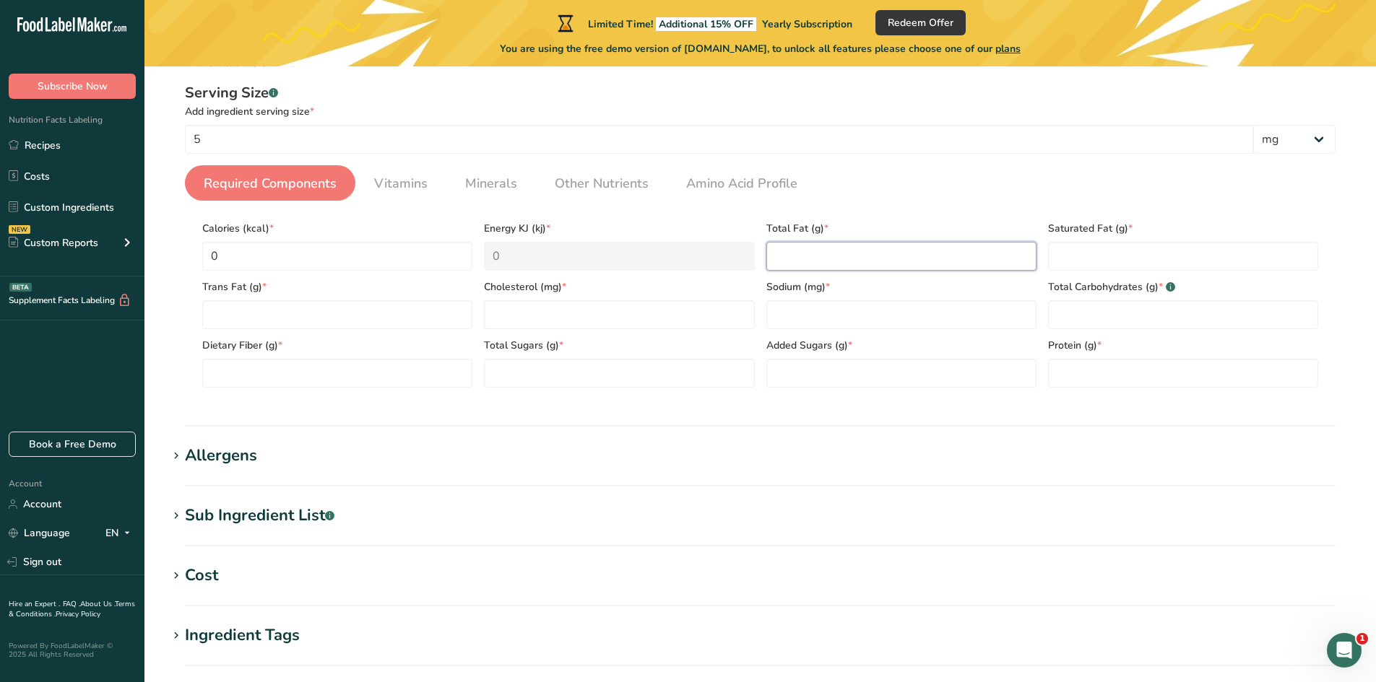
click at [819, 256] on Fat "number" at bounding box center [901, 256] width 270 height 29
type Fat "0"
click at [1132, 253] on Fat "number" at bounding box center [1183, 256] width 270 height 29
type Fat "0"
drag, startPoint x: 242, startPoint y: 306, endPoint x: 258, endPoint y: 310, distance: 16.3
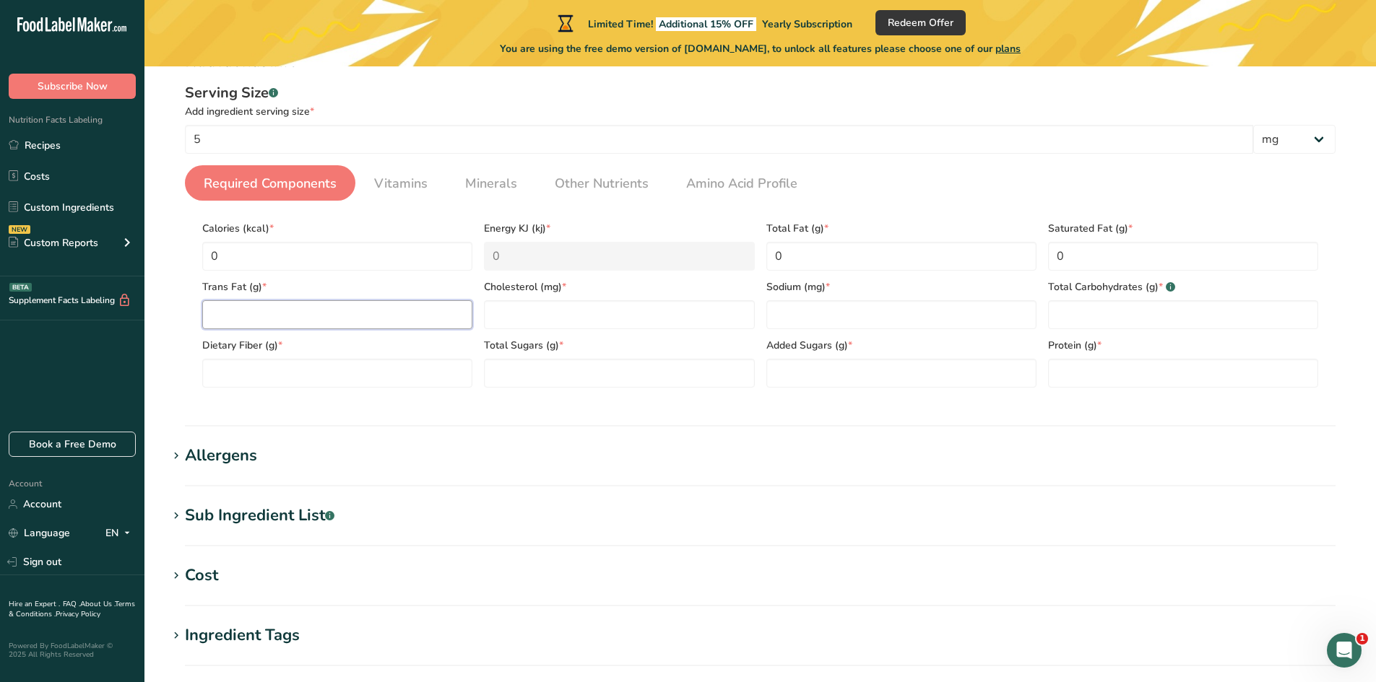
click at [242, 307] on Fat "number" at bounding box center [337, 314] width 270 height 29
type Fat "0"
click at [584, 316] on input "number" at bounding box center [619, 314] width 270 height 29
type input "0"
click at [875, 321] on input "number" at bounding box center [901, 314] width 270 height 29
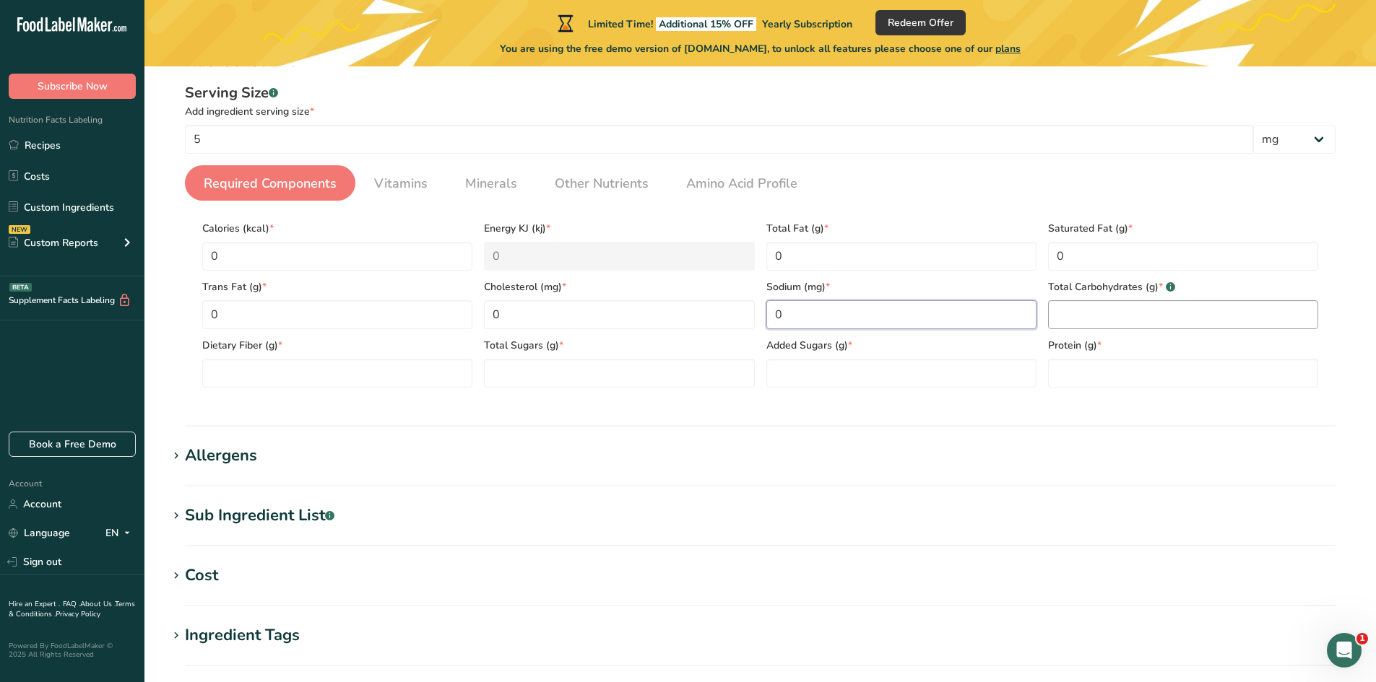
type input "0"
click at [1075, 303] on Carbohydrates "number" at bounding box center [1183, 314] width 270 height 29
type Carbohydrates "0"
click at [289, 375] on Fiber "number" at bounding box center [337, 373] width 270 height 29
type Fiber "0"
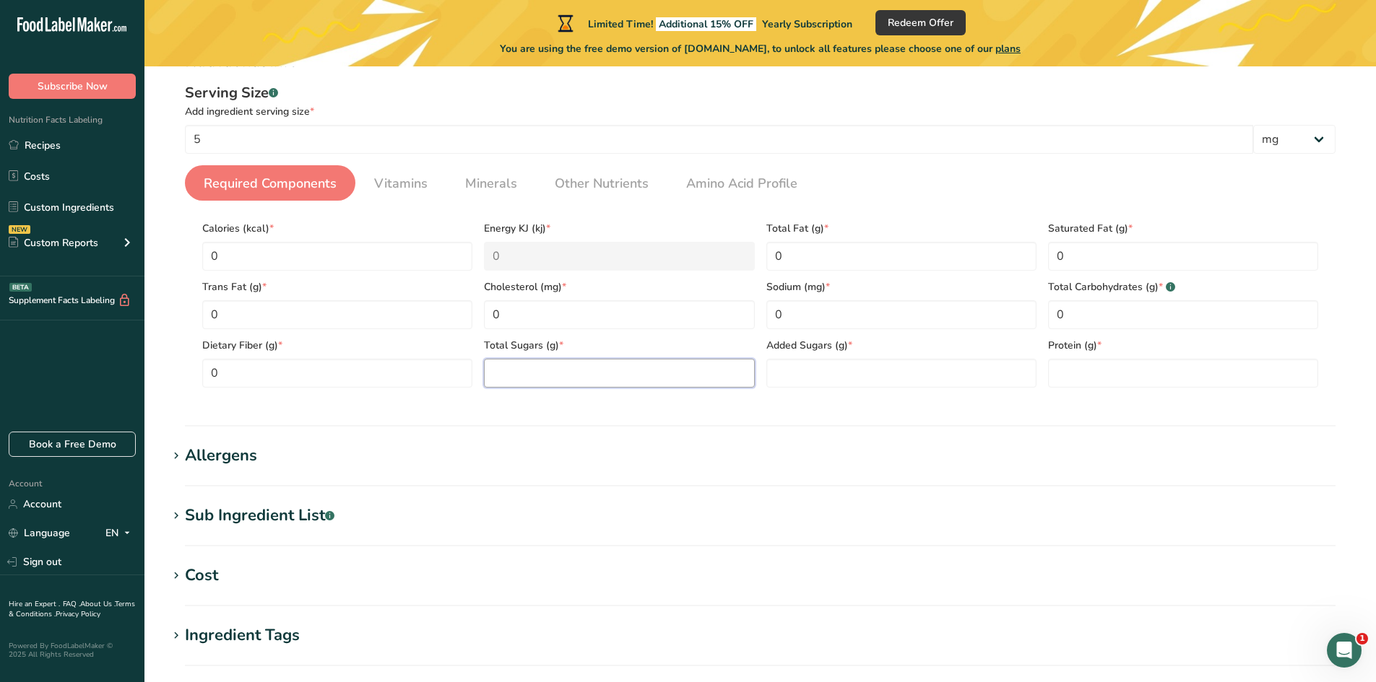
click at [600, 382] on Sugars "number" at bounding box center [619, 373] width 270 height 29
type Sugars "0"
click at [817, 378] on Sugars "number" at bounding box center [901, 373] width 270 height 29
type Sugars "0"
click at [1174, 377] on input "number" at bounding box center [1183, 373] width 270 height 29
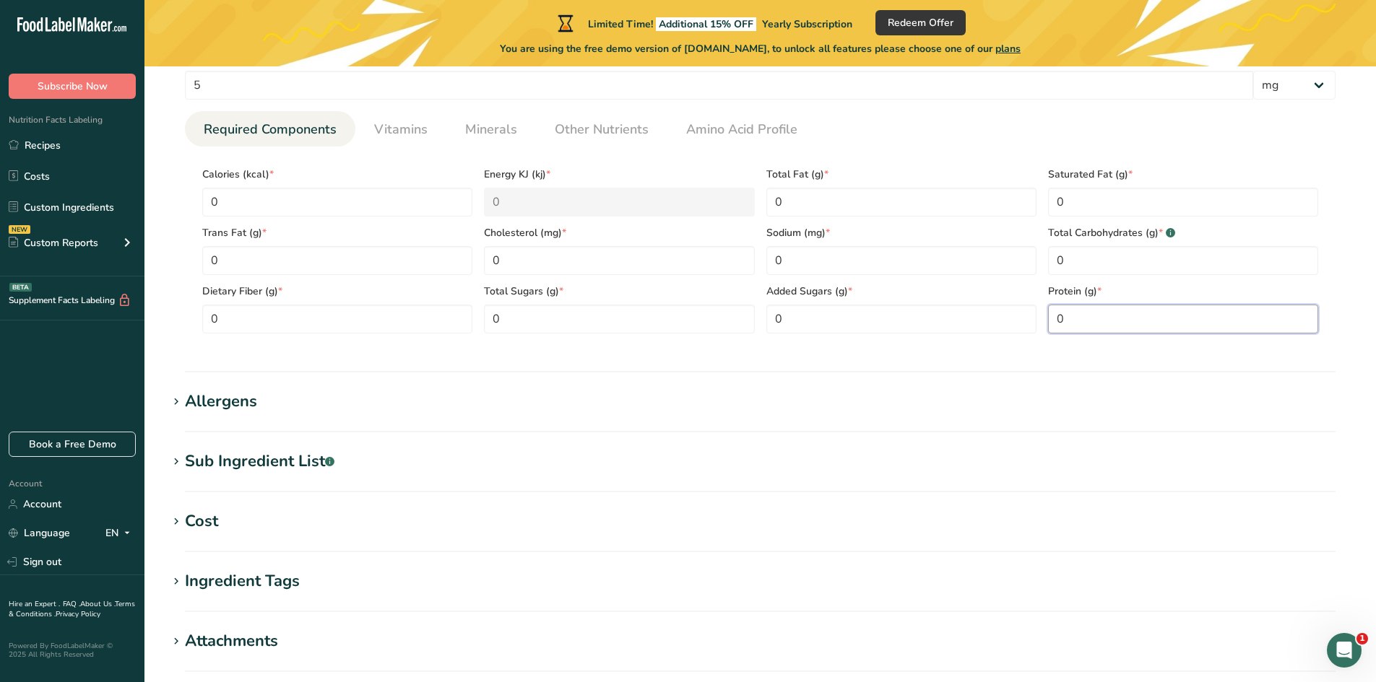
scroll to position [494, 0]
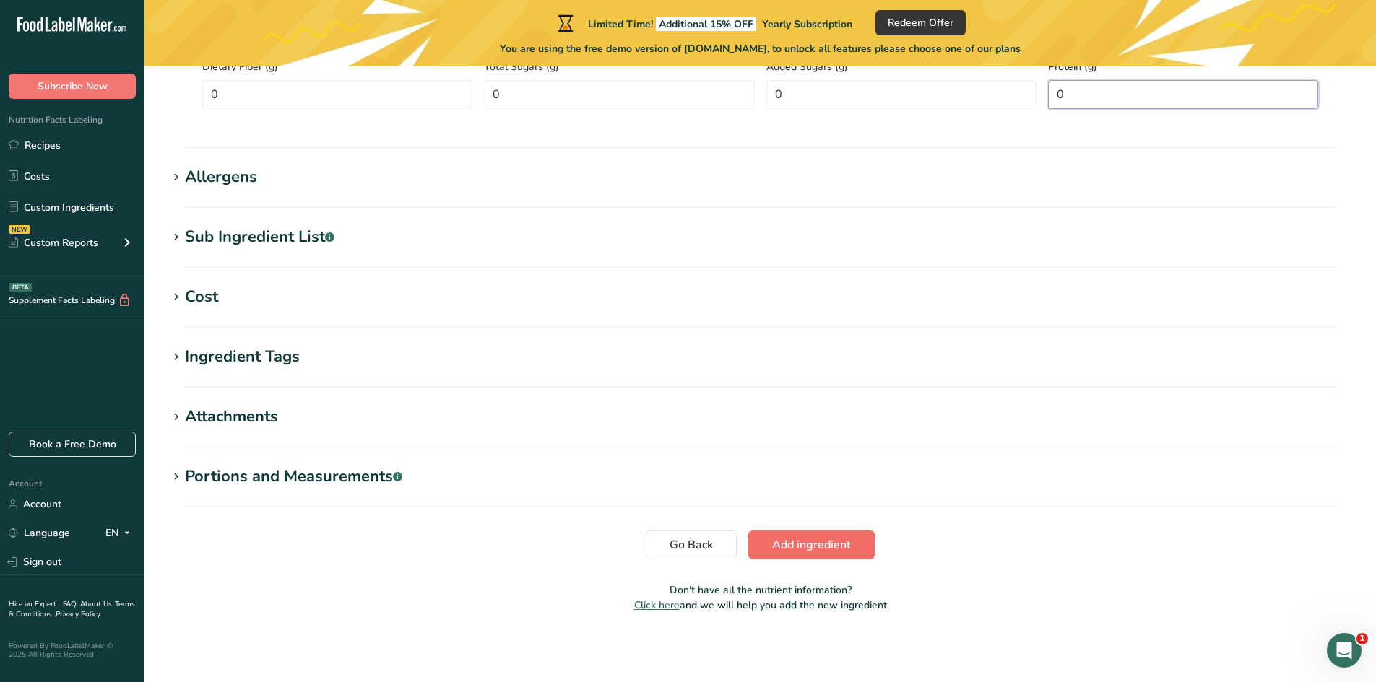
type input "0"
click at [756, 537] on button "Add ingredient" at bounding box center [811, 545] width 126 height 29
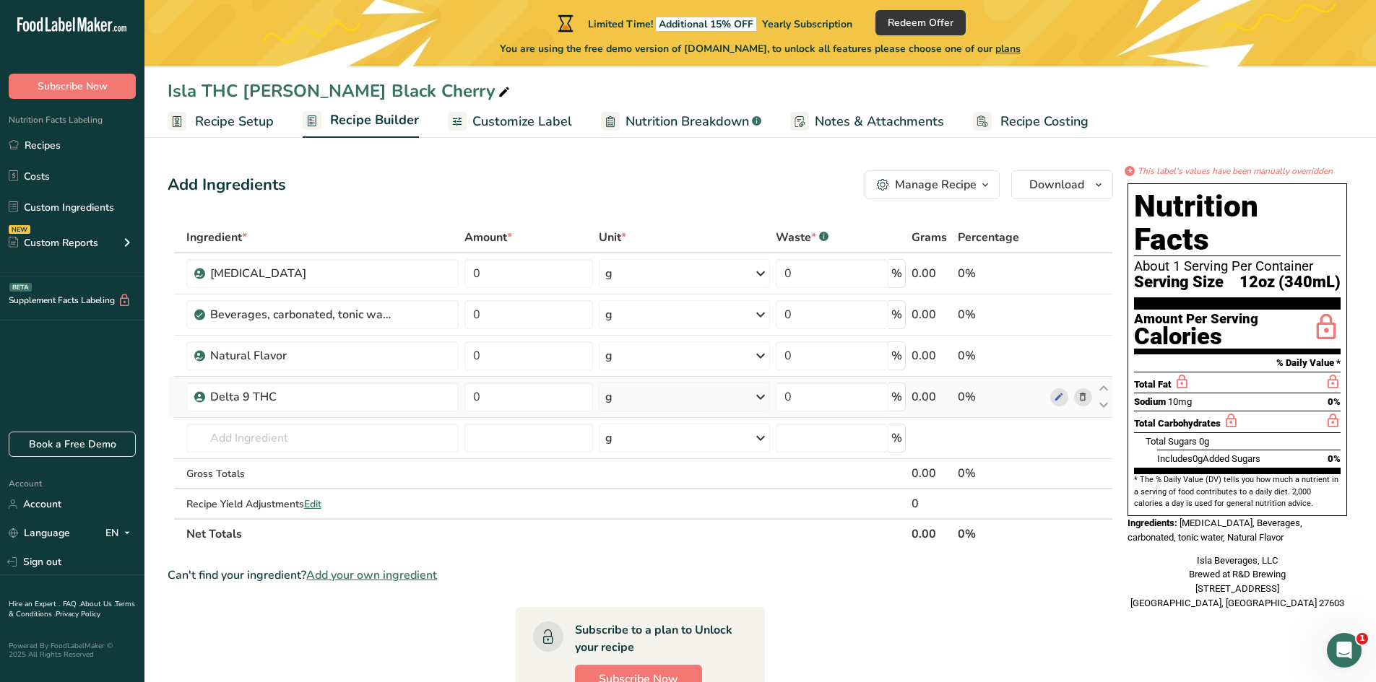
click at [608, 407] on div "g" at bounding box center [684, 397] width 171 height 29
click at [633, 487] on div "mg" at bounding box center [667, 493] width 121 height 21
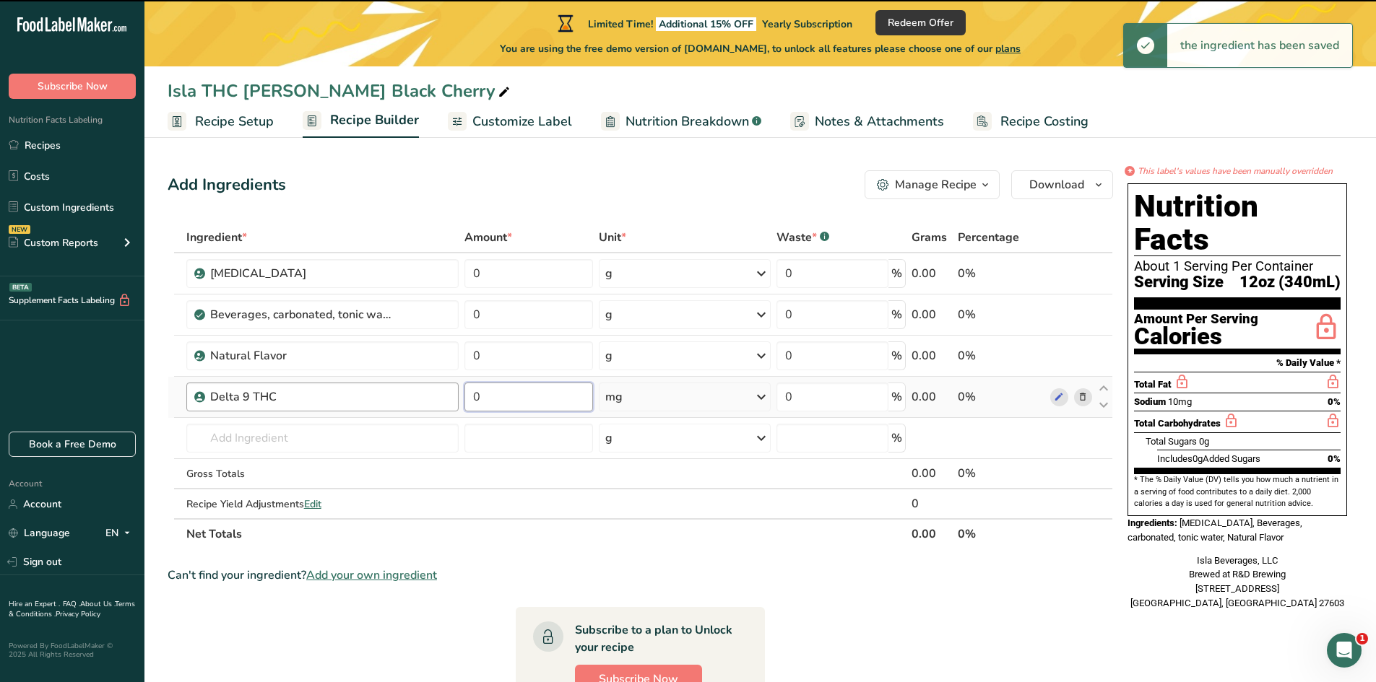
drag, startPoint x: 497, startPoint y: 393, endPoint x: 410, endPoint y: 399, distance: 86.9
click at [409, 404] on tr "Delta 9 THC 0 mg Weight Units g kg mg See more Volume Units l Volume units requ…" at bounding box center [640, 397] width 944 height 41
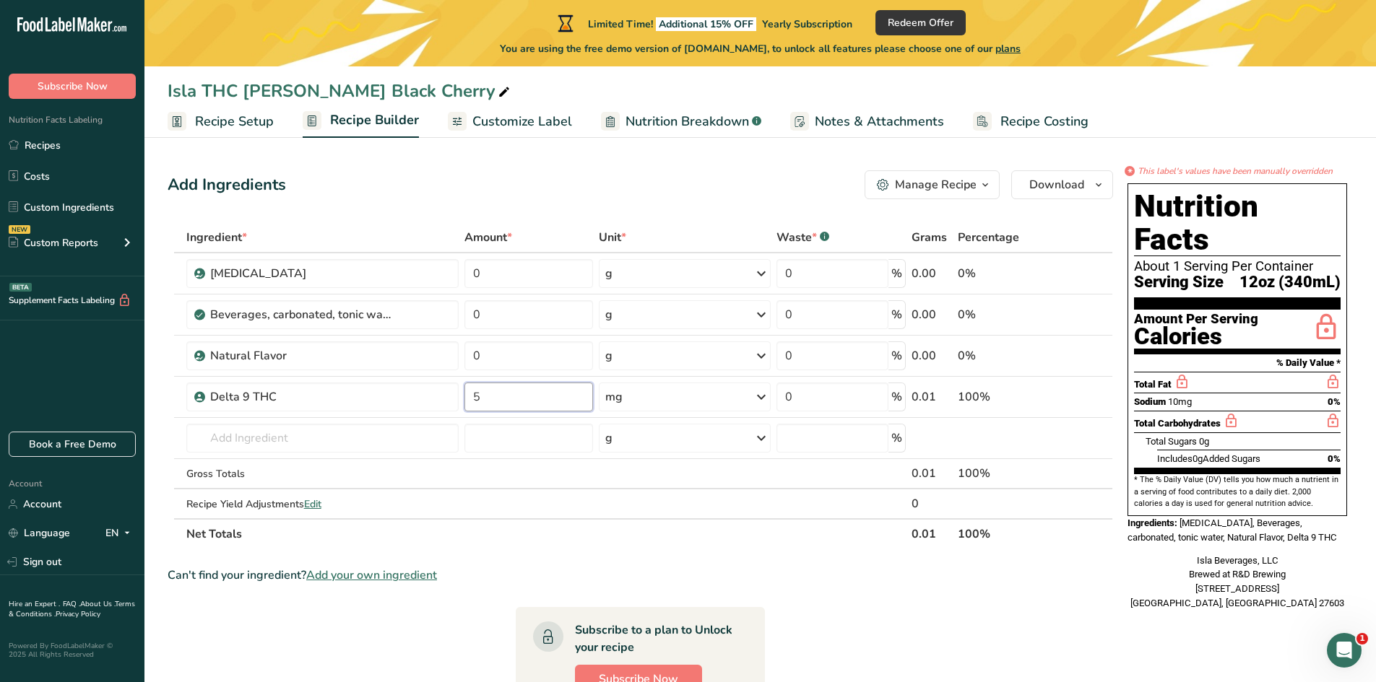
type input "5"
click at [655, 552] on section "Ingredient * Amount * Unit * Waste * .a-a{fill:#347362;}.b-a{fill:#fff;} Grams …" at bounding box center [640, 578] width 945 height 712
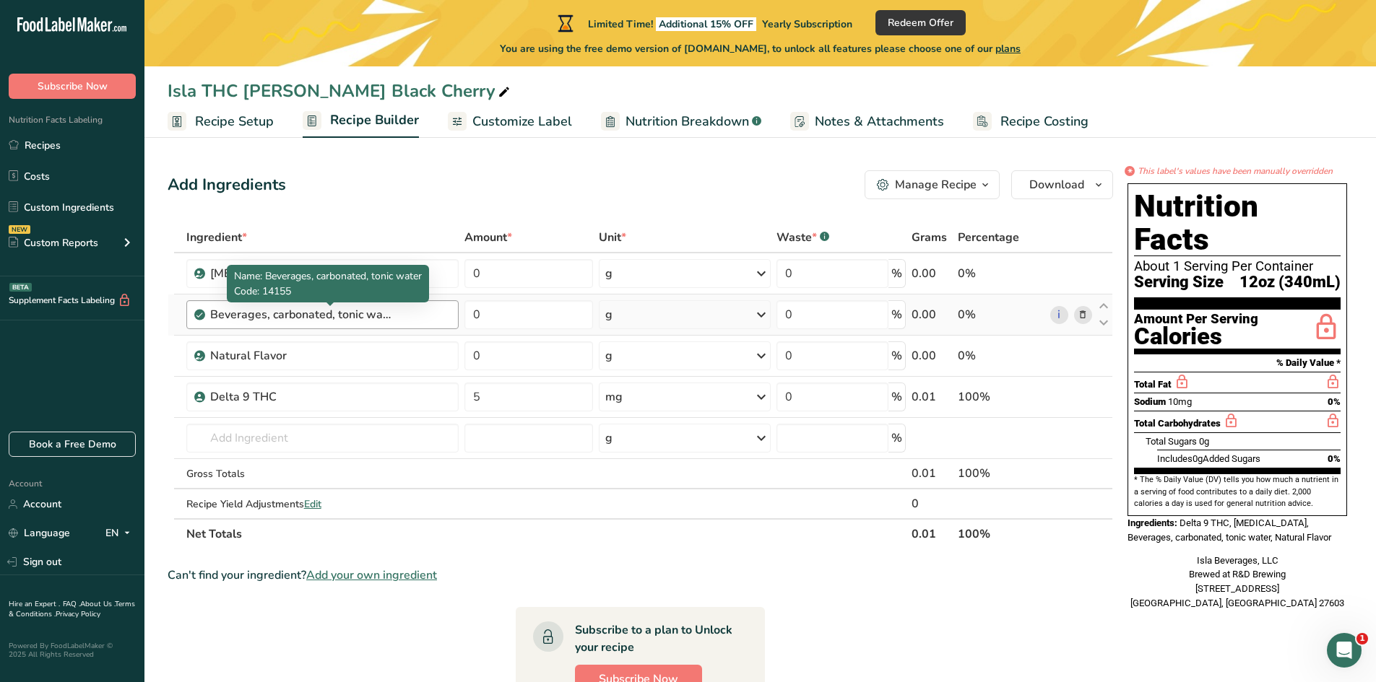
click at [381, 321] on div "Beverages, carbonated, tonic water" at bounding box center [300, 314] width 181 height 17
drag, startPoint x: 400, startPoint y: 314, endPoint x: 292, endPoint y: 299, distance: 109.4
click at [288, 307] on div "Beverages, carbonated, tonic water" at bounding box center [330, 314] width 240 height 17
click at [282, 308] on div "Beverages, carbonated, tonic water" at bounding box center [300, 314] width 181 height 17
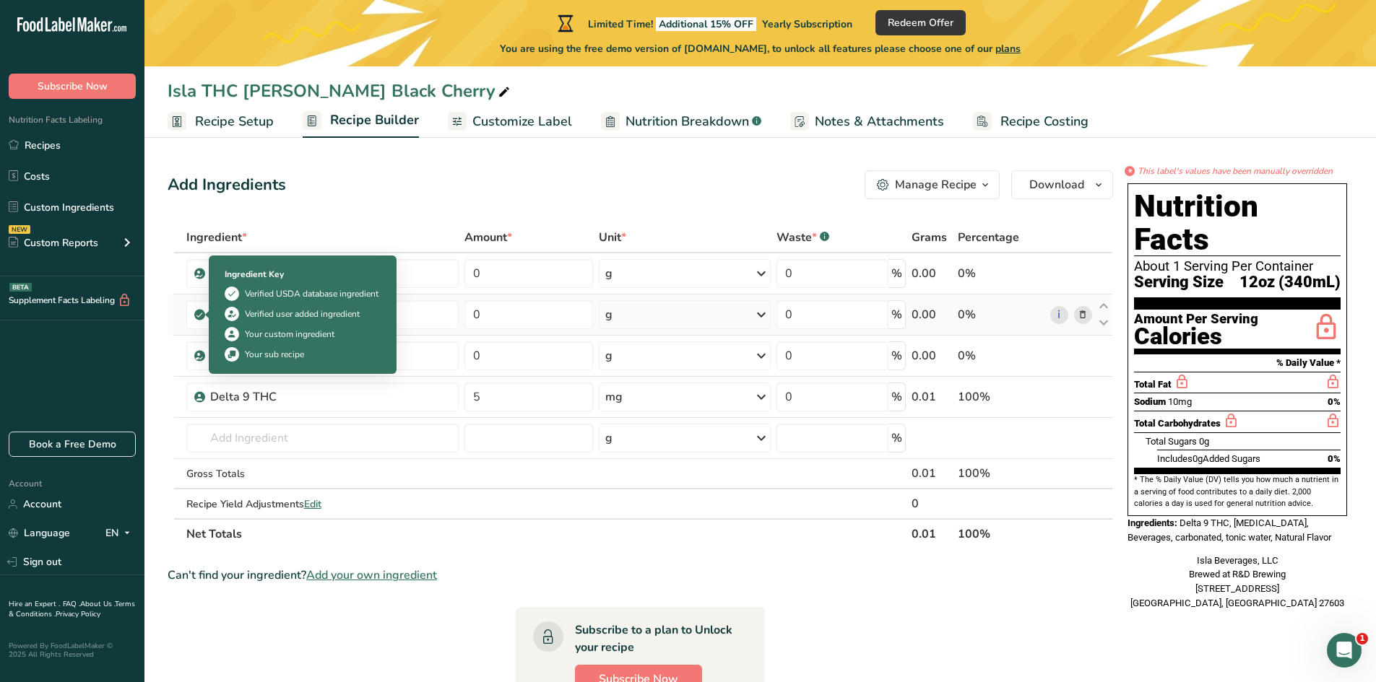
click at [196, 313] on icon at bounding box center [199, 314] width 9 height 13
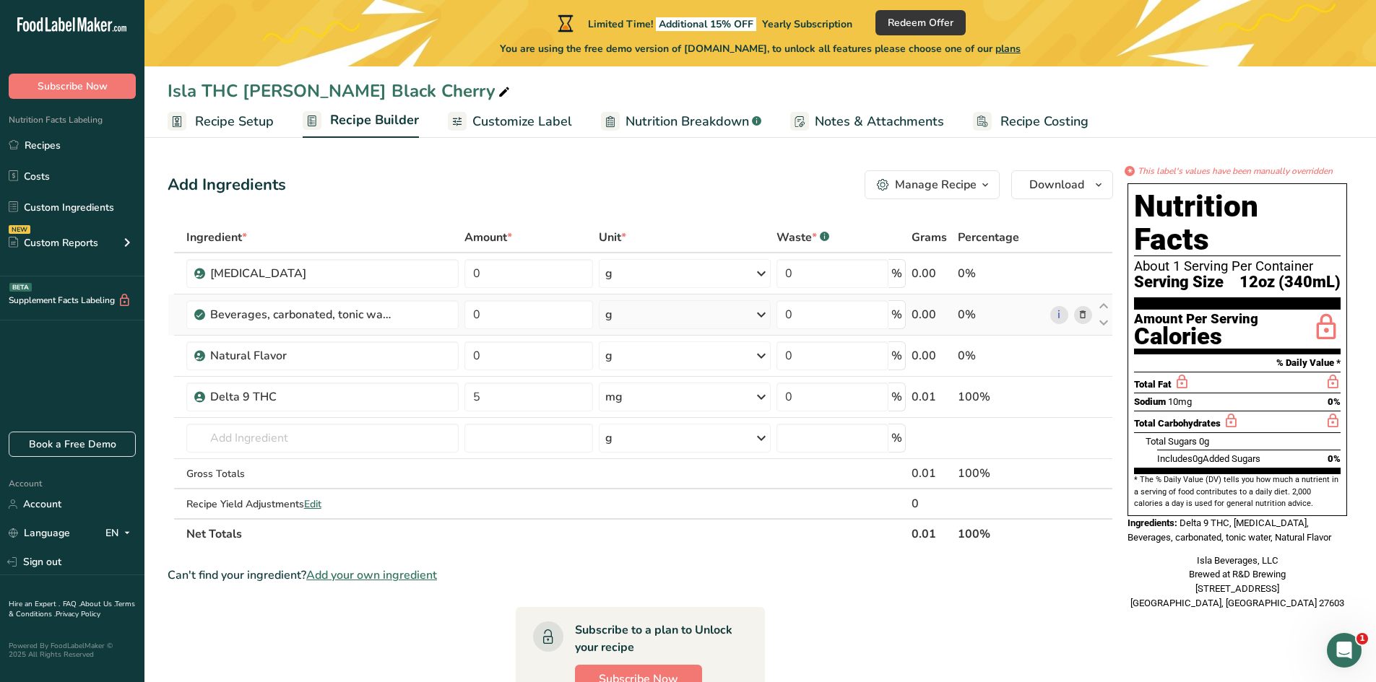
click at [199, 311] on icon at bounding box center [199, 314] width 9 height 13
click at [431, 318] on div "Beverages, carbonated, tonic water" at bounding box center [330, 314] width 240 height 17
click at [1086, 315] on icon at bounding box center [1083, 315] width 10 height 15
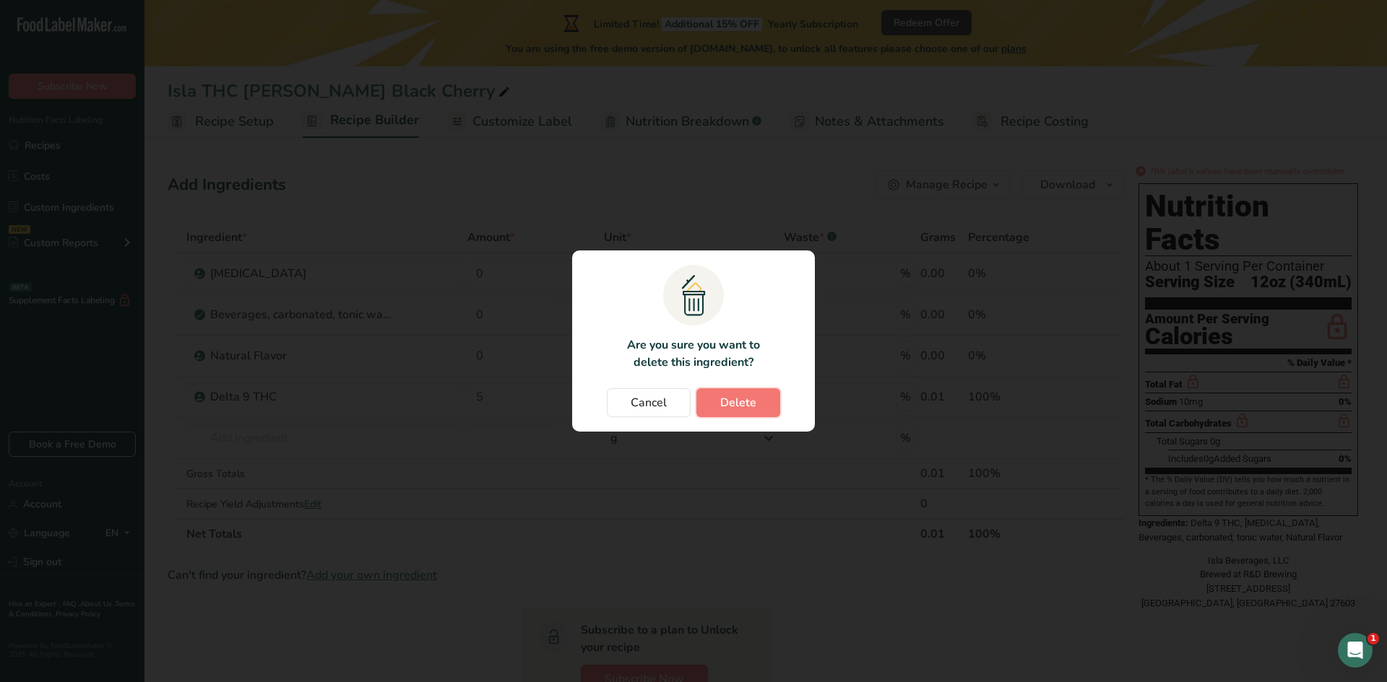
click at [739, 399] on span "Delete" at bounding box center [738, 402] width 36 height 17
type input "5"
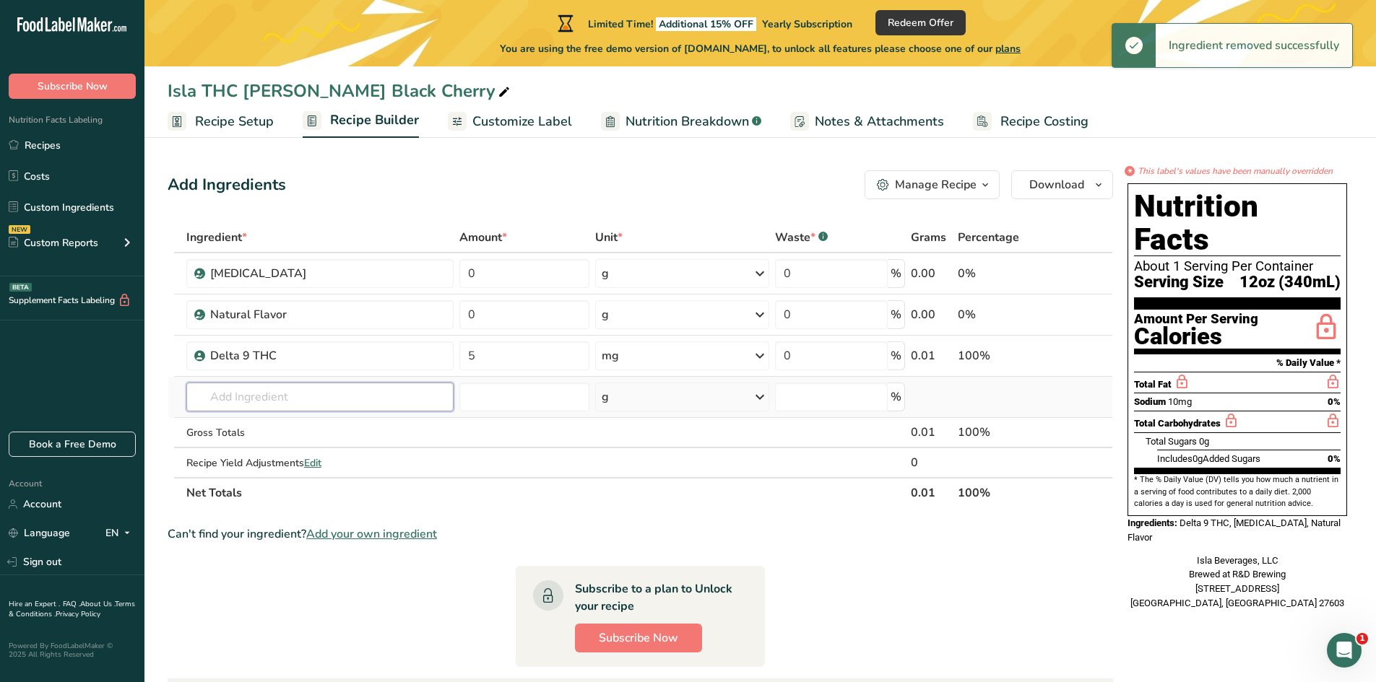
click at [214, 393] on input "text" at bounding box center [319, 397] width 267 height 29
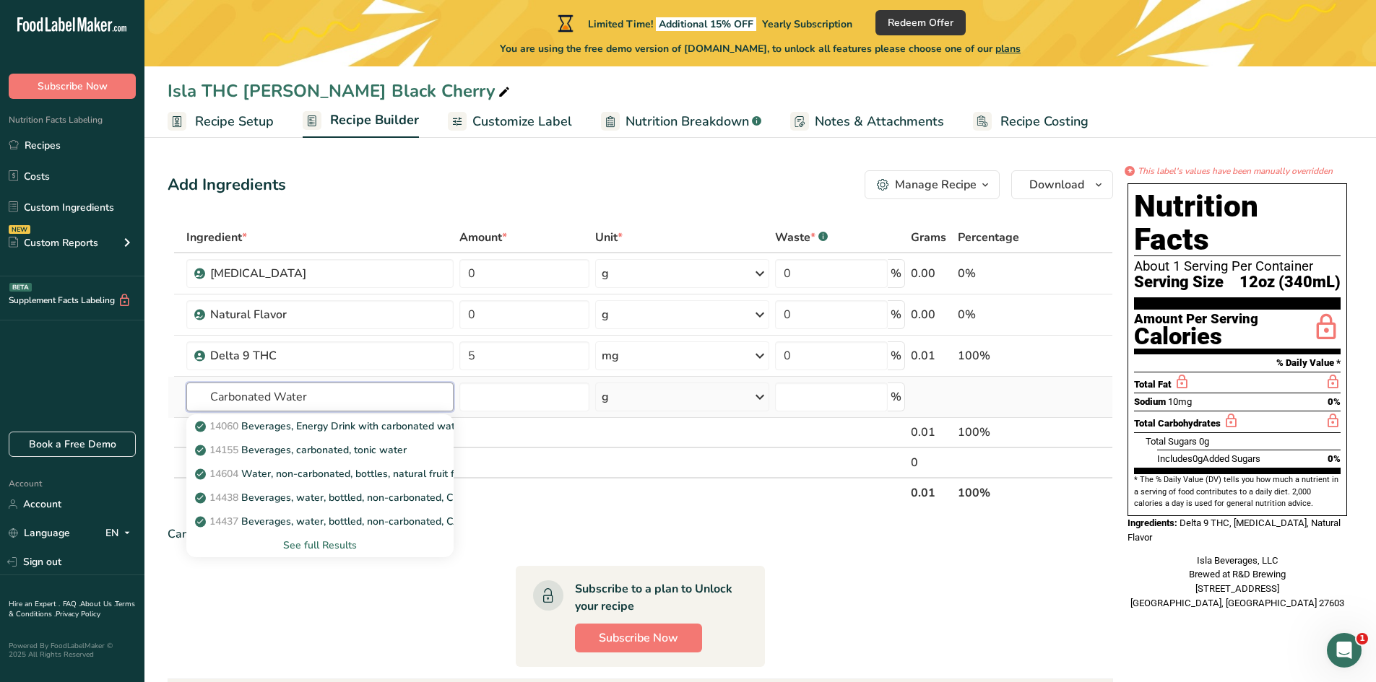
type input "Carbonated Water"
click at [269, 547] on div "See full Results" at bounding box center [320, 545] width 244 height 15
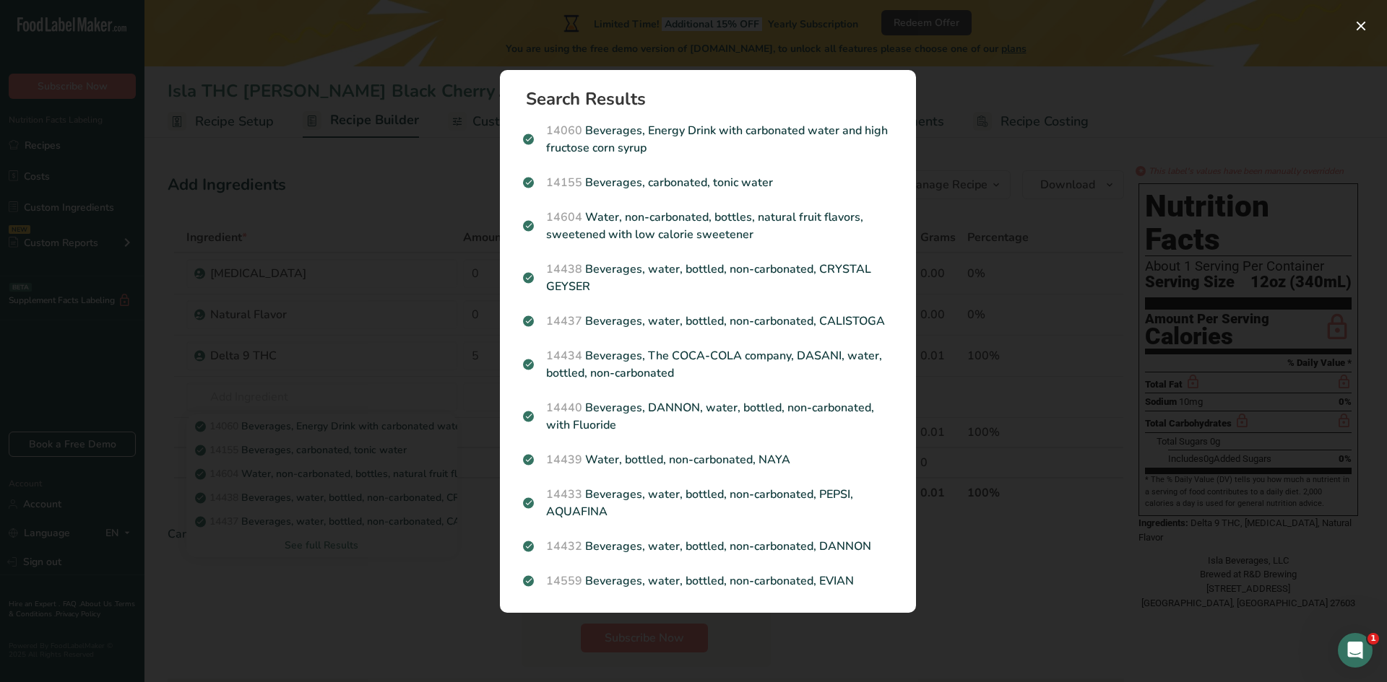
click at [951, 501] on div "Search results modal" at bounding box center [693, 341] width 1387 height 682
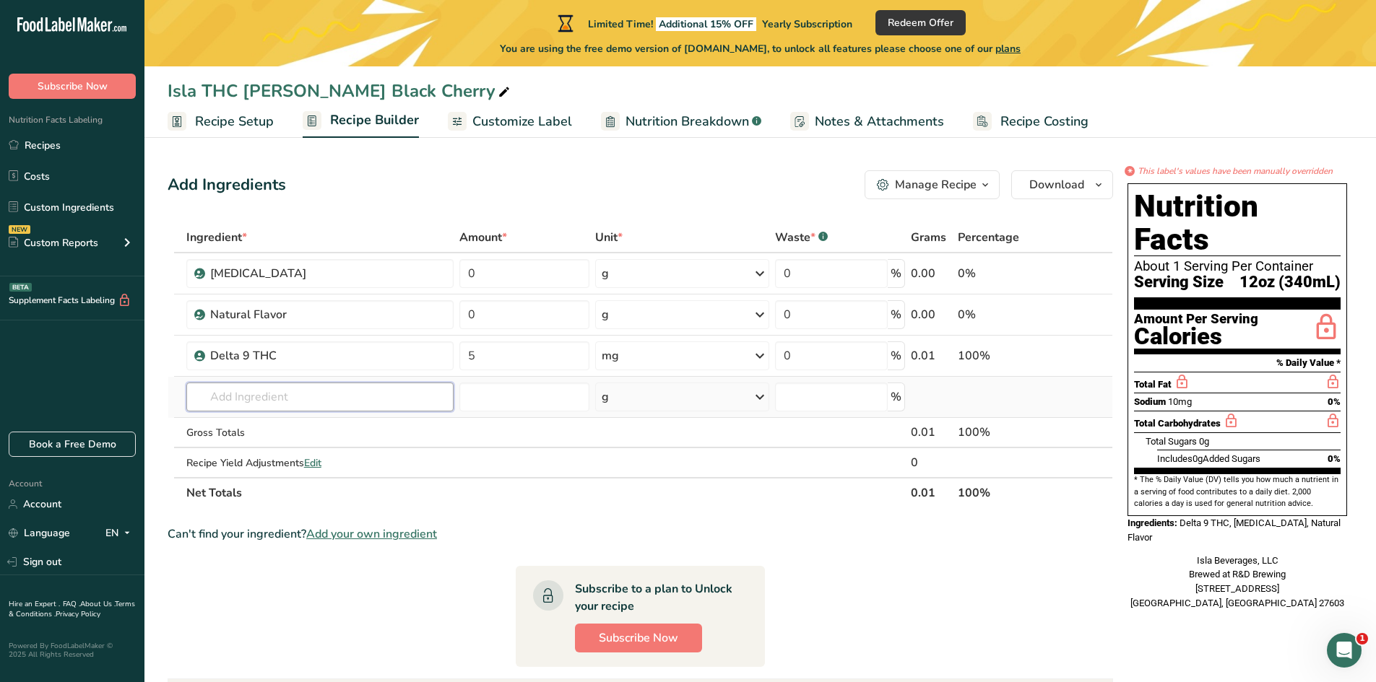
click at [226, 400] on input "text" at bounding box center [319, 397] width 267 height 29
type input "c"
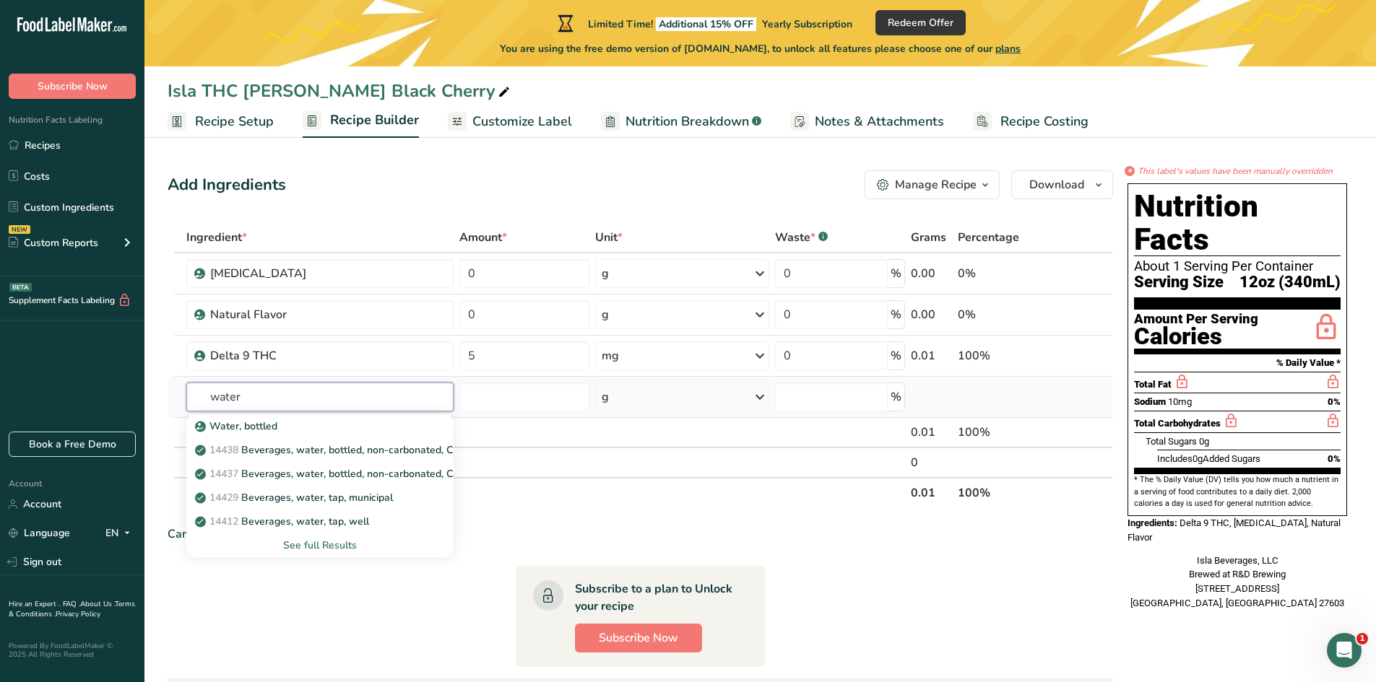
type input "water"
click at [318, 554] on div "See full Results" at bounding box center [319, 546] width 267 height 24
click at [315, 545] on div "See full Results" at bounding box center [320, 545] width 244 height 15
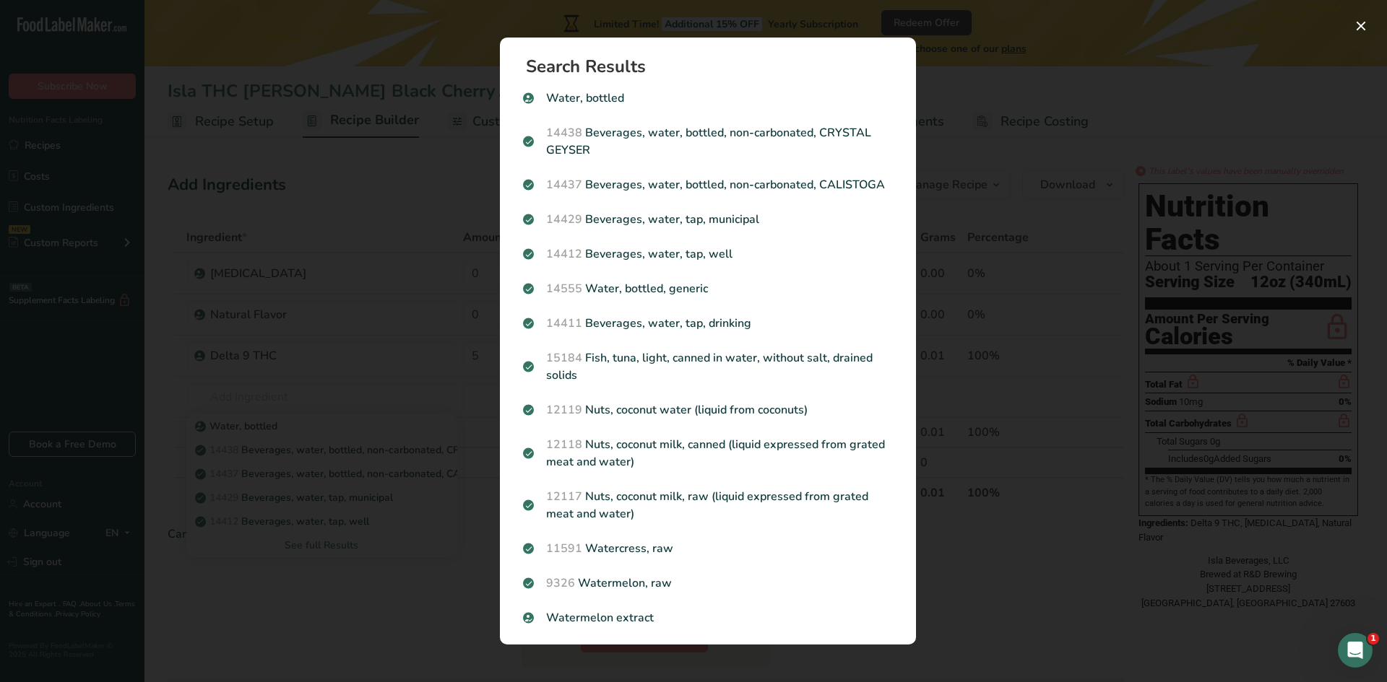
click at [984, 160] on div "Search results modal" at bounding box center [693, 341] width 1387 height 682
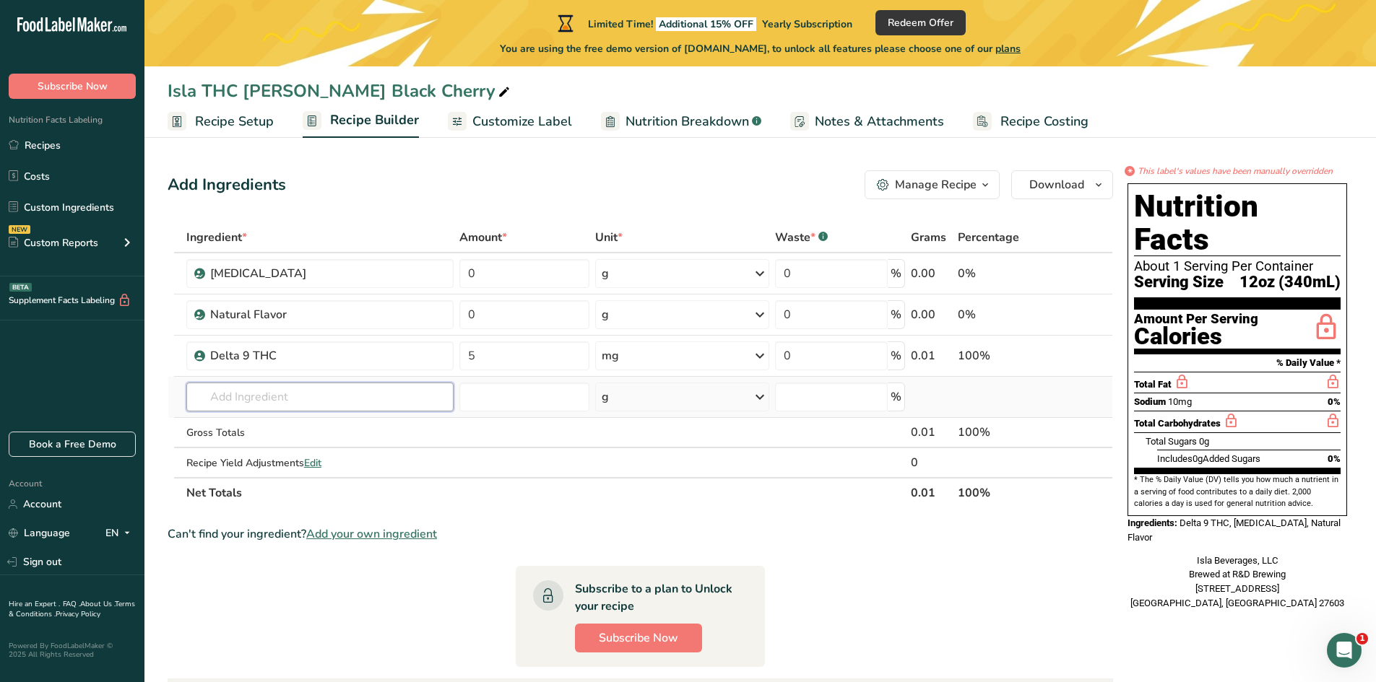
click at [287, 396] on input "text" at bounding box center [319, 397] width 267 height 29
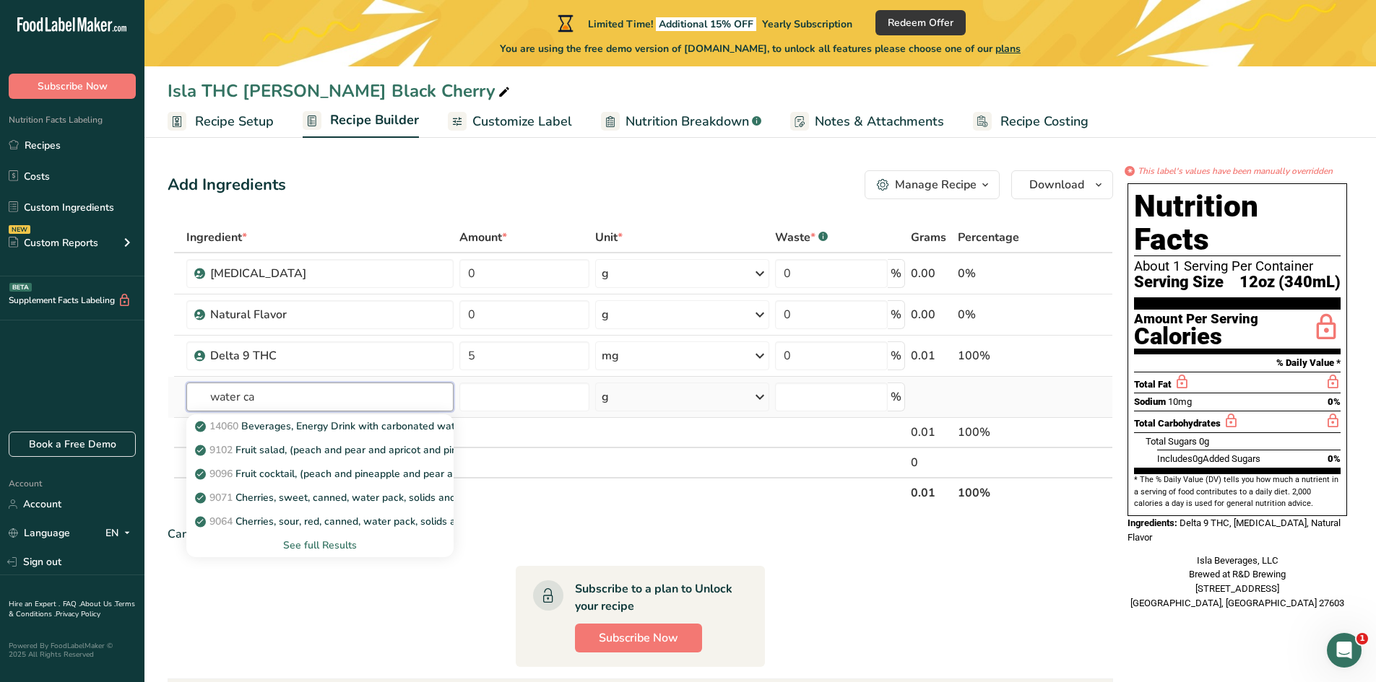
drag, startPoint x: 212, startPoint y: 391, endPoint x: 181, endPoint y: 387, distance: 32.1
click at [181, 387] on tr "water ca 14060 Beverages, Energy Drink with carbonated water and high fructose …" at bounding box center [640, 397] width 944 height 41
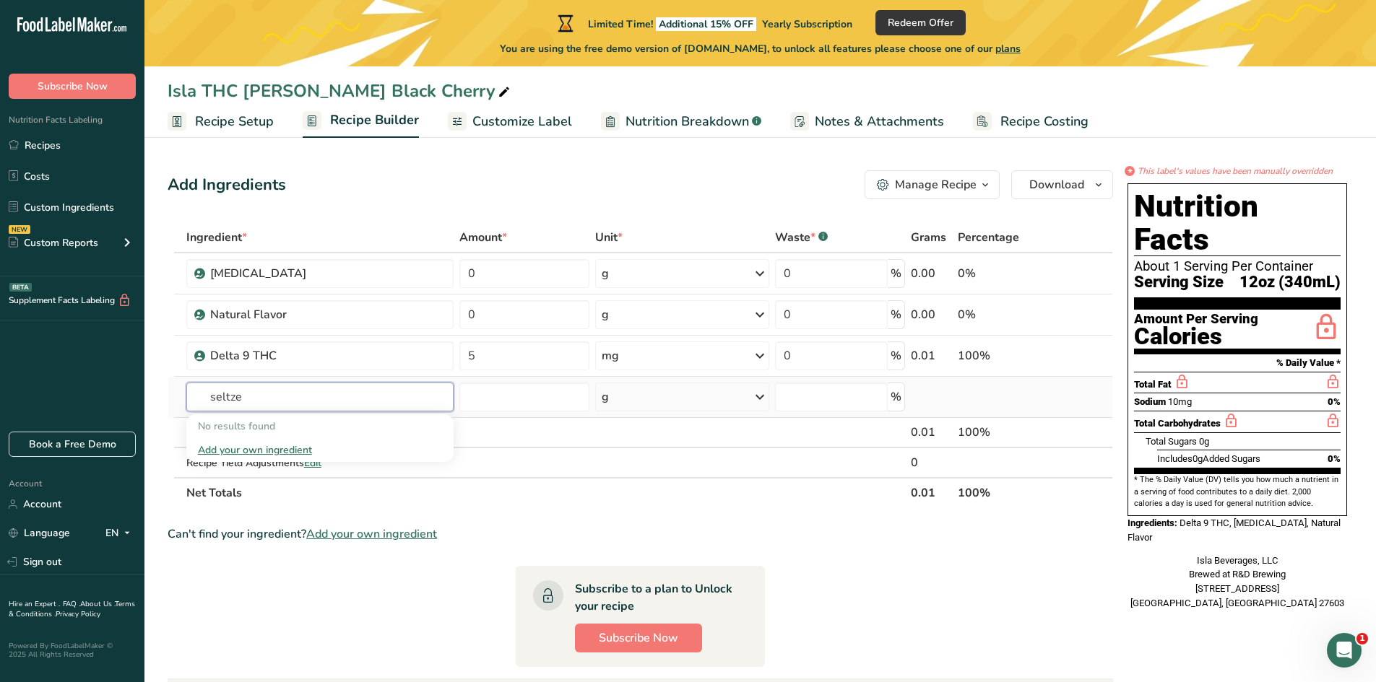
type input "[PERSON_NAME]"
drag, startPoint x: 259, startPoint y: 395, endPoint x: 126, endPoint y: 397, distance: 132.2
click at [126, 397] on div ".a-20{fill:#fff;} Subscribe Now Nutrition Facts Labeling Recipes Costs Custom I…" at bounding box center [688, 470] width 1376 height 940
click at [296, 281] on div "[MEDICAL_DATA]" at bounding box center [300, 273] width 181 height 17
drag, startPoint x: 298, startPoint y: 278, endPoint x: 293, endPoint y: 270, distance: 9.0
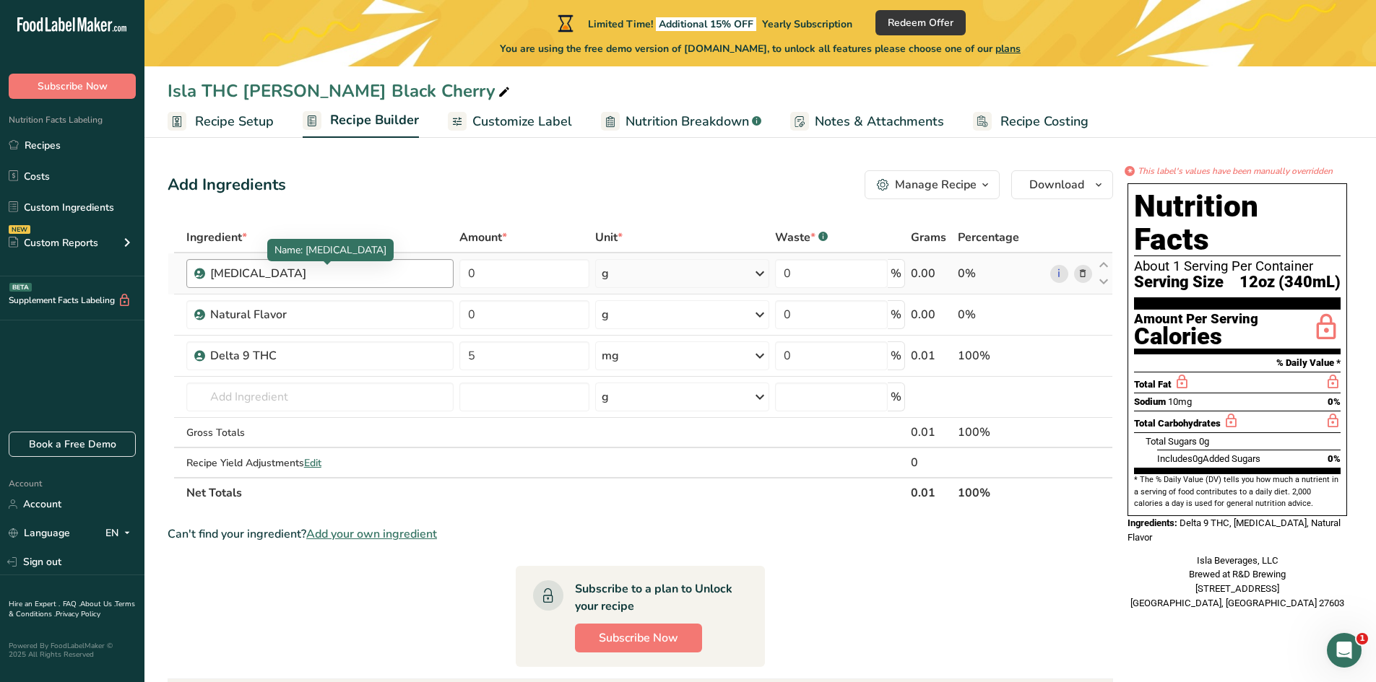
click at [296, 275] on div "[MEDICAL_DATA]" at bounding box center [300, 273] width 181 height 17
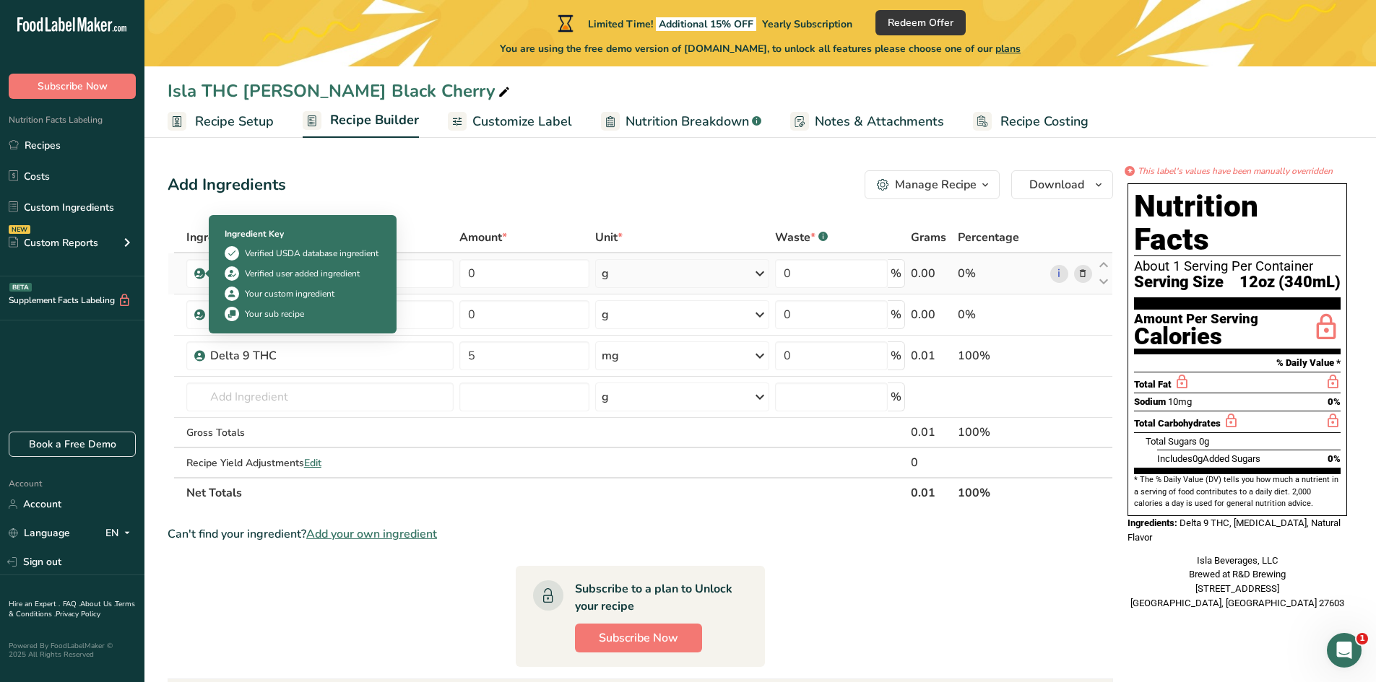
drag, startPoint x: 293, startPoint y: 270, endPoint x: 175, endPoint y: 260, distance: 118.9
click at [150, 266] on section "Add Ingredients Manage Recipe Delete Recipe Duplicate Recipe Scale Recipe Save …" at bounding box center [759, 541] width 1231 height 798
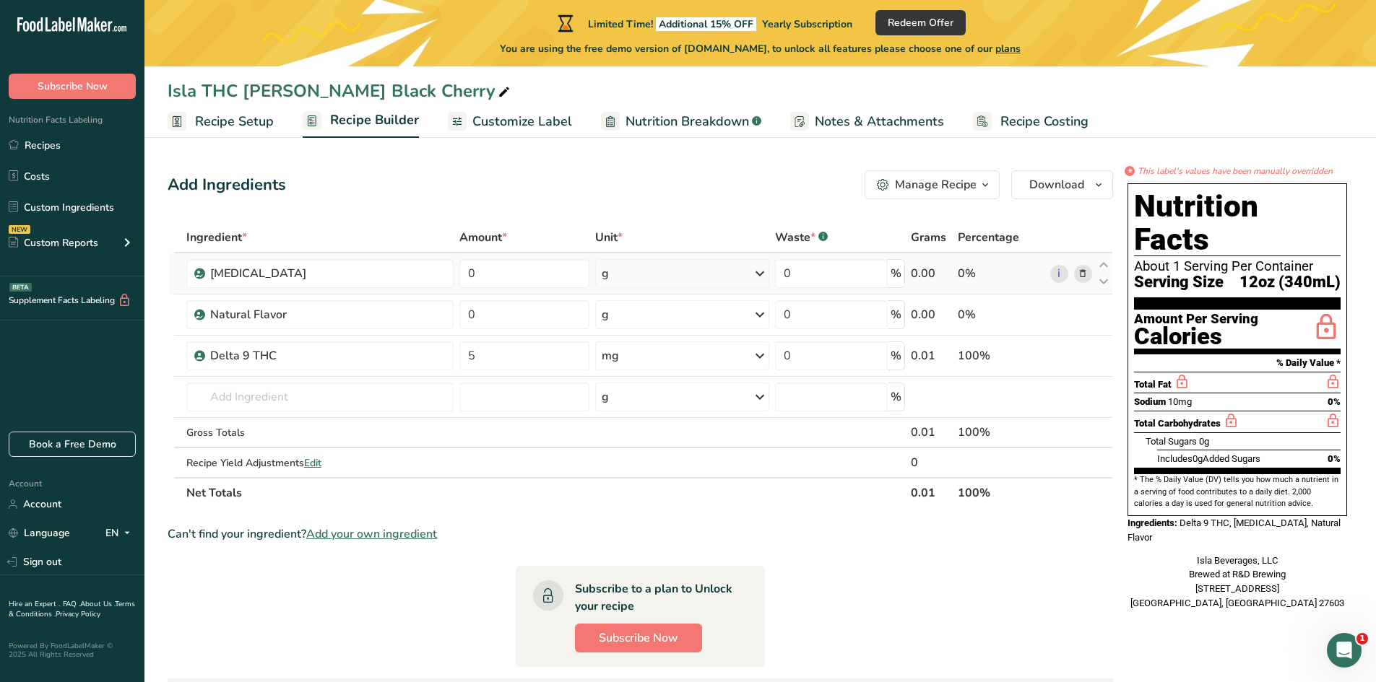
click at [1080, 276] on icon at bounding box center [1083, 273] width 10 height 15
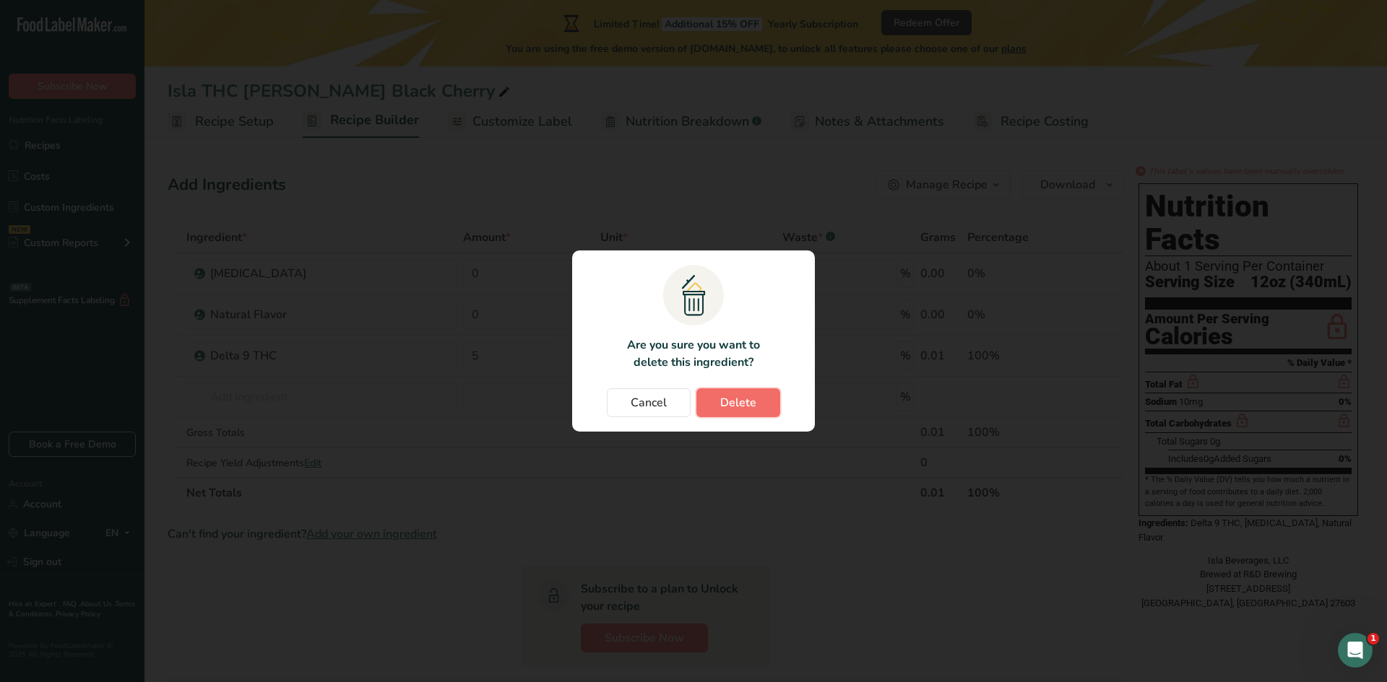
click at [749, 404] on span "Delete" at bounding box center [738, 402] width 36 height 17
type input "5"
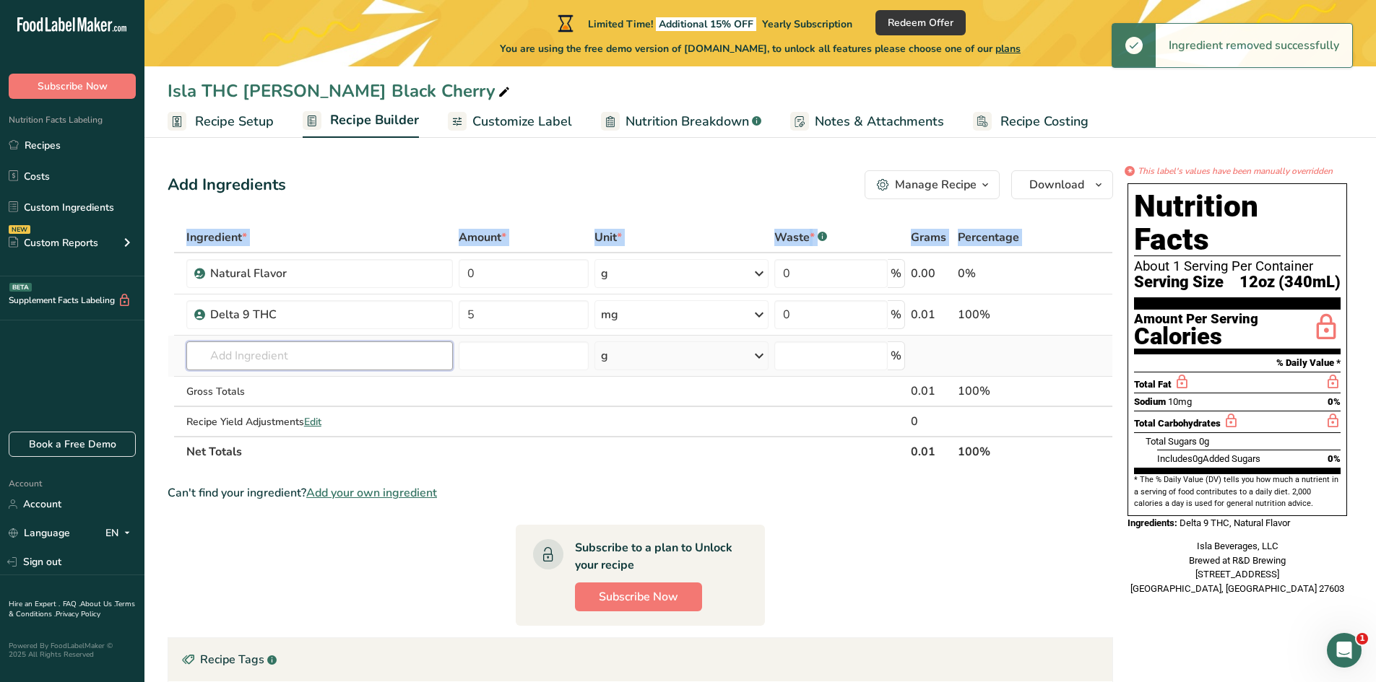
click at [244, 351] on input "text" at bounding box center [319, 356] width 266 height 29
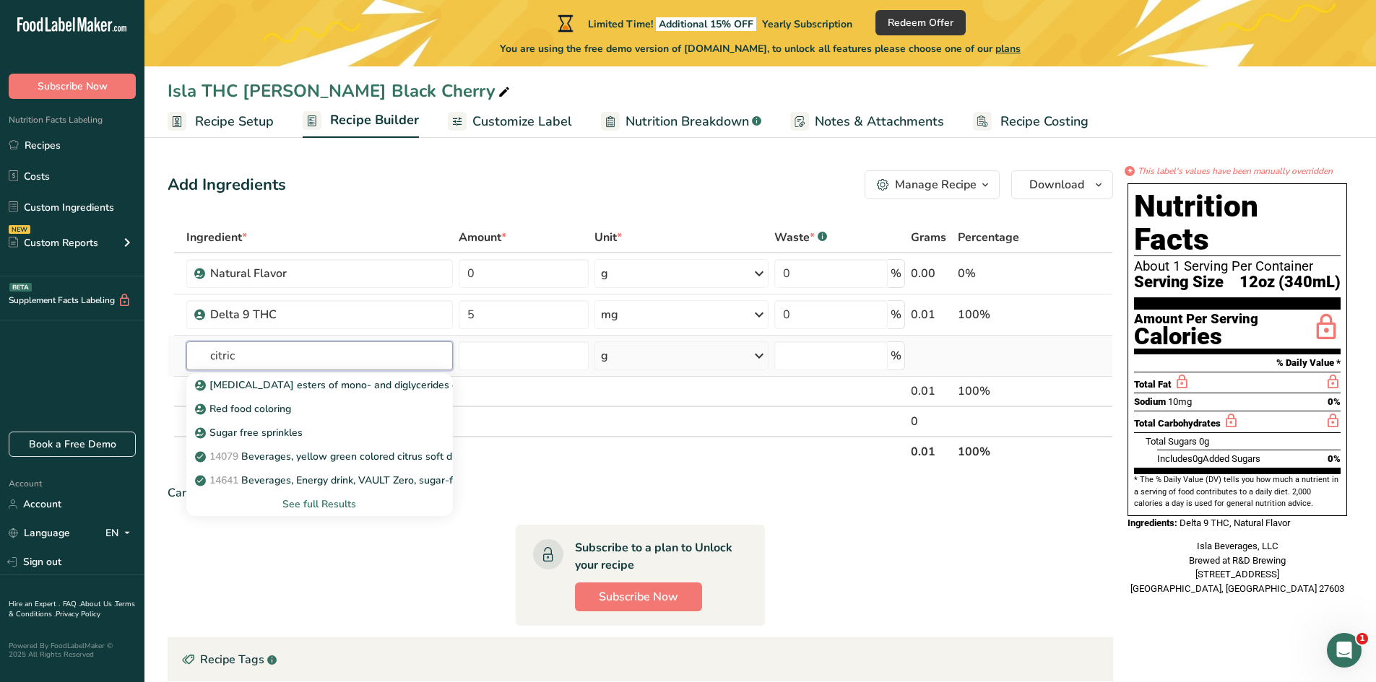
type input "citric"
click at [292, 502] on div "See full Results" at bounding box center [319, 504] width 243 height 15
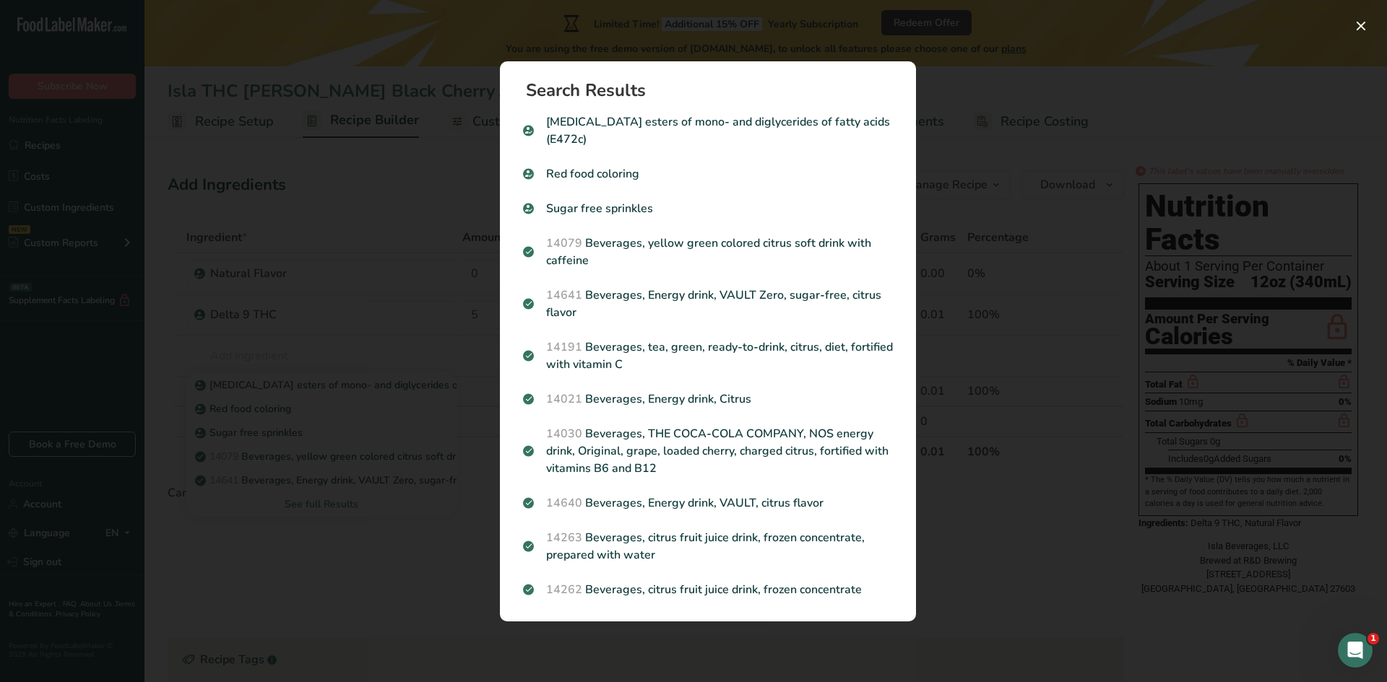
click at [953, 253] on div "Search results modal" at bounding box center [693, 341] width 1387 height 682
